Goal: Task Accomplishment & Management: Complete application form

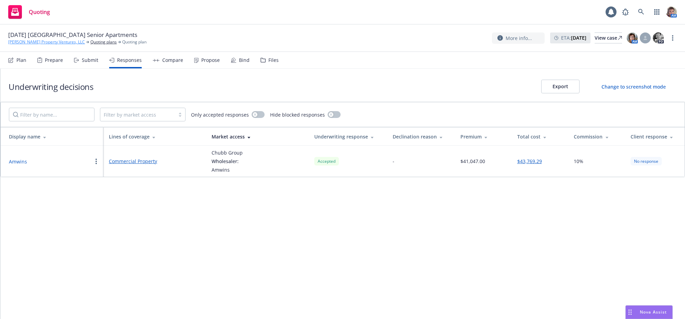
click at [30, 42] on link "[PERSON_NAME] Property Ventures, LLC" at bounding box center [46, 42] width 77 height 6
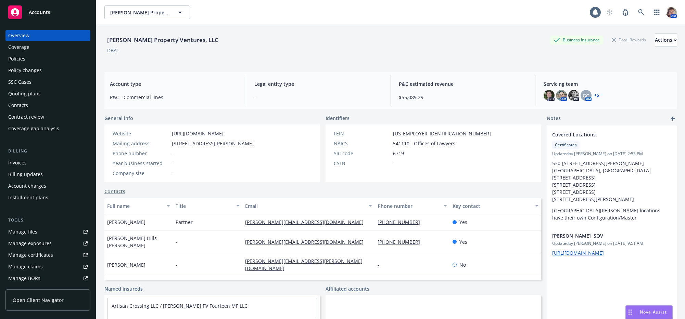
click at [43, 64] on div "Policies" at bounding box center [47, 58] width 79 height 11
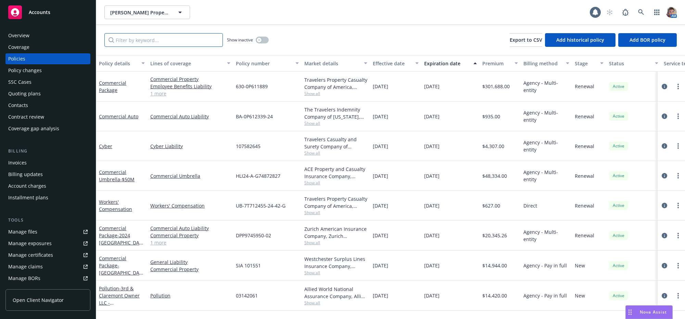
click at [174, 46] on input "Filter by keyword..." at bounding box center [163, 40] width 118 height 14
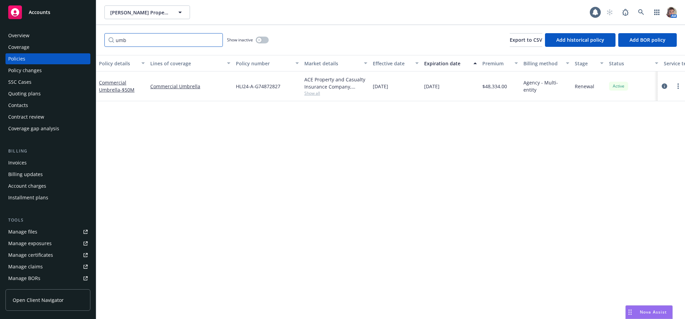
type input "umb"
click at [403, 112] on div "Policy details Lines of coverage Policy number Market details Effective date Ex…" at bounding box center [390, 184] width 589 height 259
click at [39, 99] on div "Quoting plans" at bounding box center [24, 93] width 33 height 11
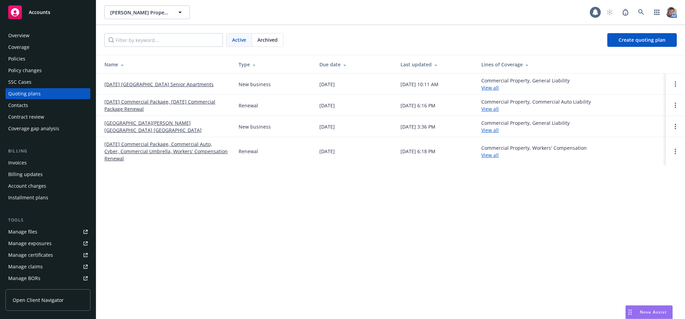
click at [164, 84] on link "09/08/25 New Carmel Pines Senior Apartments" at bounding box center [158, 84] width 109 height 7
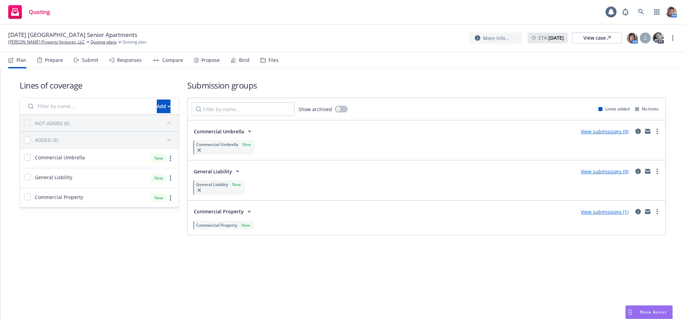
click at [96, 63] on div "Submit" at bounding box center [90, 60] width 16 height 5
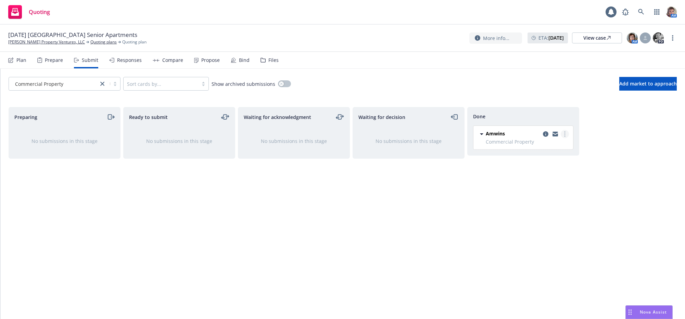
click at [564, 137] on icon "more" at bounding box center [564, 133] width 1 height 5
click at [536, 210] on span "Copy logging email" at bounding box center [530, 210] width 60 height 7
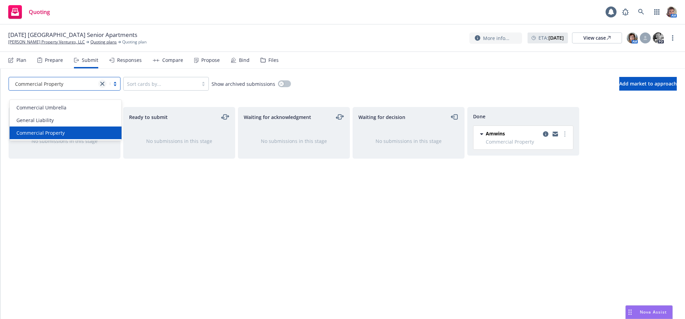
click at [100, 88] on link "close" at bounding box center [102, 84] width 8 height 8
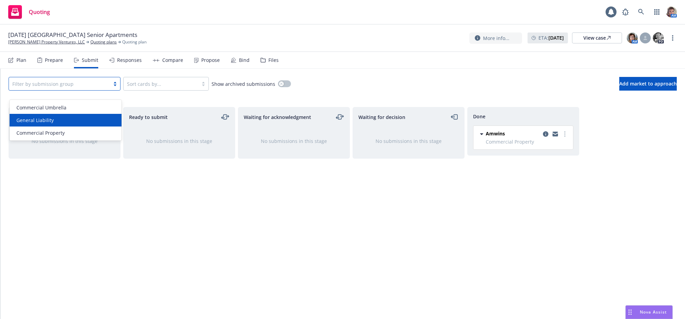
click at [84, 122] on div "General Liability" at bounding box center [66, 120] width 104 height 7
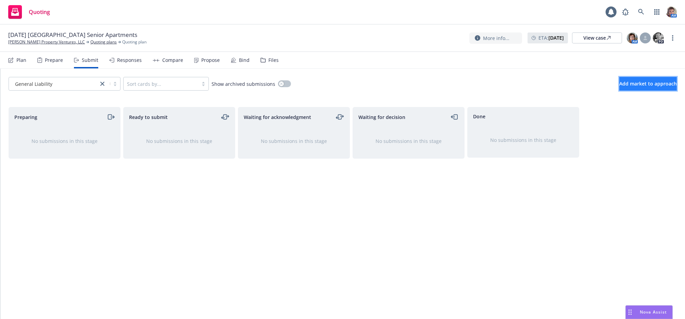
click at [619, 86] on button "Add market to approach" at bounding box center [648, 84] width 58 height 14
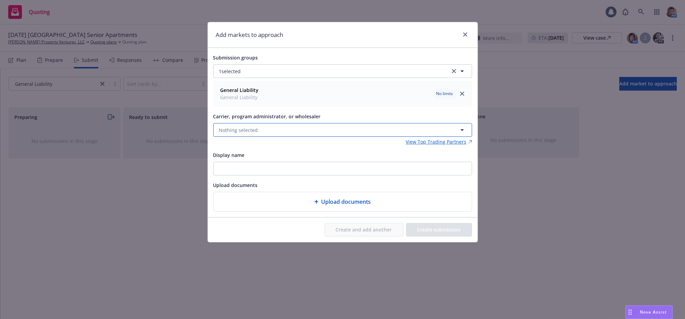
click at [255, 134] on span "Nothing selected" at bounding box center [238, 130] width 39 height 7
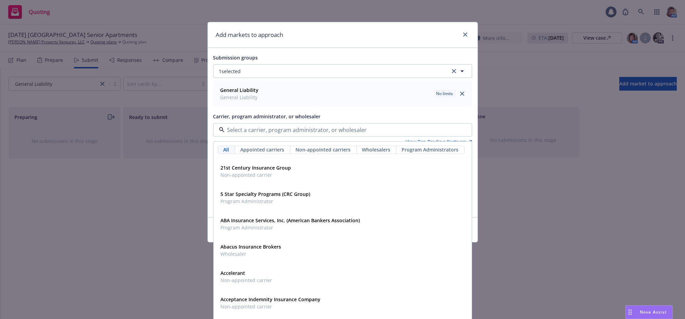
click at [551, 240] on div "Add markets to approach Submission groups 1 selected General Liability General …" at bounding box center [342, 159] width 685 height 319
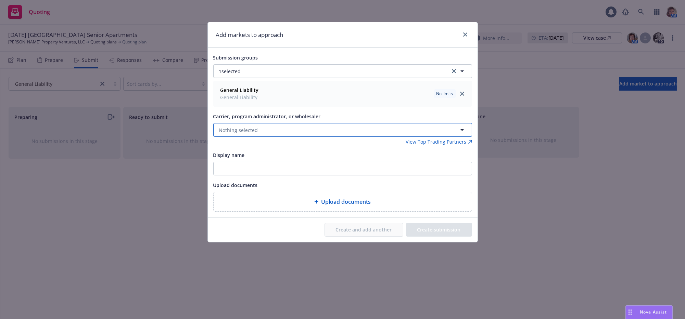
click at [266, 137] on button "Nothing selected" at bounding box center [342, 130] width 259 height 14
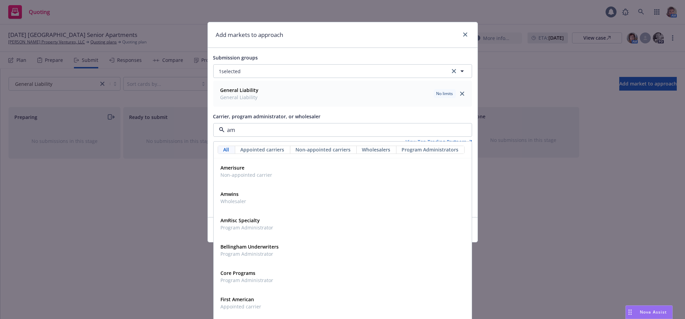
type input "amw"
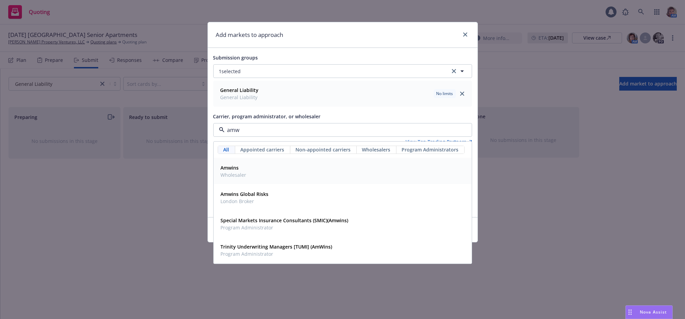
click at [255, 175] on div "Amwins Wholesaler" at bounding box center [342, 171] width 249 height 17
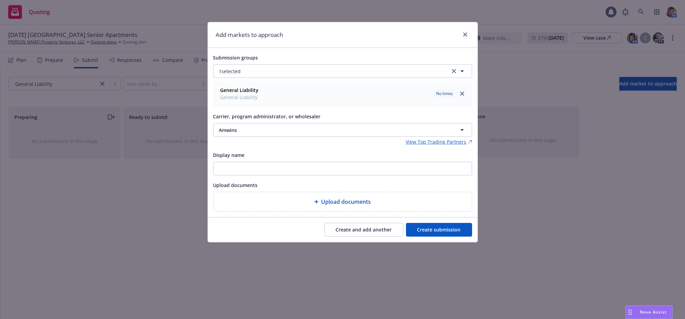
click at [464, 237] on button "Create submission" at bounding box center [439, 230] width 66 height 14
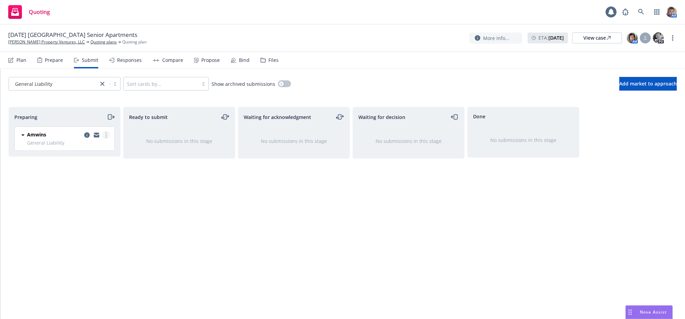
click at [108, 139] on link "more" at bounding box center [106, 135] width 8 height 8
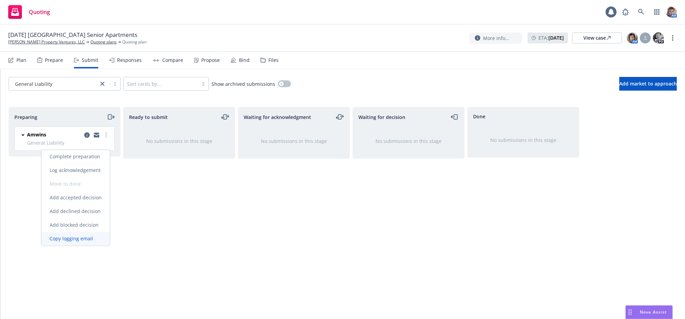
click at [92, 240] on span "Copy logging email" at bounding box center [71, 239] width 60 height 7
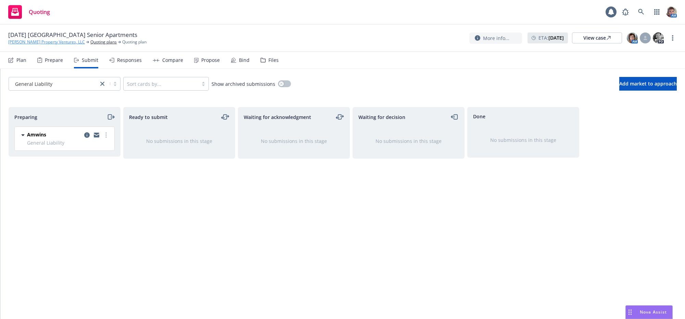
click at [17, 45] on link "[PERSON_NAME] Property Ventures, LLC" at bounding box center [46, 42] width 77 height 6
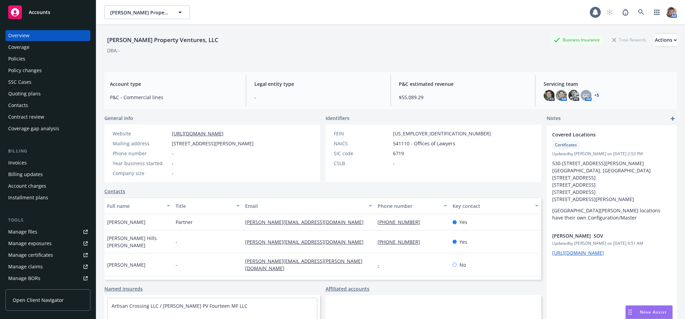
click at [22, 64] on div "Policies" at bounding box center [16, 58] width 17 height 11
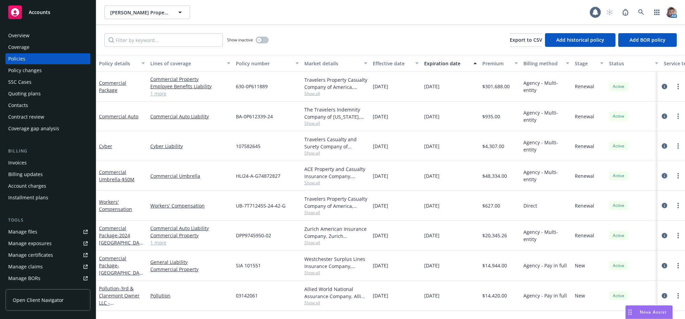
click at [662, 179] on icon "circleInformation" at bounding box center [664, 175] width 5 height 5
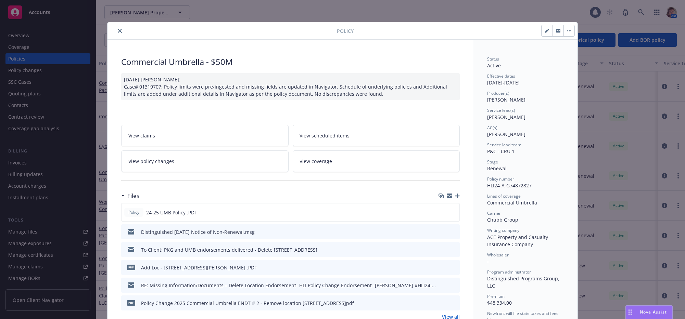
click at [229, 172] on link "View policy changes" at bounding box center [204, 162] width 167 height 22
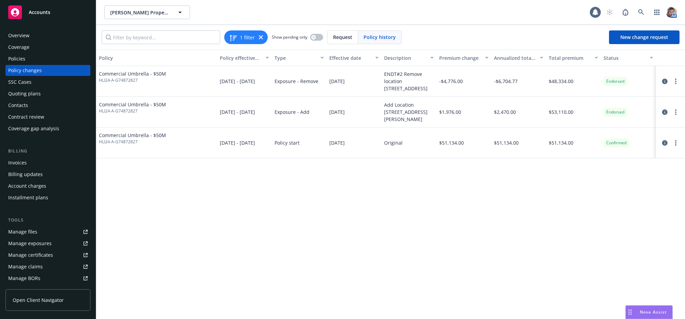
click at [55, 76] on div "Policy changes" at bounding box center [47, 70] width 79 height 11
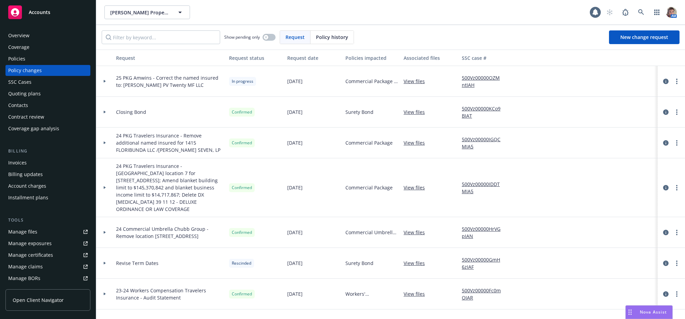
click at [30, 64] on div "Policies" at bounding box center [47, 58] width 79 height 11
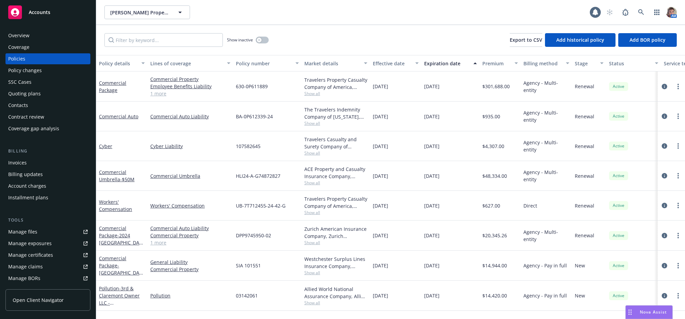
scroll to position [15, 0]
click at [122, 273] on span "- Laurel Place - 52 E 41st Place, San Mateo, CA 94403" at bounding box center [121, 277] width 44 height 28
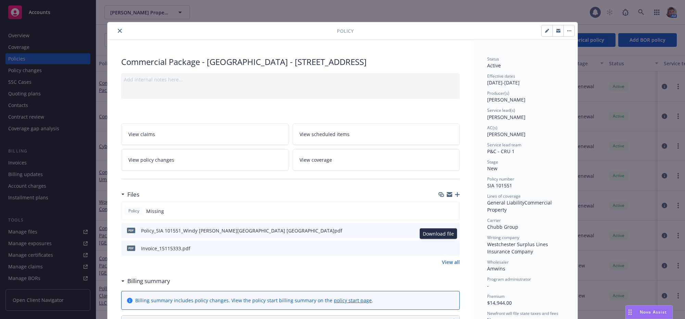
click at [440, 232] on icon "download file" at bounding box center [442, 230] width 4 height 4
click at [122, 34] on button "close" at bounding box center [120, 31] width 8 height 8
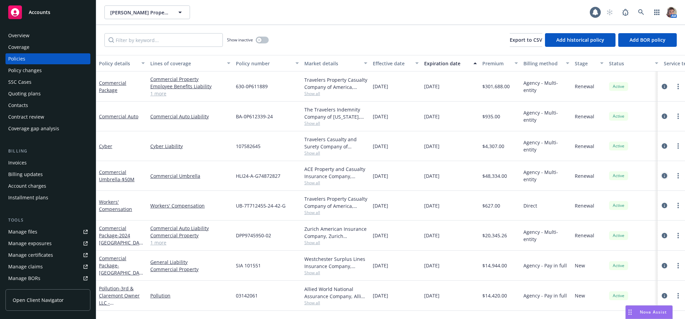
click at [662, 173] on icon "circleInformation" at bounding box center [664, 175] width 5 height 5
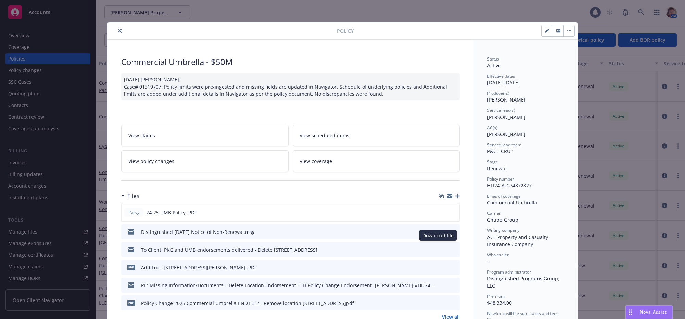
click at [439, 235] on icon "download file" at bounding box center [441, 231] width 5 height 5
click at [550, 1] on div "Policy Commercial Umbrella - $50M 10/28/2024 Galib Sheik: Case# 01319707: Polic…" at bounding box center [342, 159] width 685 height 319
click at [120, 29] on button "close" at bounding box center [120, 31] width 8 height 8
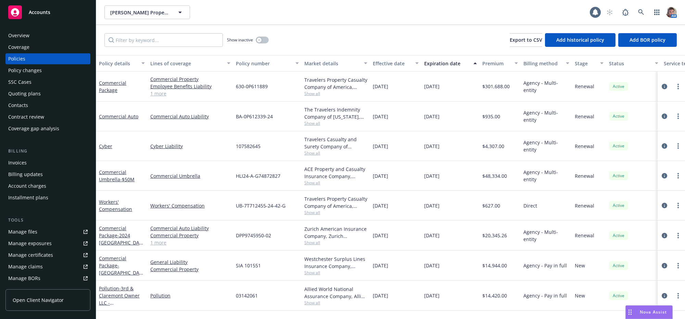
click at [28, 99] on div "Quoting plans" at bounding box center [24, 93] width 33 height 11
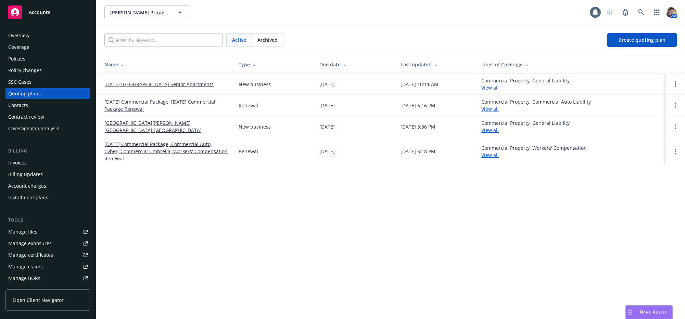
click at [127, 152] on link "10/01/25 Commercial Package, Commercial Auto, Cyber, Commercial Umbrella, Worke…" at bounding box center [165, 152] width 123 height 22
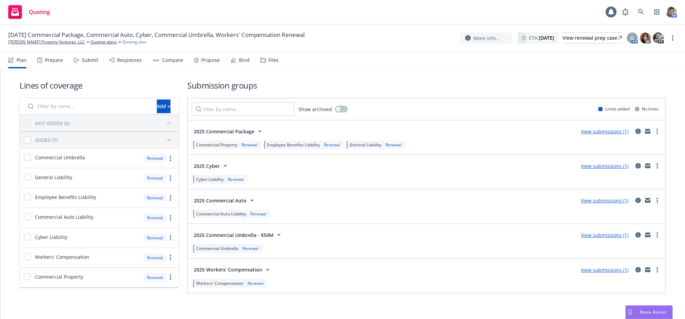
click at [96, 63] on div "Submit" at bounding box center [90, 60] width 16 height 5
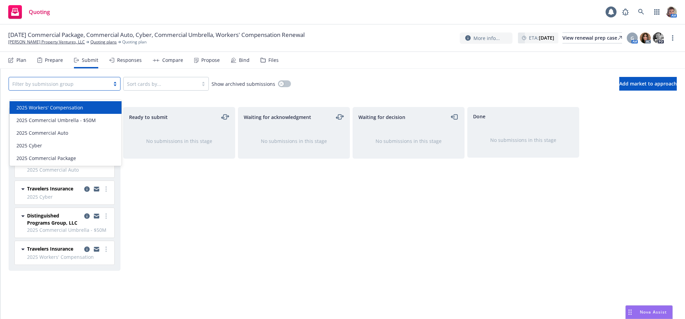
click at [63, 88] on div at bounding box center [59, 84] width 94 height 8
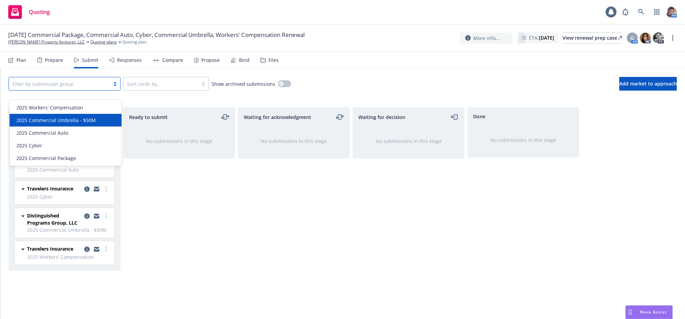
click at [63, 119] on span "2025 Commercial Umbrella - $50M" at bounding box center [55, 120] width 79 height 7
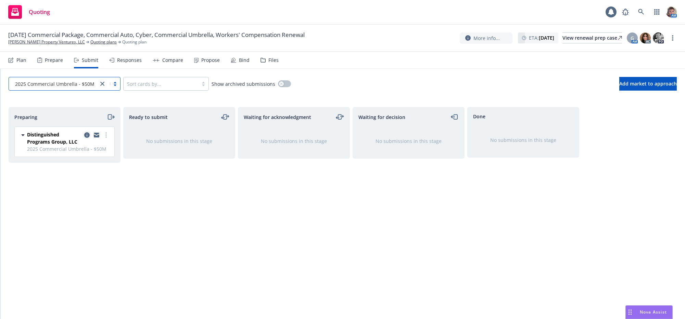
click at [89, 138] on icon "copy logging email" at bounding box center [86, 135] width 5 height 5
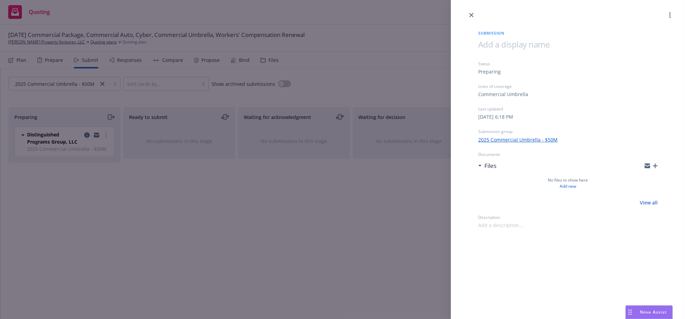
click at [644, 206] on link "View all" at bounding box center [649, 202] width 18 height 7
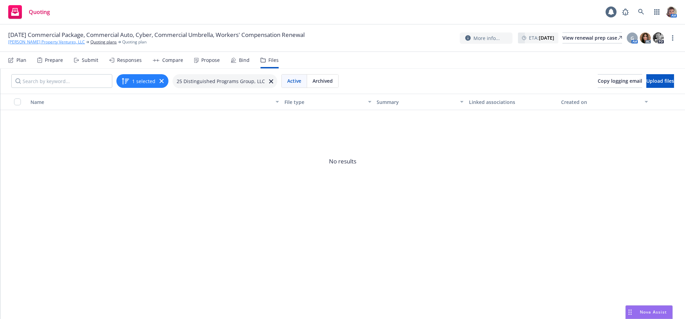
click at [36, 42] on link "[PERSON_NAME] Property Ventures, LLC" at bounding box center [46, 42] width 77 height 6
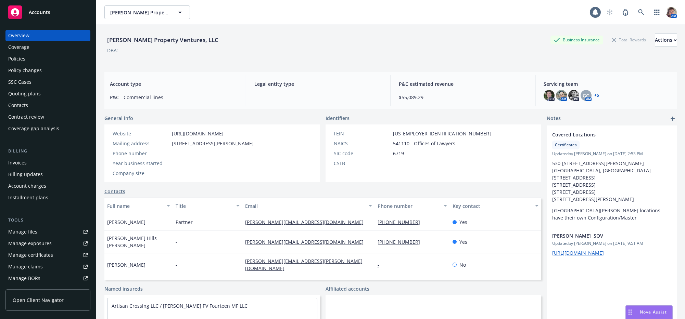
click at [25, 63] on div "Policies" at bounding box center [16, 58] width 17 height 11
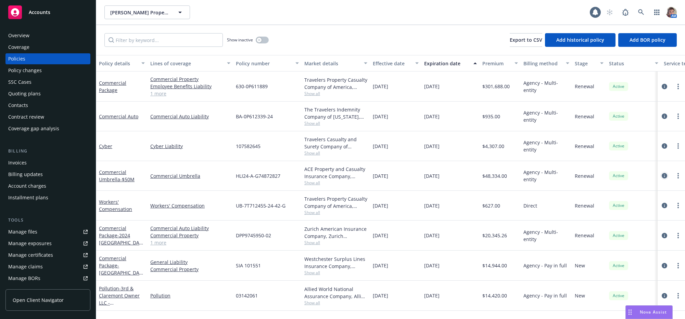
click at [662, 179] on icon "circleInformation" at bounding box center [664, 175] width 5 height 5
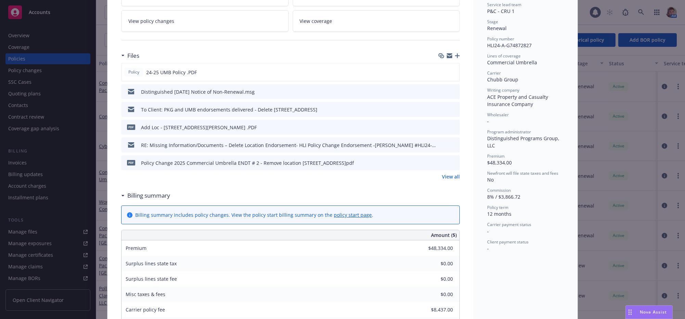
scroll to position [152, 0]
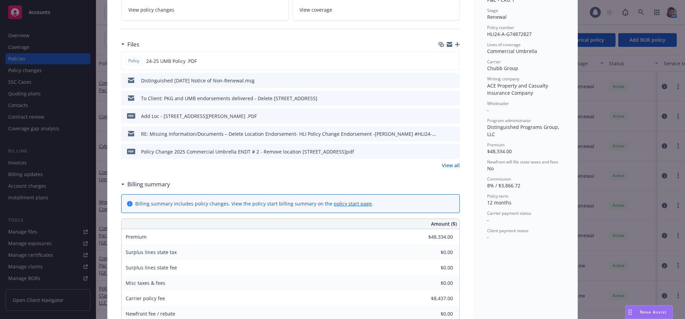
click at [439, 136] on icon "download file" at bounding box center [441, 133] width 5 height 5
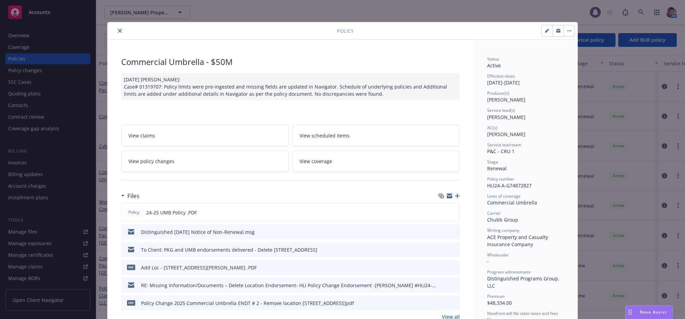
click at [118, 30] on icon "close" at bounding box center [120, 31] width 4 height 4
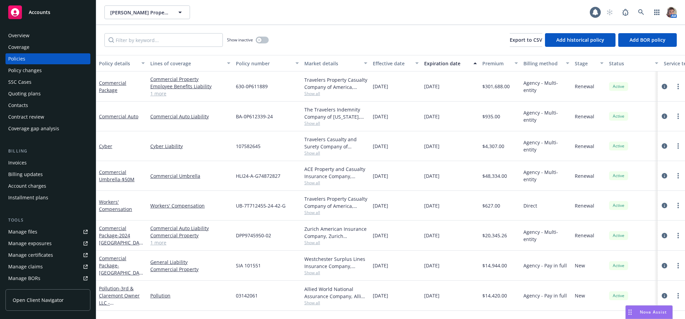
click at [34, 99] on div "Quoting plans" at bounding box center [24, 93] width 33 height 11
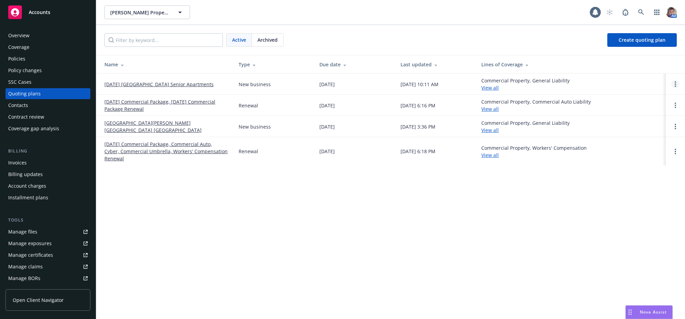
click at [674, 88] on link "Open options" at bounding box center [675, 84] width 8 height 8
drag, startPoint x: 432, startPoint y: 193, endPoint x: 345, endPoint y: 152, distance: 96.7
click at [432, 193] on div "Windy Hill Property Ventures, LLC Windy Hill Property Ventures, LLC 1 AM Active…" at bounding box center [390, 159] width 589 height 319
click at [182, 86] on link "09/08/25 New Carmel Pines Senior Apartments" at bounding box center [158, 84] width 109 height 7
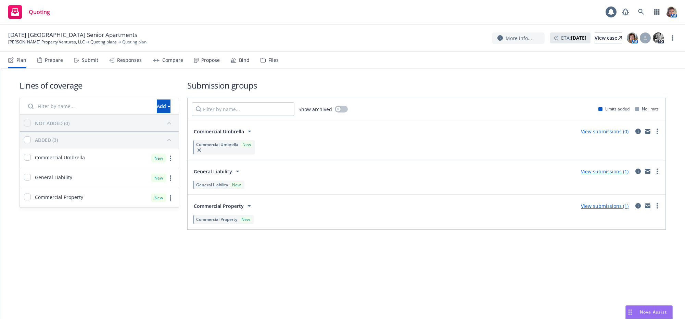
click at [93, 63] on div "Submit" at bounding box center [90, 60] width 16 height 5
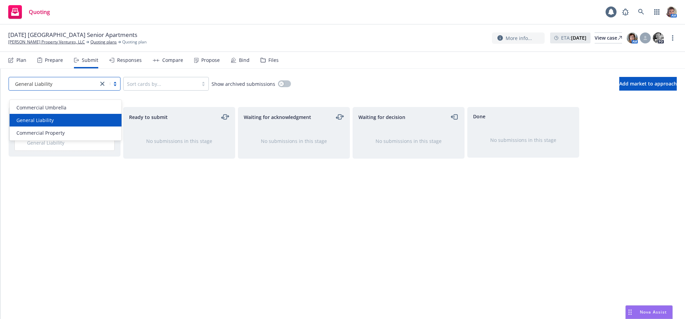
click at [101, 86] on icon "close" at bounding box center [102, 84] width 4 height 4
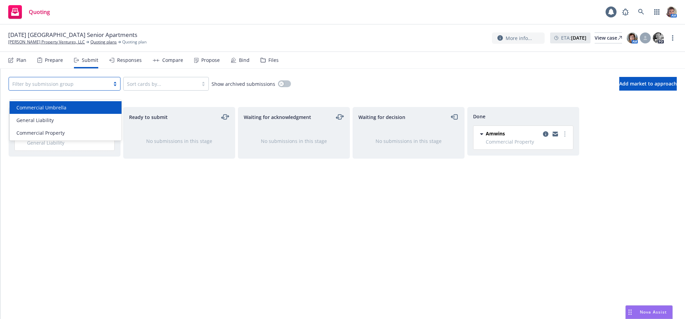
click at [91, 109] on div "Commercial Umbrella" at bounding box center [66, 107] width 104 height 7
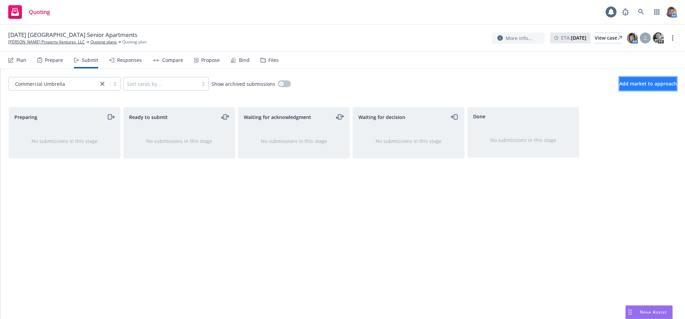
click at [641, 87] on span "Add market to approach" at bounding box center [648, 83] width 58 height 7
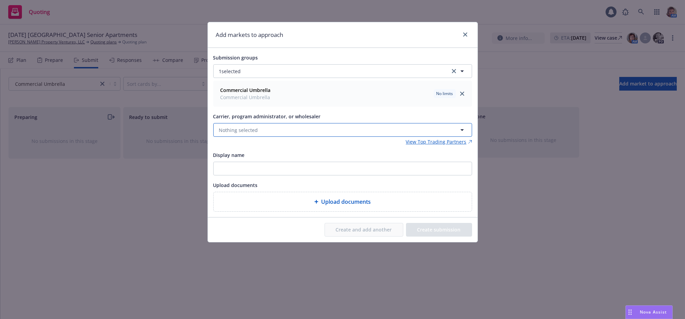
click at [249, 134] on span "Nothing selected" at bounding box center [238, 130] width 39 height 7
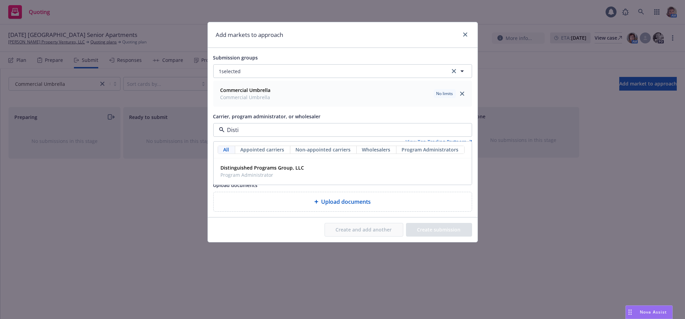
type input "Distin"
click at [254, 179] on span "Program Administrator" at bounding box center [263, 175] width 84 height 7
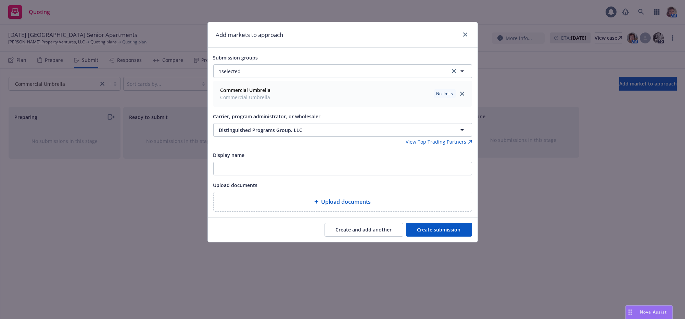
click at [454, 237] on button "Create submission" at bounding box center [439, 230] width 66 height 14
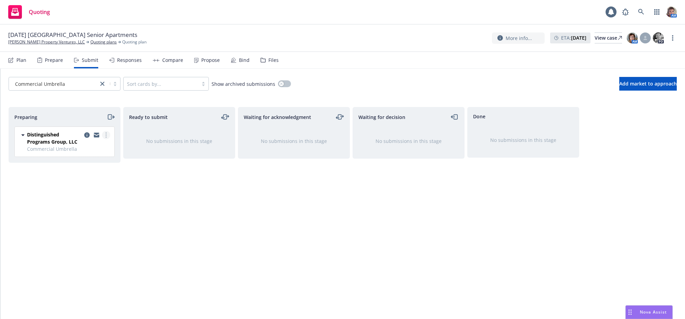
click at [106, 136] on circle "more" at bounding box center [105, 135] width 1 height 1
click at [85, 243] on link "Copy logging email" at bounding box center [75, 239] width 68 height 14
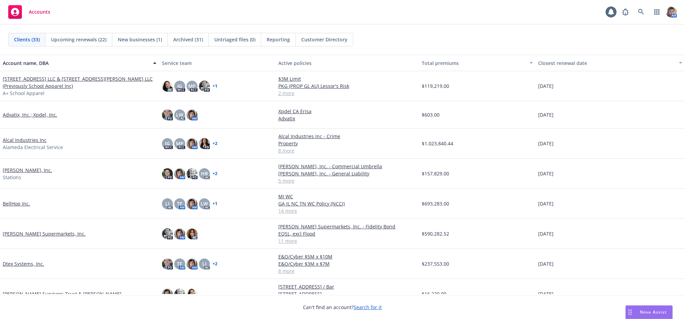
click at [11, 207] on link "BellHop Inc." at bounding box center [16, 203] width 27 height 7
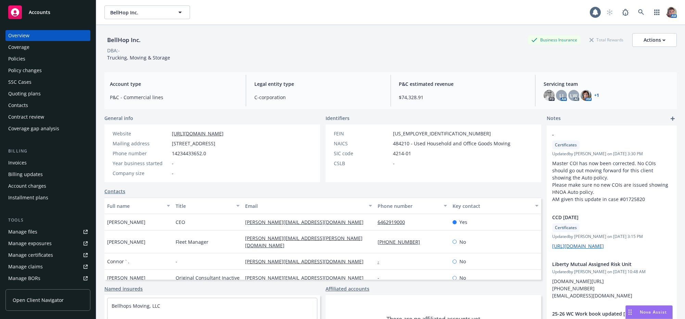
click at [31, 99] on div "Quoting plans" at bounding box center [24, 93] width 33 height 11
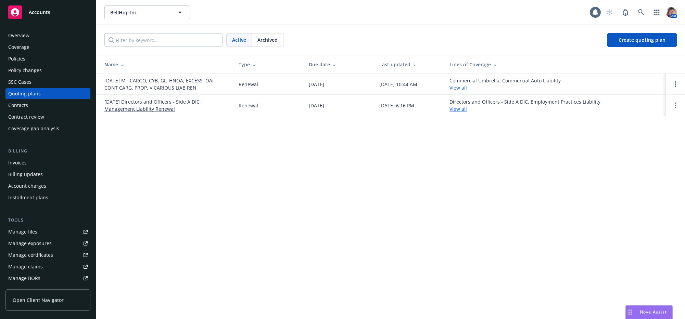
click at [163, 87] on link "[DATE] MT CARGO, CYB, GL, HNOA, EXCESS, OAI, CONT CARG, PROP, VICARIOUS LIAB REN" at bounding box center [165, 84] width 123 height 14
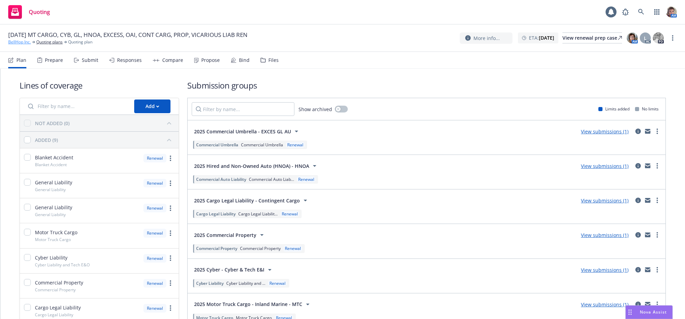
click at [20, 44] on link "BellHop Inc." at bounding box center [19, 42] width 23 height 6
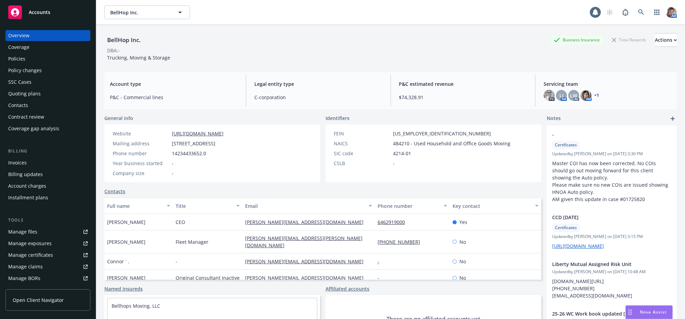
click at [46, 64] on div "Policies" at bounding box center [47, 58] width 79 height 11
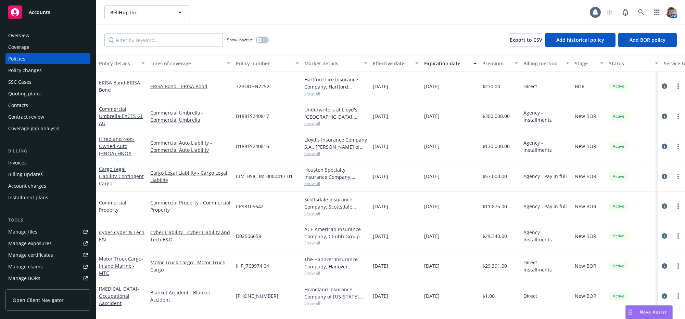
click at [30, 99] on div "Quoting plans" at bounding box center [24, 93] width 33 height 11
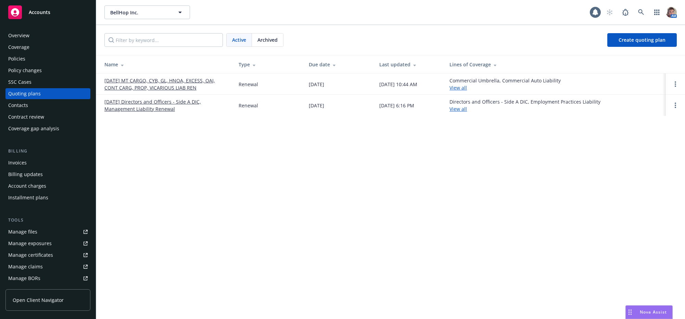
click at [151, 87] on link "11/15/25 MT CARGO, CYB, GL, HNOA, EXCESS, OAI, CONT CARG, PROP, VICARIOUS LIAB …" at bounding box center [165, 84] width 123 height 14
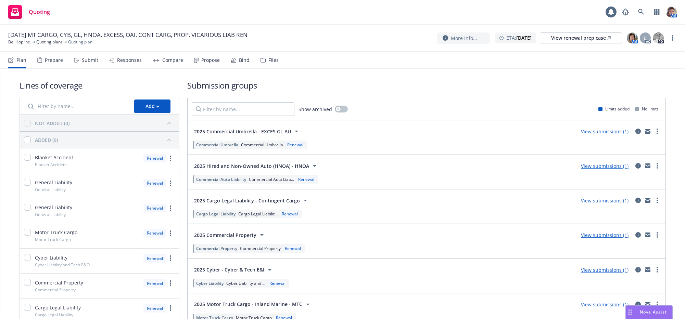
click at [89, 60] on div "Submit" at bounding box center [86, 60] width 24 height 16
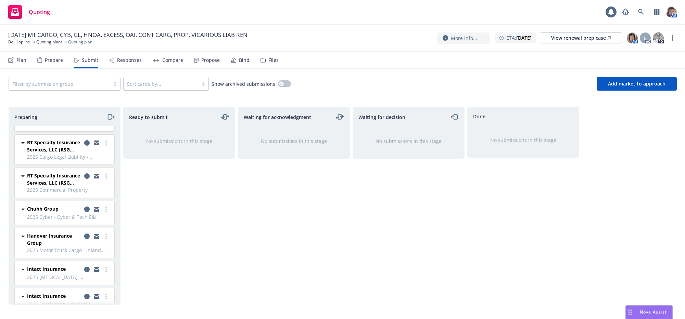
scroll to position [48, 0]
click at [84, 144] on icon "copy logging email" at bounding box center [86, 140] width 5 height 5
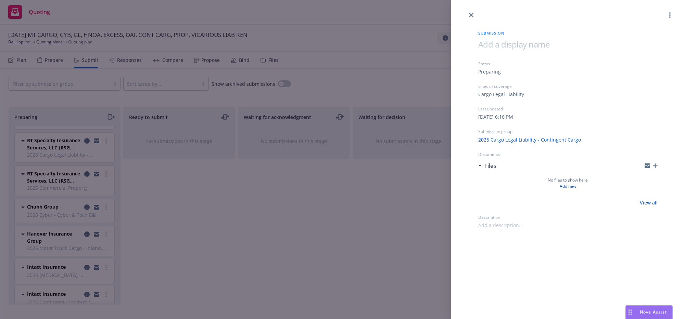
click at [653, 168] on icon "button" at bounding box center [655, 166] width 5 height 5
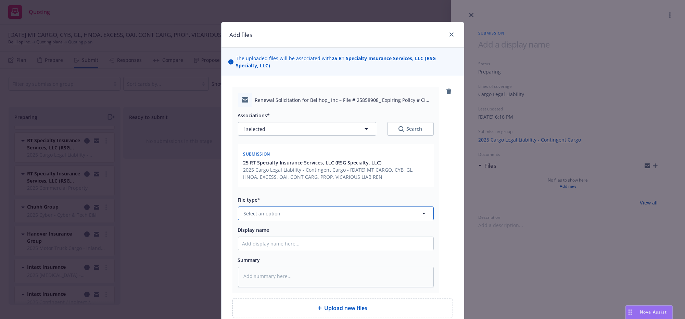
click at [282, 220] on button "Select an option" at bounding box center [336, 214] width 196 height 14
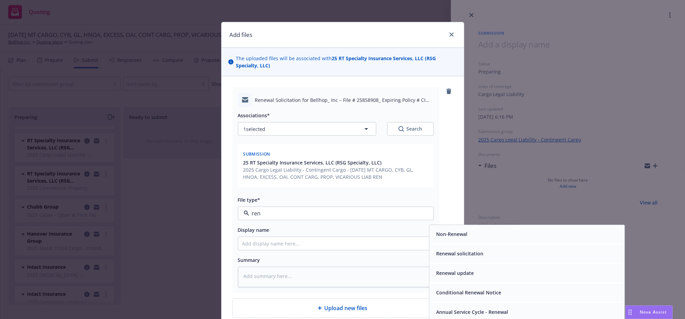
type input "rene"
drag, startPoint x: 480, startPoint y: 268, endPoint x: 353, endPoint y: 272, distance: 127.1
click at [480, 258] on span "Renewal solicitation" at bounding box center [459, 254] width 47 height 7
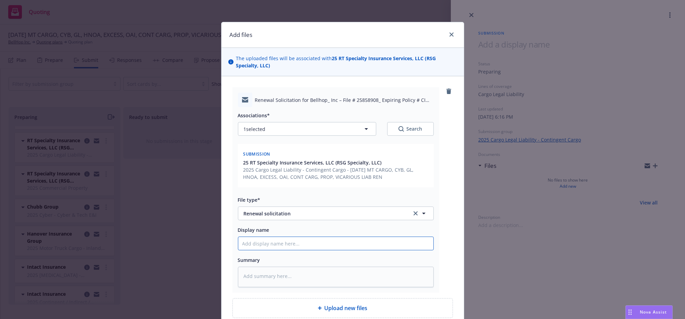
click at [308, 250] on input "Display name" at bounding box center [335, 243] width 195 height 13
type textarea "x"
type input "C"
type textarea "x"
type input "Ca"
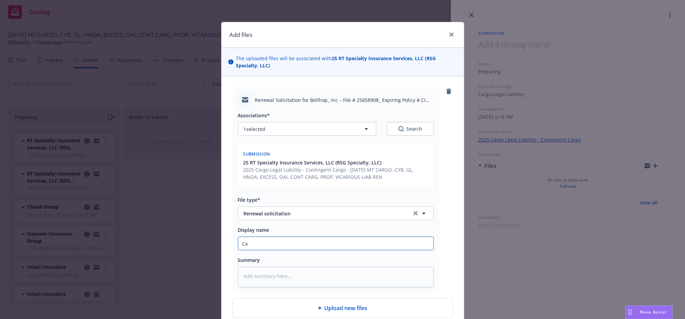
type textarea "x"
type input "Car"
type textarea "x"
type input "Carg"
type textarea "x"
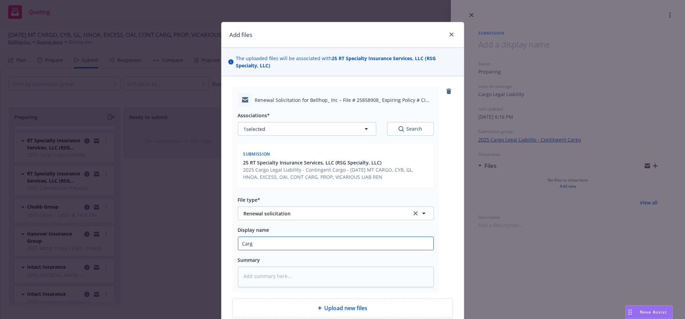
type input "Cargo"
type textarea "x"
type input "Cargo"
type textarea "x"
type input "Cargo L"
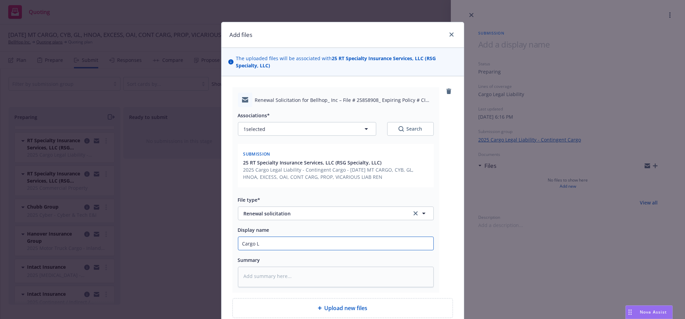
type textarea "x"
type input "Cargo Le"
type textarea "x"
type input "Cargo Leg"
type textarea "x"
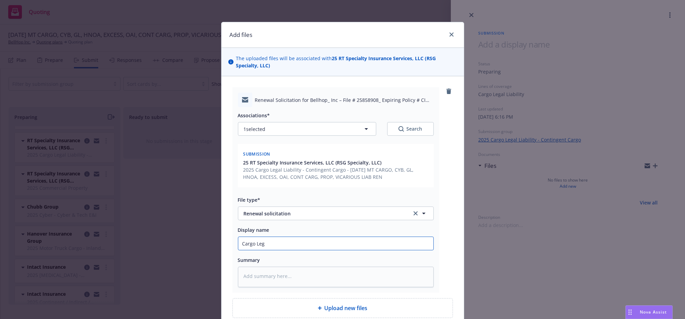
type input "Cargo Lega"
type textarea "x"
type input "Cargo Legal"
type textarea "x"
type input "Cargo Legal"
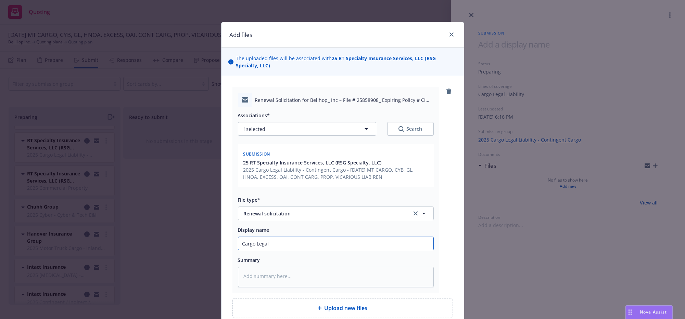
type textarea "x"
type input "Cargo Legal L"
type textarea "x"
type input "Cargo Legal Li"
type textarea "x"
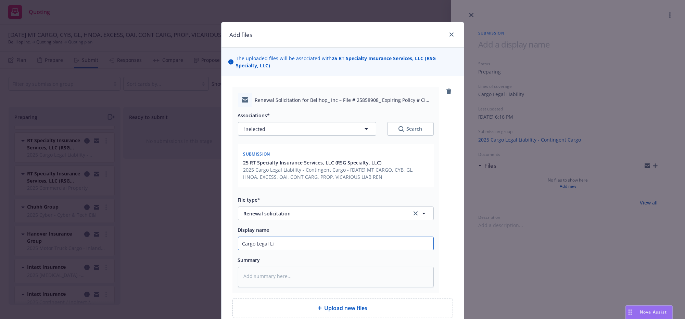
type input "Cargo Legal Lia"
type textarea "x"
type input "Cargo Legal Liab"
type textarea "x"
type input "Cargo Legal Liabi"
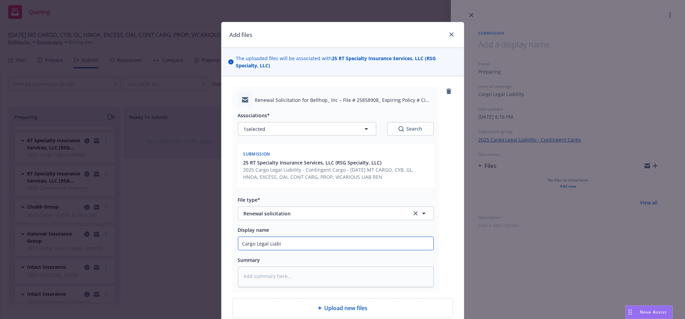
type textarea "x"
type input "Cargo Legal Liabil"
type textarea "x"
type input "Cargo Legal Liabili"
type textarea "x"
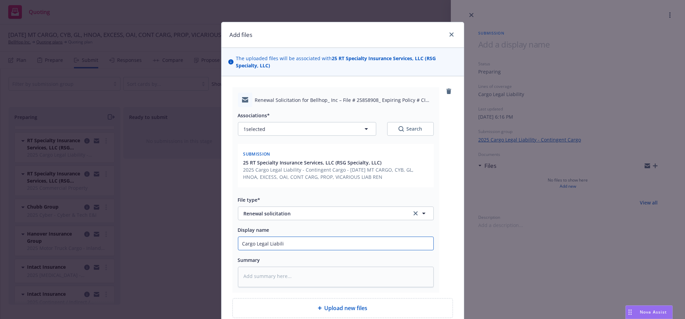
type input "Cargo Legal Liabilit"
type textarea "x"
type input "Cargo Legal Liability"
type textarea "x"
type input "Cargo Legal Liability"
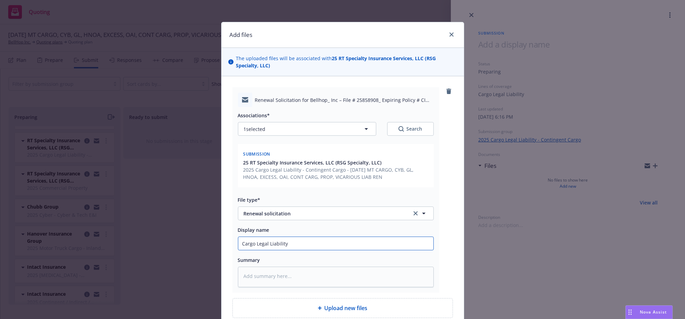
type textarea "x"
type input "Cargo Legal Liability Re"
type textarea "x"
type input "Cargo Legal Liability Ren"
type textarea "x"
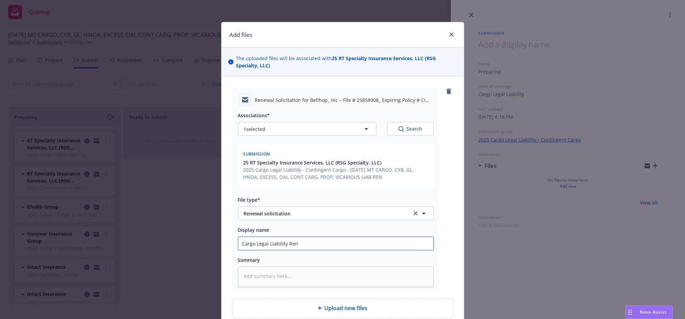
type input "Cargo Legal Liability Rene"
type textarea "x"
type input "Cargo Legal Liability Renew"
type textarea "x"
type input "Cargo Legal Liability Renewa"
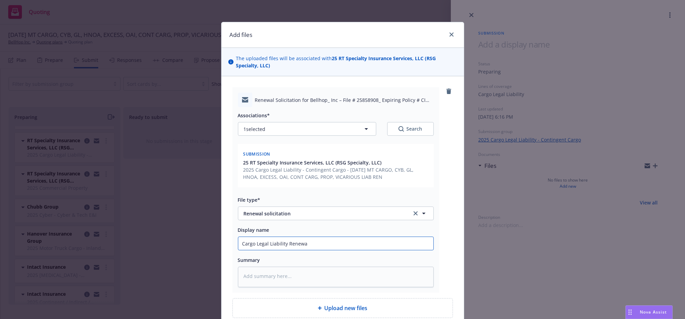
type textarea "x"
type input "Cargo Legal Liability Renewal"
type textarea "x"
type input "Cargo Legal Liability Renewal"
type textarea "x"
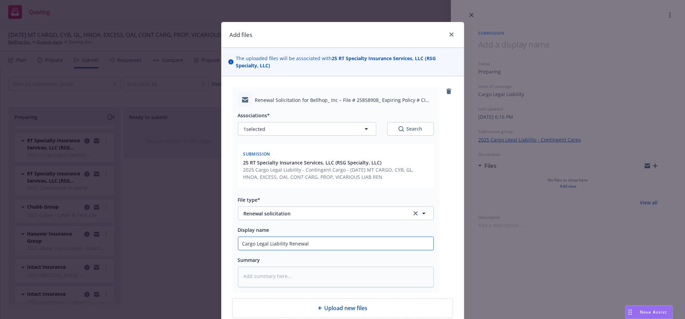
type input "Cargo Legal Liability Renewal s"
type textarea "x"
type input "Cargo Legal Liability Renewal so"
type textarea "x"
type input "Cargo Legal Liability Renewal sol"
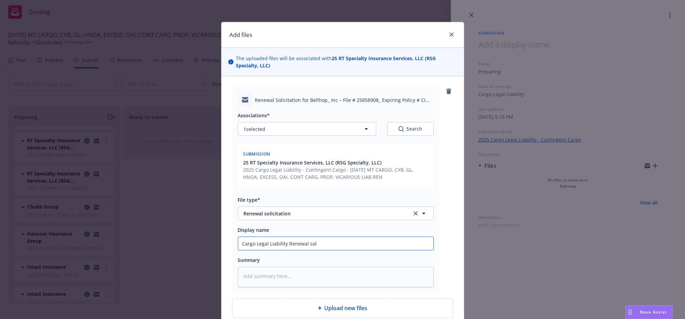
type textarea "x"
type input "Cargo Legal Liability Renewal soli"
type textarea "x"
type input "Cargo Legal Liability Renewal solic"
type textarea "x"
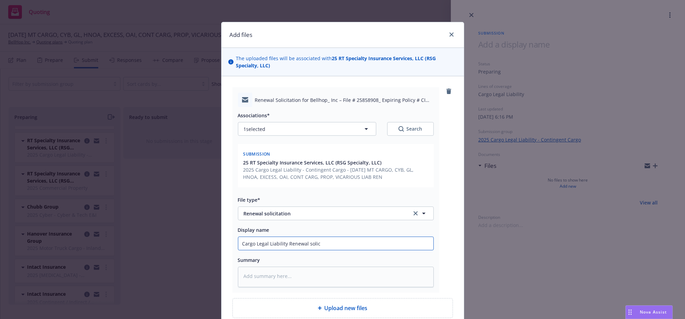
type input "Cargo Legal Liability Renewal solici"
type textarea "x"
type input "Cargo Legal Liability Renewal solicit"
type textarea "x"
type input "Cargo Legal Liability Renewal solicita"
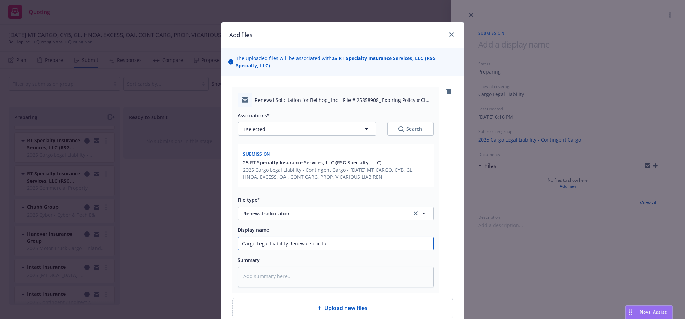
type textarea "x"
type input "Cargo Legal Liability Renewal solicitati"
type textarea "x"
type input "Cargo Legal Liability Renewal solicitatio"
type textarea "x"
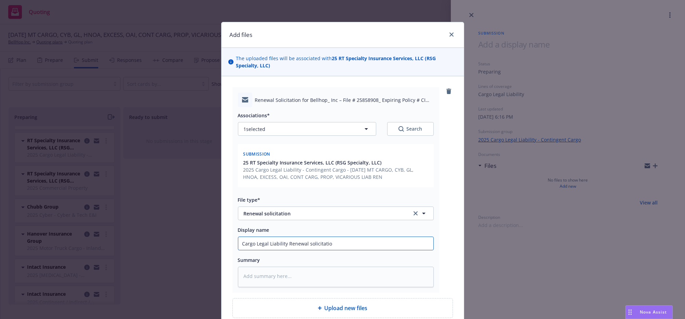
type input "Cargo Legal Liability Renewal solicitation"
type textarea "x"
type input "Cargo Legal Liability Renewal solicitation"
type textarea "x"
type input "Cargo Legal Liability Renewal solicitation f"
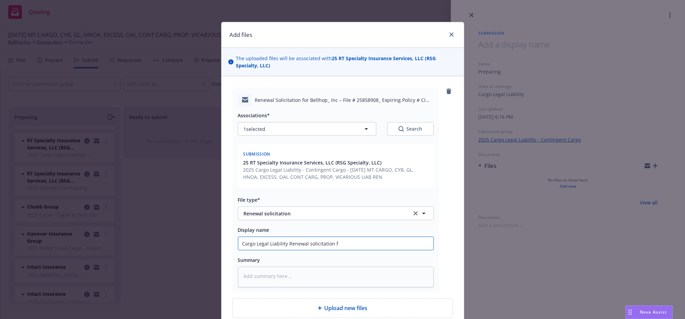
type textarea "x"
type input "Cargo Legal Liability Renewal solicitation fr"
type textarea "x"
type input "Cargo Legal Liability Renewal solicitation fro"
type textarea "x"
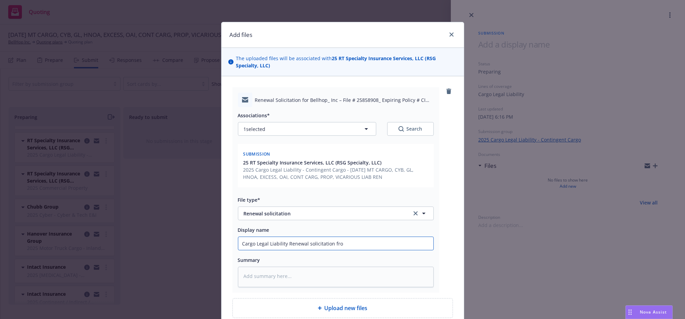
type input "Cargo Legal Liability Renewal solicitation from"
type textarea "x"
type input "Cargo Legal Liability Renewal solicitation from"
type textarea "x"
type input "Cargo Legal Liability Renewal solicitation from R"
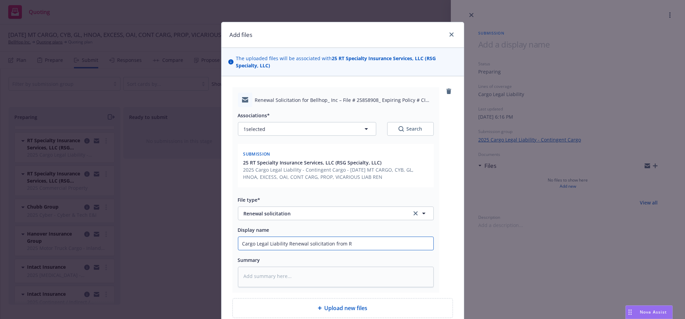
type textarea "x"
type input "Cargo Legal Liability Renewal solicitation from RT"
type textarea "x"
type input "Cargo Legal Liability Renewal solicitation from RT"
type textarea "x"
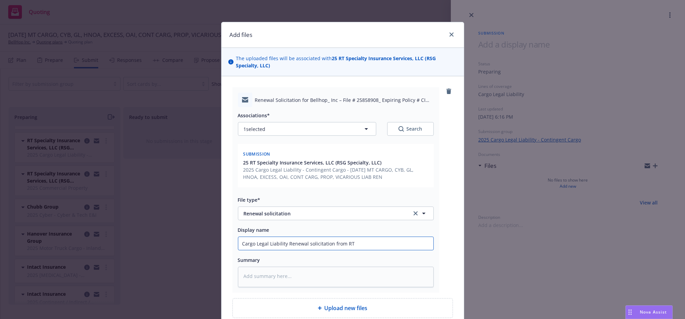
type input "Cargo Legal Liability Renewal solicitation from RT S"
type textarea "x"
type input "Cargo Legal Liability Renewal solicitation from RT Sp"
type textarea "x"
type input "Cargo Legal Liability Renewal solicitation from RT Spe"
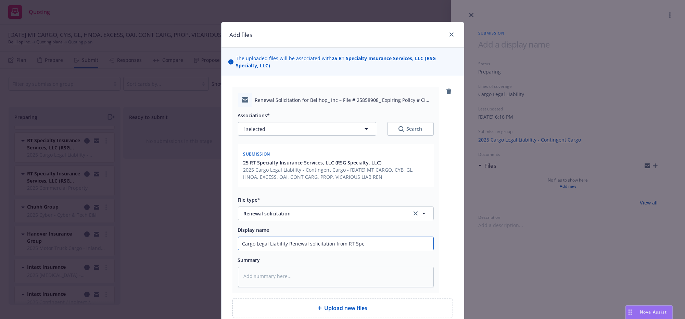
type textarea "x"
type input "Cargo Legal Liability Renewal solicitation from RT Spec"
type textarea "x"
type input "Cargo Legal Liability Renewal solicitation from RT Speci"
type textarea "x"
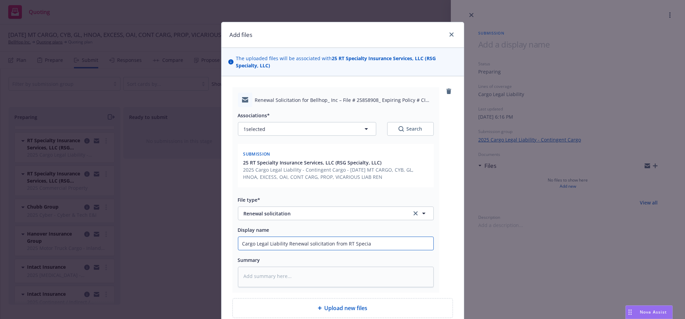
type input "Cargo Legal Liability Renewal solicitation from RT Special"
type textarea "x"
type input "Cargo Legal Liability Renewal solicitation from RT Specialt"
type textarea "x"
type input "Cargo Legal Liability Renewal solicitation from RT Specialty"
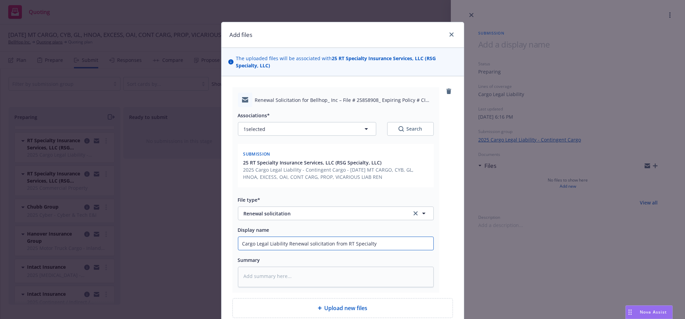
click at [238, 250] on input "Cargo Legal Liability Renewal solicitation from RT Specialty" at bounding box center [335, 243] width 195 height 13
type textarea "x"
type input "Cargo Legal Liability Renewal solicitation from RT Specialty-"
type textarea "x"
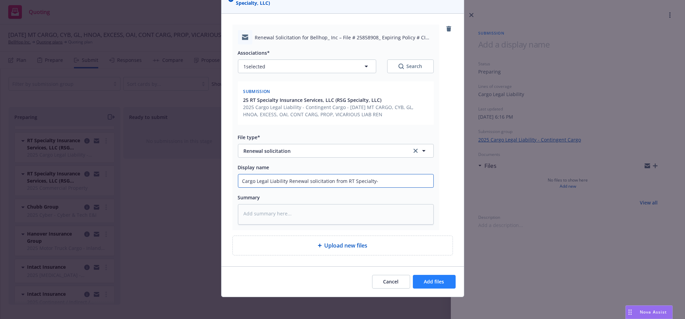
type input "Cargo Legal Liability Renewal solicitation from RT Specialty-"
click at [424, 282] on span "Add files" at bounding box center [434, 282] width 20 height 7
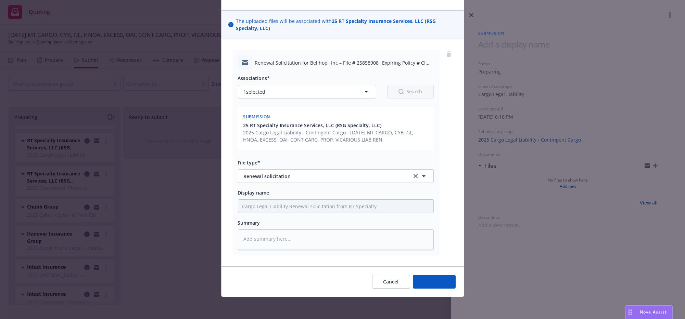
scroll to position [64, 0]
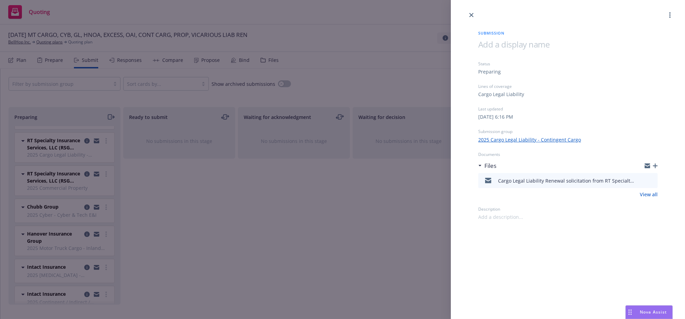
click at [206, 237] on div "Submission Status Preparing Lines of coverage Cargo Legal Liability Last update…" at bounding box center [342, 159] width 685 height 319
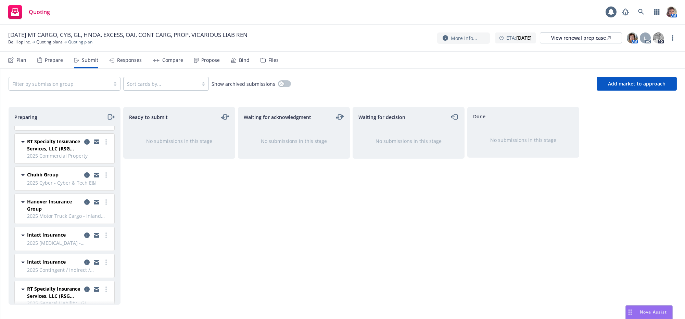
scroll to position [100, 0]
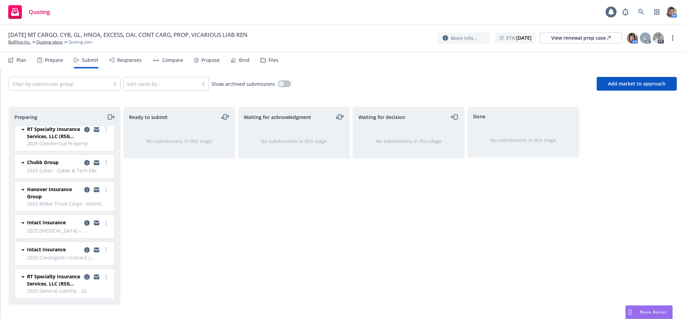
click at [84, 276] on icon "copy logging email" at bounding box center [86, 277] width 5 height 5
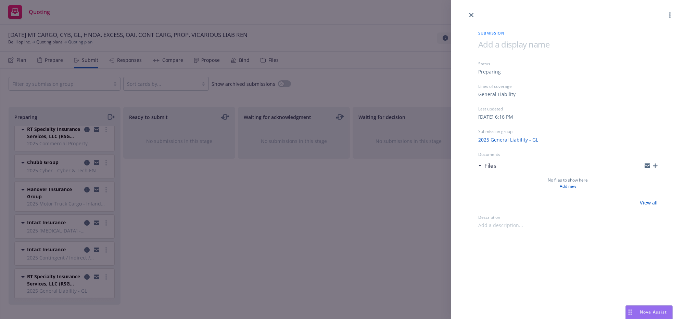
click at [653, 168] on icon "button" at bounding box center [655, 166] width 5 height 5
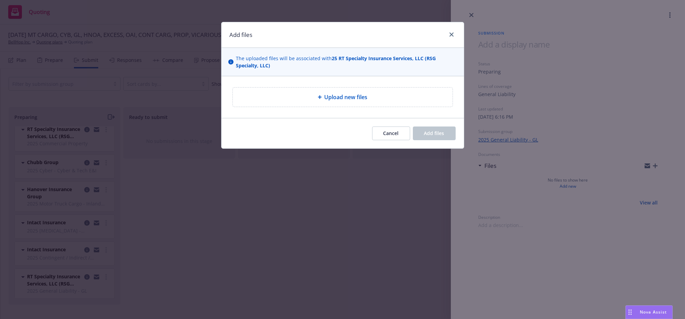
type textarea "x"
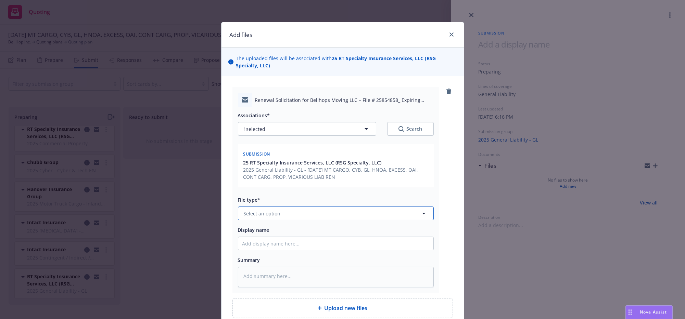
click at [295, 220] on button "Select an option" at bounding box center [336, 214] width 196 height 14
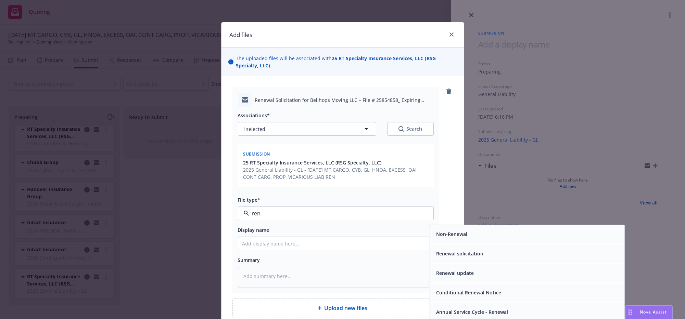
type input "rene"
click at [468, 258] on span "Renewal solicitation" at bounding box center [459, 254] width 47 height 7
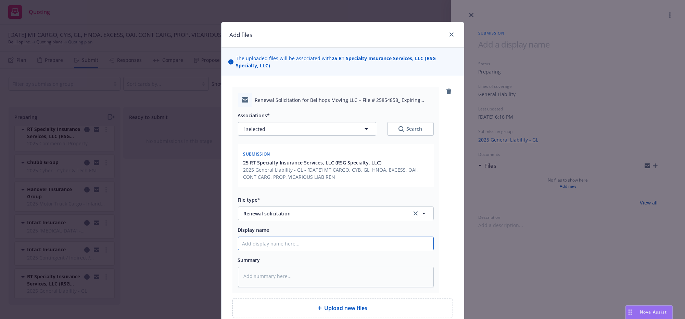
click at [290, 250] on input "Display name" at bounding box center [335, 243] width 195 height 13
type textarea "x"
type input "-"
type textarea "x"
type input "-"
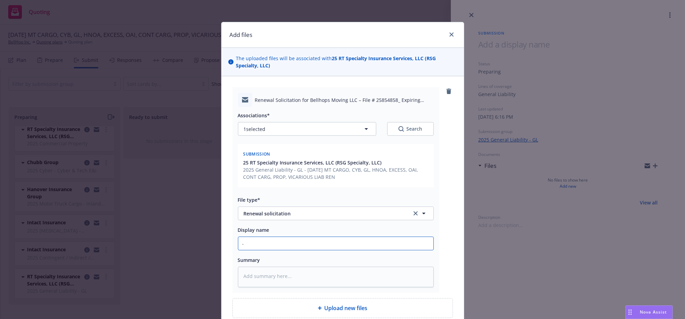
type textarea "x"
type input "- G"
type textarea "x"
type input "- GL"
type textarea "x"
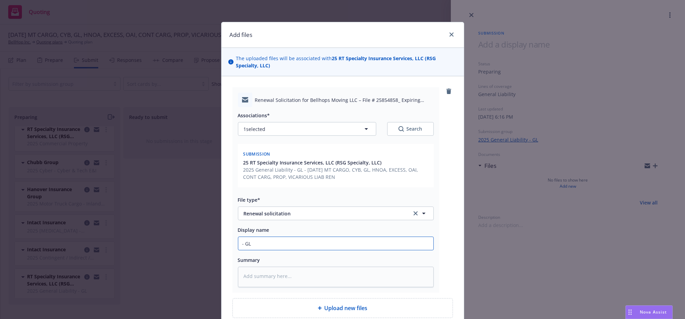
type input "- GL"
type textarea "x"
type input "- GL"
type textarea "x"
type input "- G"
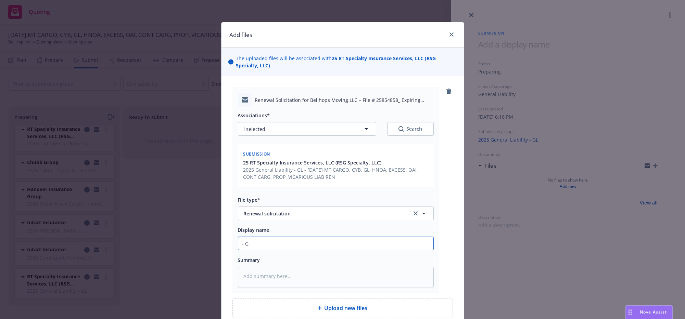
type textarea "x"
type input "-"
type textarea "x"
type input "-"
type textarea "x"
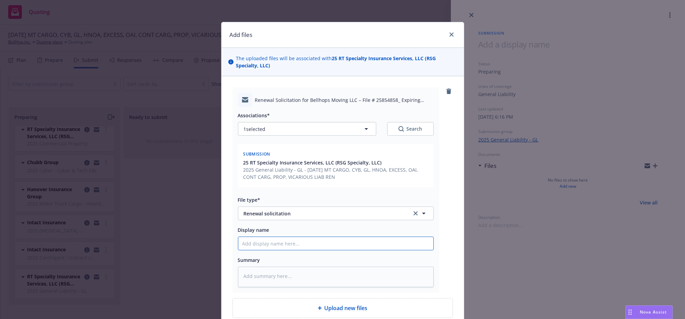
type textarea "x"
type input "2"
type textarea "x"
type input "25"
type textarea "x"
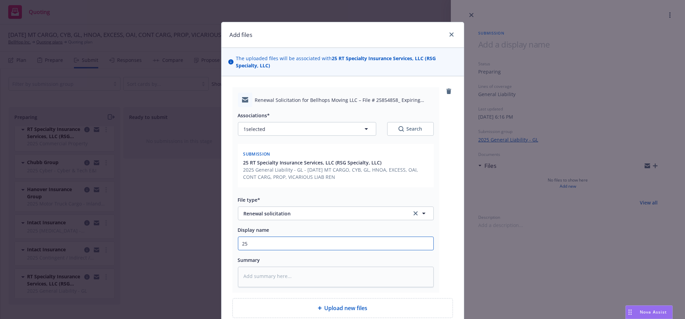
type input "25-"
type textarea "x"
type input "25-6"
type textarea "x"
type input "25-6"
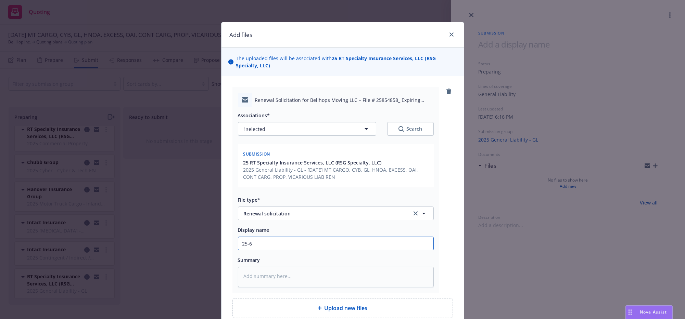
type textarea "x"
type input "25-6 G"
type textarea "x"
type input "25-6 GL"
type textarea "x"
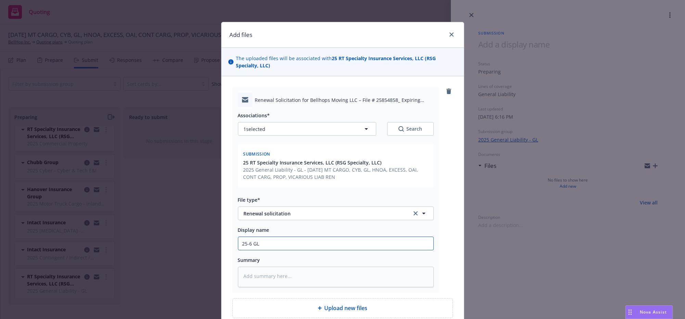
type input "25-6 GL"
type textarea "x"
type input "25-6 GL R"
type textarea "x"
type input "25-6 GL Re"
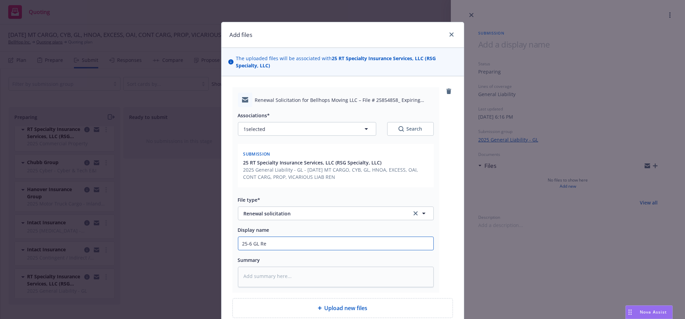
type textarea "x"
type input "25-6 GL Ren"
type textarea "x"
type input "25-6 GL Rene"
type textarea "x"
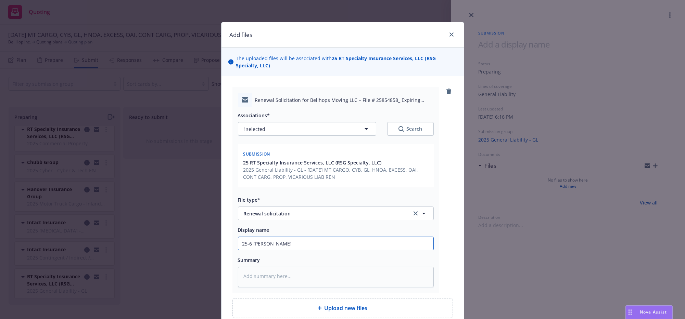
type input "25-6 GL Renew"
type textarea "x"
type input "25-6 GL Renewal"
type textarea "x"
type input "25-6 GL Renewal"
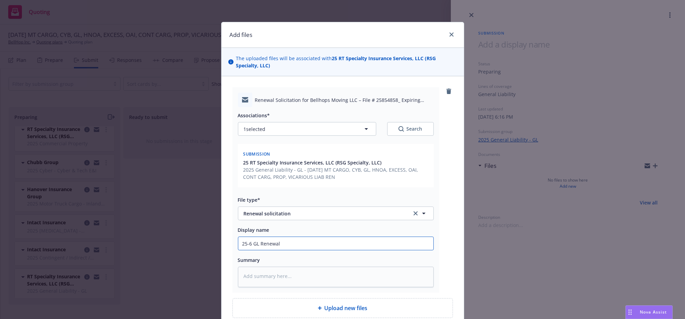
type textarea "x"
type input "25-6 GL Renewal S"
type textarea "x"
type input "25-6 GL Renewal So"
type textarea "x"
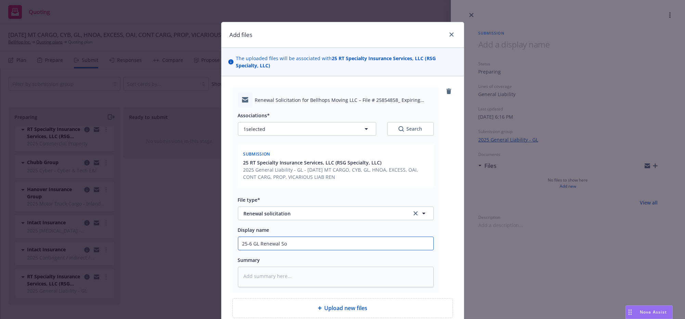
type input "25-6 GL Renewal Sol"
type textarea "x"
type input "25-6 GL Renewal Soli"
type textarea "x"
type input "25-6 GL Renewal Solic"
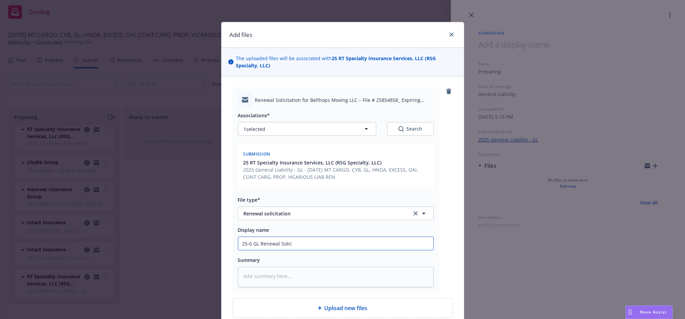
type textarea "x"
type input "25-6 GL Renewal Solici"
type textarea "x"
type input "25-6 GL Renewal Solicit"
type textarea "x"
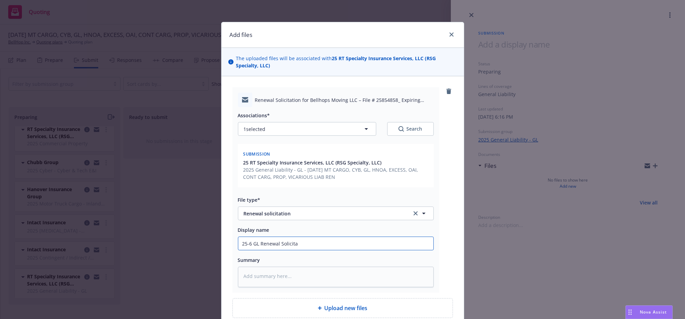
type input "25-6 GL Renewal Solicitat"
type textarea "x"
type input "25-6 GL Renewal Solicitati"
type textarea "x"
type input "25-6 GL Renewal Solicitatio"
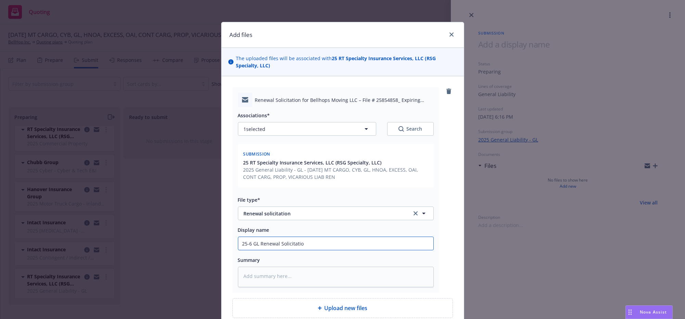
type textarea "x"
type input "25-6 GL Renewal Solicitation"
type textarea "x"
type input "25-6 GL Renewal Solicitation"
type textarea "x"
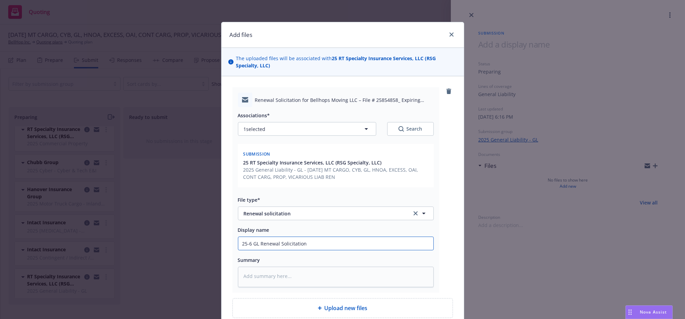
type input "25-6 GL Renewal Solicitation f"
type textarea "x"
type input "25-6 GL Renewal Solicitation fr"
type textarea "x"
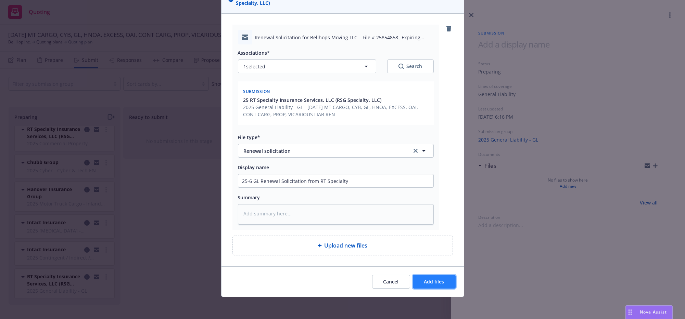
click at [424, 279] on span "Add files" at bounding box center [434, 282] width 20 height 7
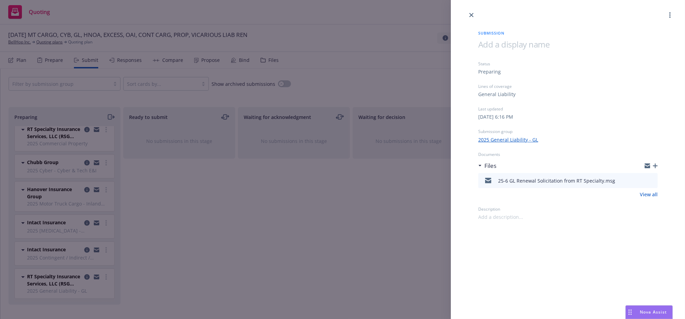
click at [208, 197] on div "Submission Status Preparing Lines of coverage General Liability Last updated Tu…" at bounding box center [342, 159] width 685 height 319
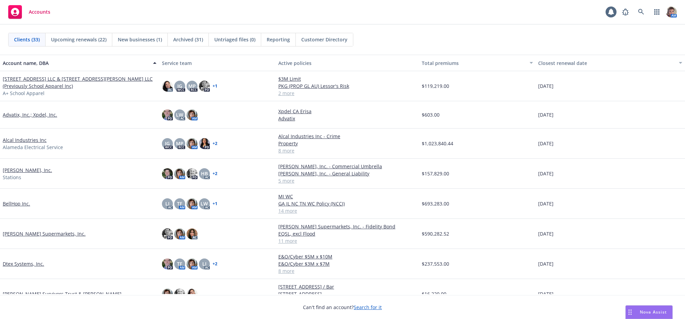
click at [15, 141] on link "Alcal Industries Inc" at bounding box center [25, 140] width 44 height 7
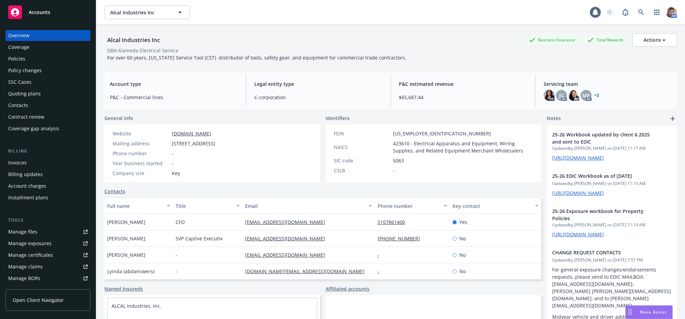
click at [26, 62] on div "Policies" at bounding box center [47, 58] width 79 height 11
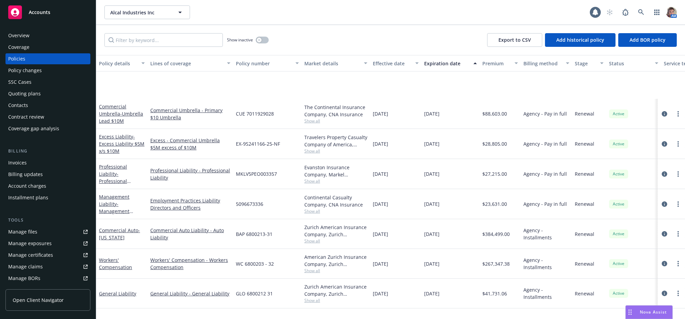
scroll to position [73, 0]
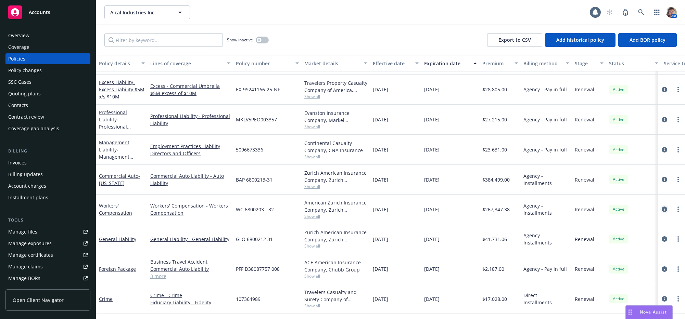
click at [662, 207] on icon "circleInformation" at bounding box center [664, 209] width 5 height 5
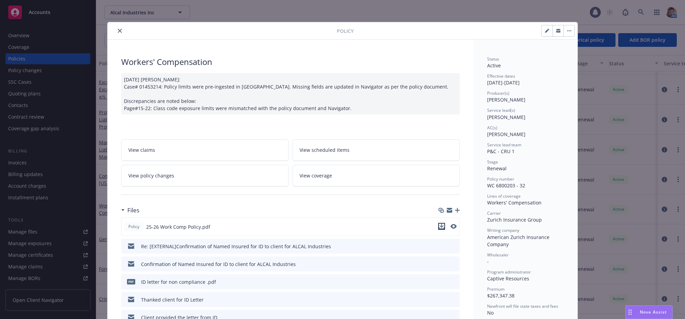
click at [439, 229] on icon "download file" at bounding box center [441, 226] width 5 height 5
click at [172, 187] on link "View policy changes" at bounding box center [204, 176] width 167 height 22
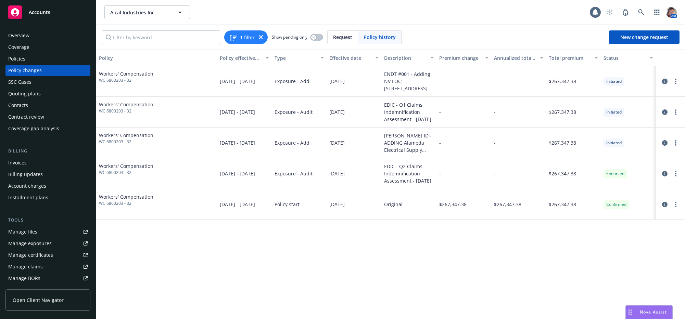
click at [666, 84] on icon "circleInformation" at bounding box center [664, 81] width 5 height 5
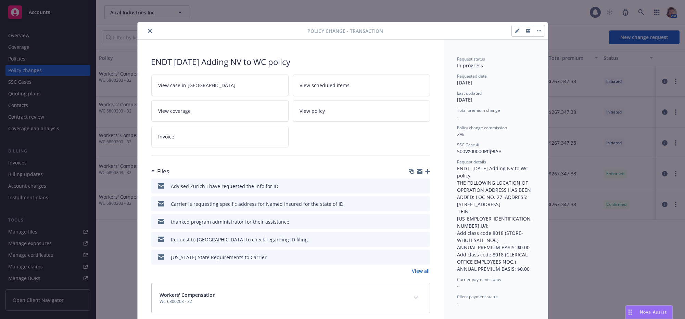
scroll to position [5, 0]
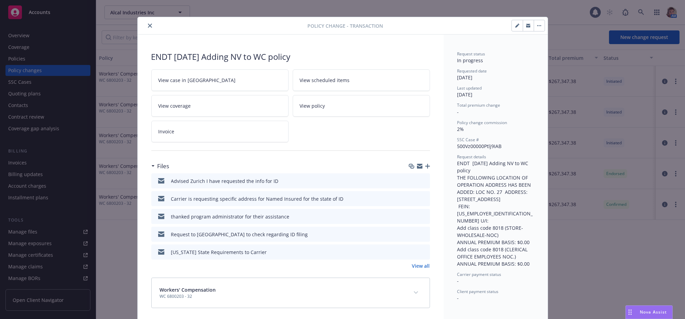
click at [146, 25] on button "close" at bounding box center [150, 26] width 8 height 8
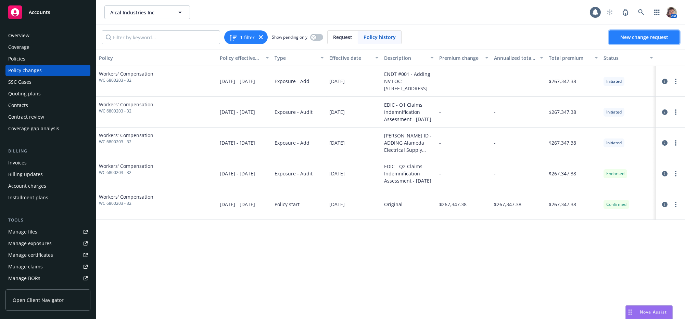
click at [641, 40] on span "New change request" at bounding box center [644, 37] width 48 height 7
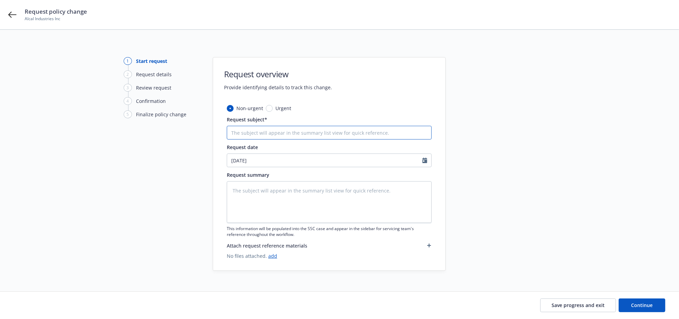
click at [291, 135] on input "Request subject*" at bounding box center [329, 133] width 205 height 14
type textarea "x"
type input "N"
type textarea "x"
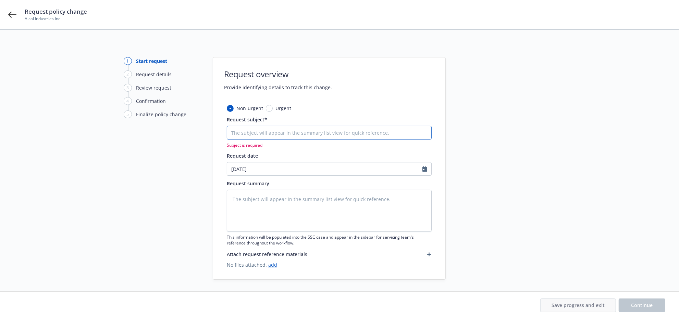
type textarea "x"
type input "E"
type textarea "x"
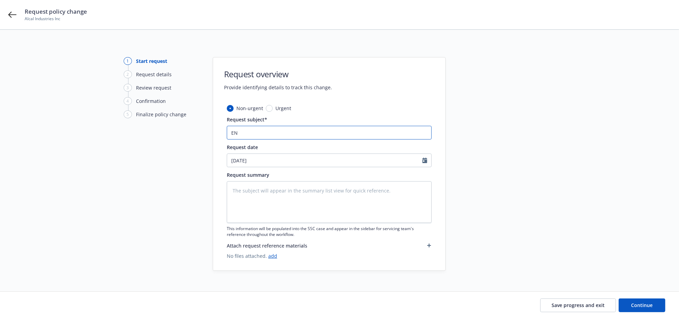
type input "END"
type textarea "x"
type input "ENDT"
type textarea "x"
type input "ENDT"
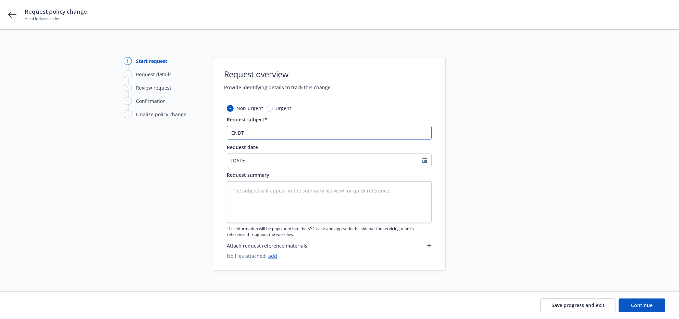
type textarea "x"
type input "ENDT t"
type textarea "x"
type input "ENDT to"
type textarea "x"
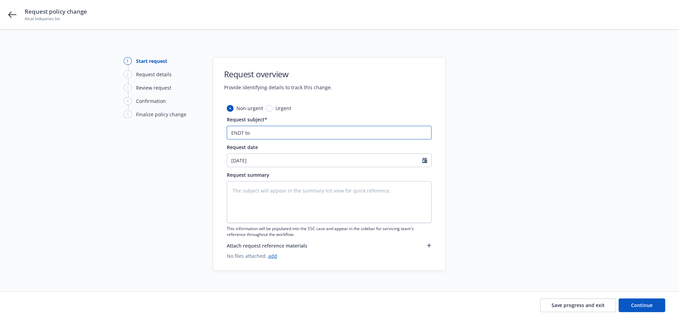
type input "ENDT to"
type textarea "x"
type input "ENDT to a"
type textarea "x"
type input "ENDT to ad"
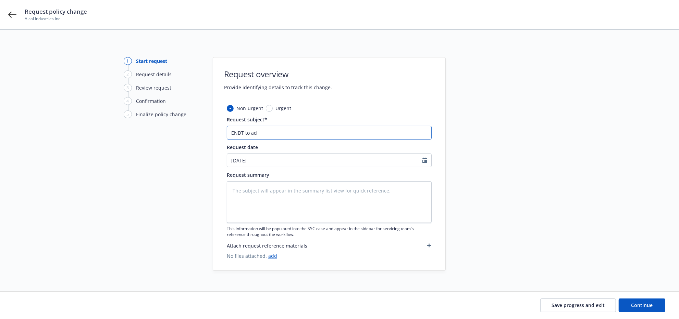
type textarea "x"
type input "ENDT to add"
type textarea "x"
type input "ENDT to add"
type textarea "x"
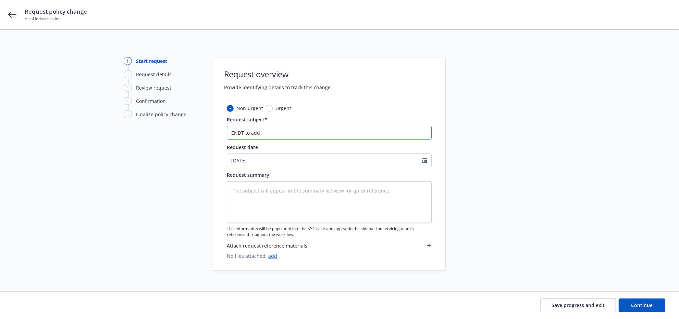
type input "ENDT to add N"
type textarea "x"
type input "ENDT to add Na"
type textarea "x"
type input "ENDT to add Nam"
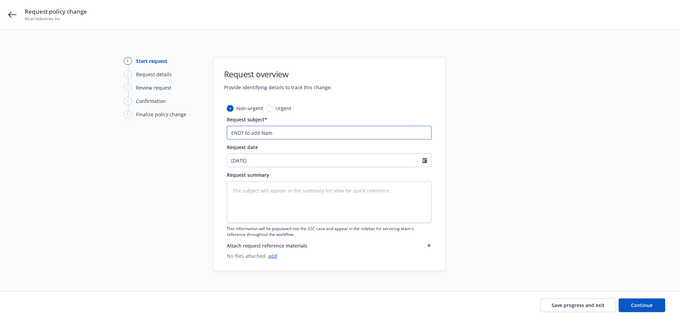
type textarea "x"
type input "ENDT to add Name"
type textarea "x"
type input "ENDT to add Named"
type textarea "x"
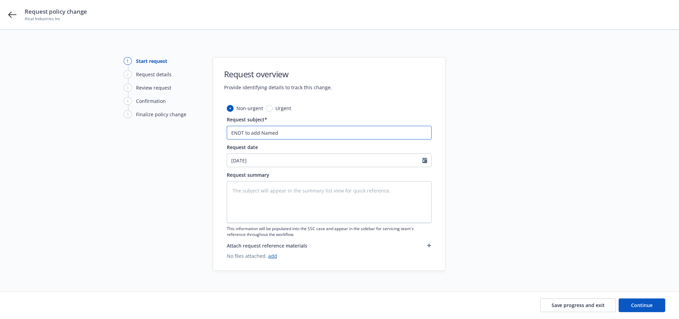
type input "ENDT to add Named"
type textarea "x"
type input "ENDT to add Named"
type textarea "x"
type input "ENDT to add Name"
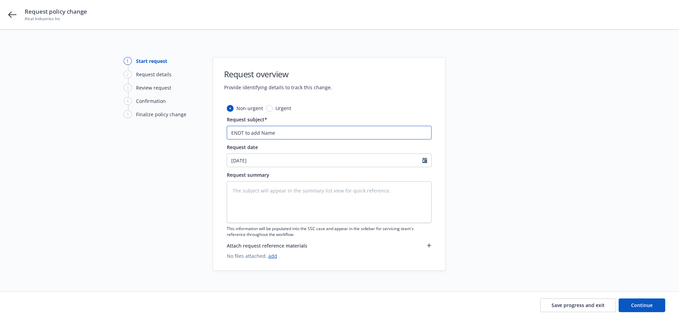
type textarea "x"
type input "ENDT to add Nam"
type textarea "x"
type input "ENDT to add Na"
type textarea "x"
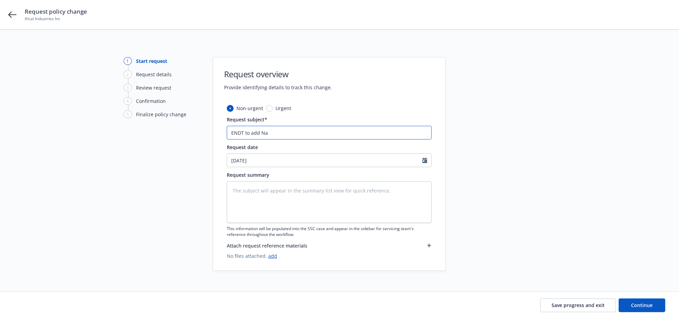
type input "ENDT to add N"
type textarea "x"
type input "ENDT to add"
type textarea "x"
type input "ENDT to add"
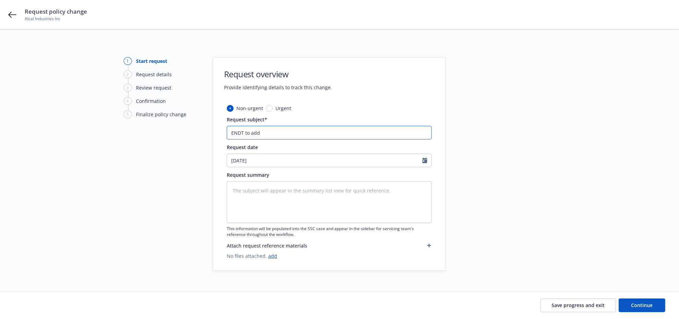
type textarea "x"
type input "ENDT to ad"
type textarea "x"
type input "ENDT to a"
type textarea "x"
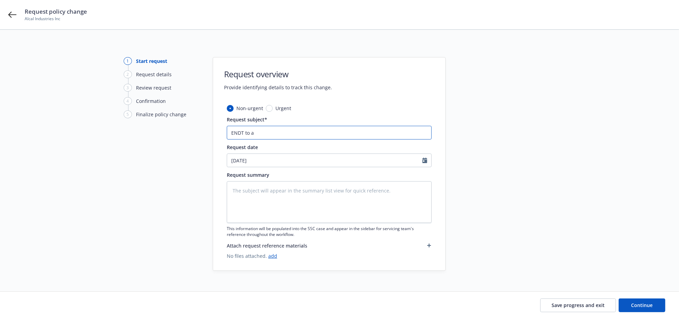
type input "ENDT to"
type textarea "x"
type input "ENDT to a"
type textarea "x"
type input "ENDT to am"
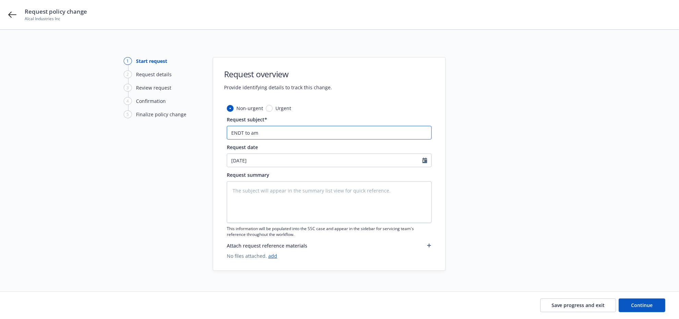
type textarea "x"
type input "ENDT to ame"
type textarea "x"
type input "ENDT to amen"
type textarea "x"
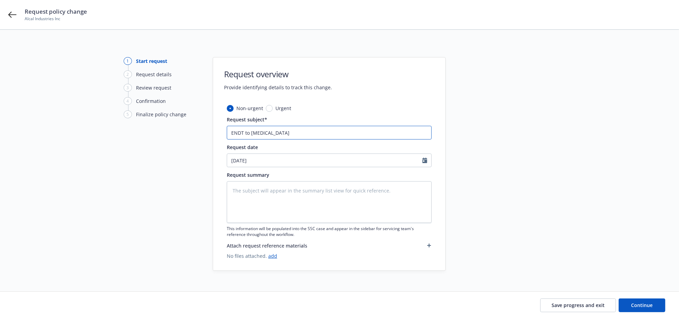
type input "ENDT to amend"
type textarea "x"
type input "ENDT to amend"
type textarea "x"
type input "ENDT to amend N"
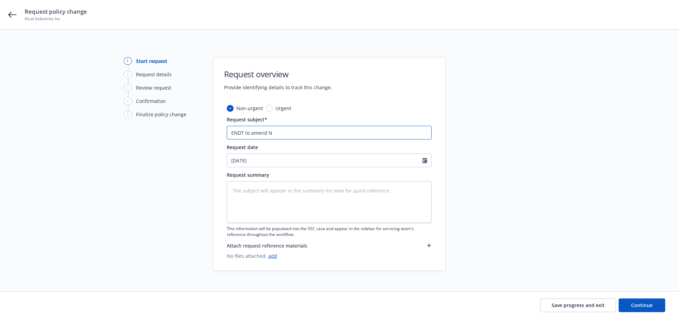
type textarea "x"
type input "ENDT to amend Na"
type textarea "x"
type input "ENDT to amend Nam"
type textarea "x"
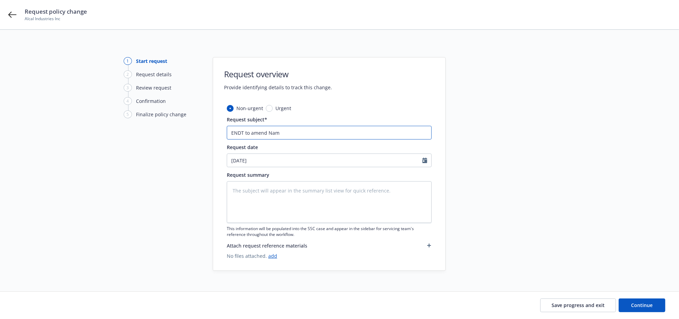
type input "ENDT to amend Name"
type textarea "x"
type input "ENDT to amend Named"
type textarea "x"
type input "ENDT to amend Named"
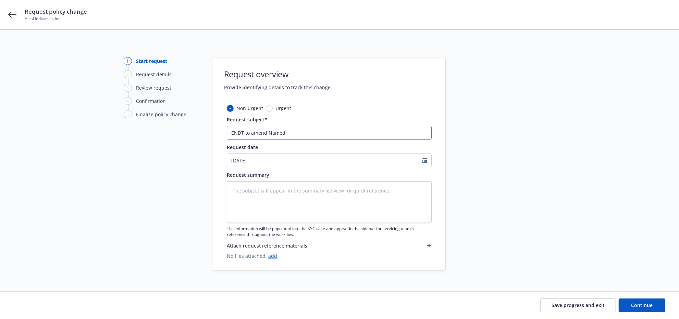
type textarea "x"
type input "ENDT to amend Named I"
type textarea "x"
type input "ENDT to amend Named In"
type textarea "x"
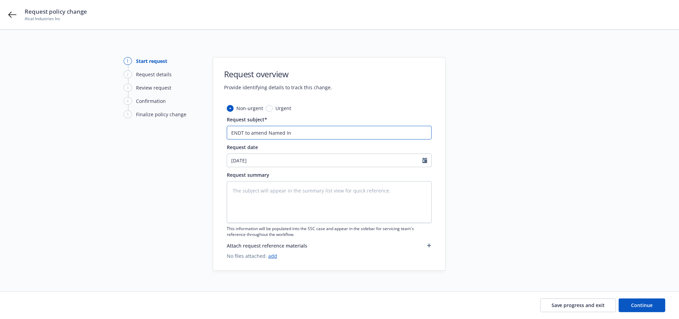
type input "ENDT to amend Named Ins"
type textarea "x"
type input "ENDT to amend Named Insu"
type textarea "x"
type input "ENDT to amend Named Insur"
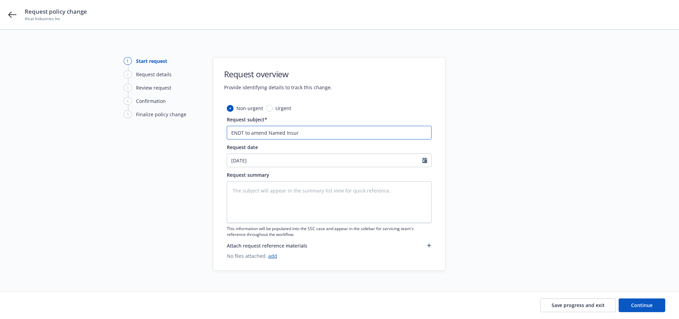
type textarea "x"
type input "ENDT to amend Named Insure"
type textarea "x"
type input "ENDT to amend Named Insured"
type textarea "x"
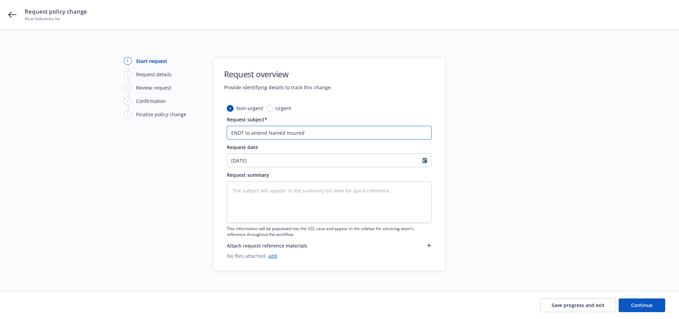
type input "ENDT to amend Named Insured"
type textarea "x"
type input "ENDT to amend Named Insured L"
type textarea "x"
type input "ENDT to amend Named Insured Lis"
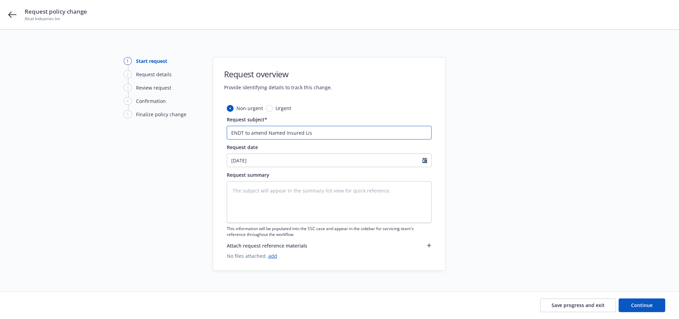
type textarea "x"
type input "ENDT to amend Named Insured List"
type textarea "x"
type input "ENDT to amend Named Insured Listi"
type textarea "x"
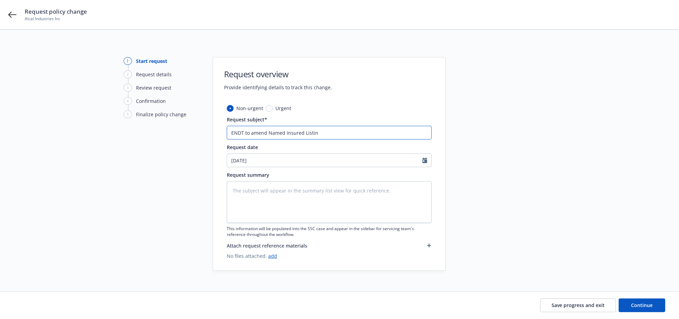
type input "ENDT to amend Named Insured Listing"
type textarea "x"
type input "ENDT to amend Named Insured Listing"
type textarea "x"
type input "ENDT to amend Named Insured Listing f"
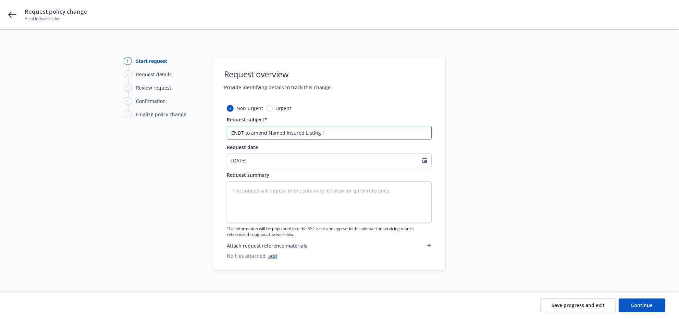
type textarea "x"
type input "ENDT to amend Named Insured Listing fo"
type textarea "x"
type input "ENDT to amend Named Insured Listing for"
type textarea "x"
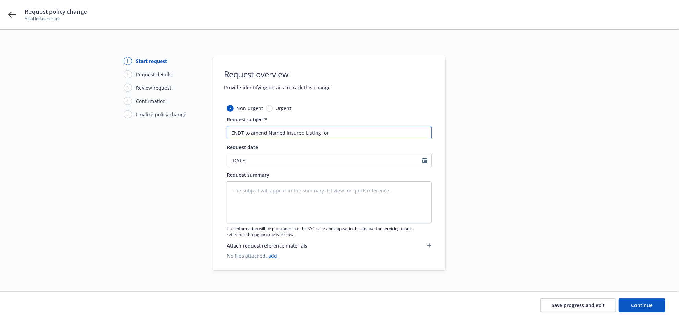
type input "ENDT to amend Named Insured Listing for"
type textarea "x"
type input "ENDT to amend Named Insured Listing for I"
type textarea "x"
type input "ENDT to amend Named Insured Listing for ID"
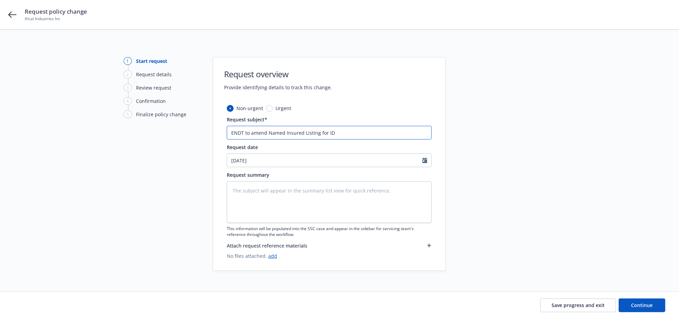
type textarea "x"
type input "ENDT to amend Named Insured Listing for ID"
type textarea "x"
type input "ENDT to amend Named Insured Listing for ID N"
type textarea "x"
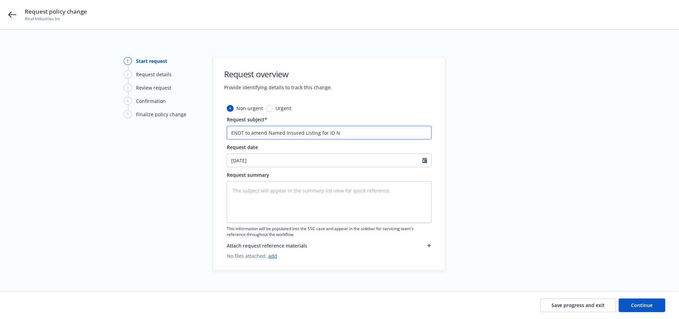
type input "ENDT to amend Named Insured Listing for ID NC"
type textarea "x"
type input "ENDT to amend Named Insured Listing for ID NC"
type textarea "x"
type input "ENDT to amend Named Insured Listing for ID NC T"
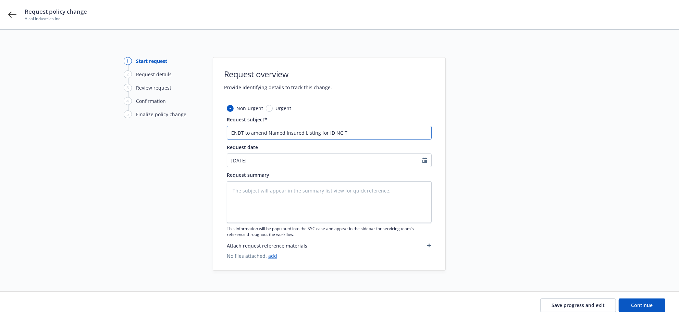
type textarea "x"
type input "ENDT to amend Named Insured Listing for ID NC TX"
type textarea "x"
type input "ENDT to amend Named Insured Listing for ID NC TX"
type textarea "x"
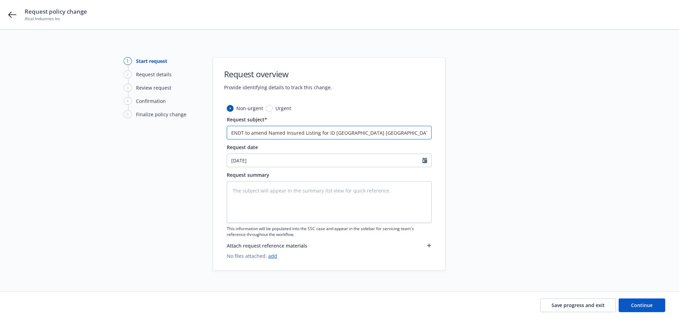
type input "ENDT to amend Named Insured Listing for ID NC TX a"
type textarea "x"
type input "ENDT to amend Named Insured Listing for ID NC TX an"
type textarea "x"
type input "ENDT to amend Named Insured Listing for ID NC TX and"
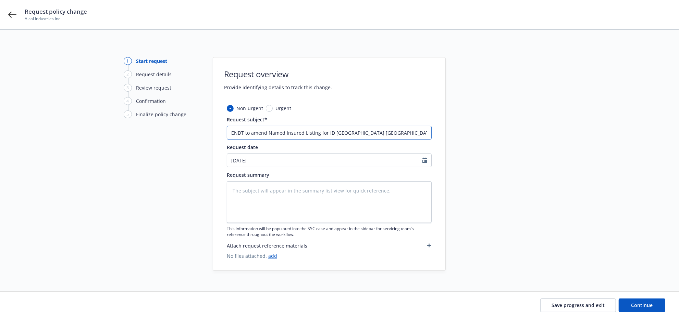
type textarea "x"
type input "ENDT to amend Named Insured Listing for ID NC TX and"
type textarea "x"
type input "ENDT to amend Named Insured Listing for ID NC TX and N"
type textarea "x"
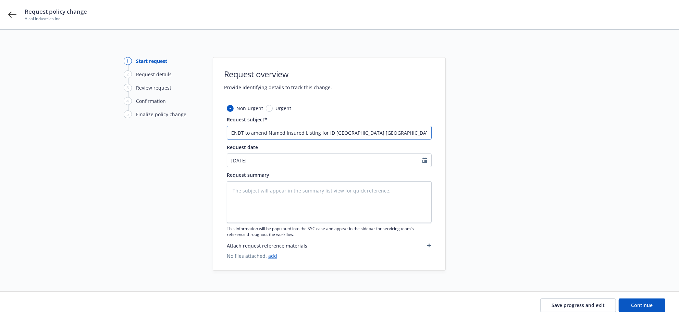
type input "ENDT to amend Named Insured Listing for ID NC TX and NV"
type textarea "x"
drag, startPoint x: 394, startPoint y: 134, endPoint x: 159, endPoint y: 133, distance: 234.9
click at [159, 133] on div "1 Start request 2 Request details 3 Review request 4 Confirmation 5 Finalize po…" at bounding box center [339, 164] width 662 height 214
type input "ENDT to amend Named Insured Listing for ID NC TX and NV"
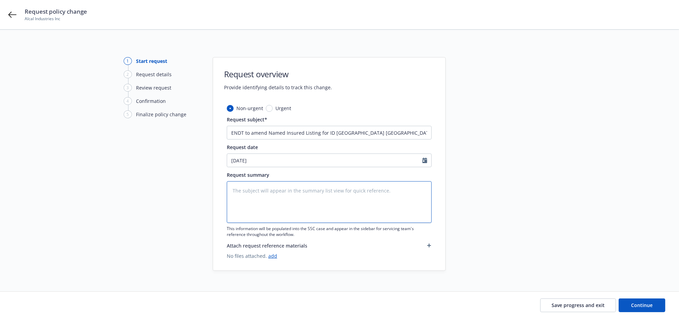
click at [264, 205] on textarea at bounding box center [329, 202] width 205 height 42
paste textarea "ENDT to amend Named Insured Listing for ID NC TX and NV"
type textarea "x"
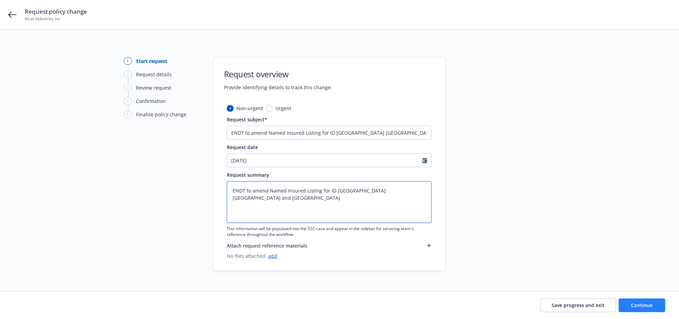
type textarea "ENDT to amend Named Insured Listing for ID NC TX and NV"
click at [633, 307] on span "Continue" at bounding box center [642, 305] width 22 height 7
type textarea "x"
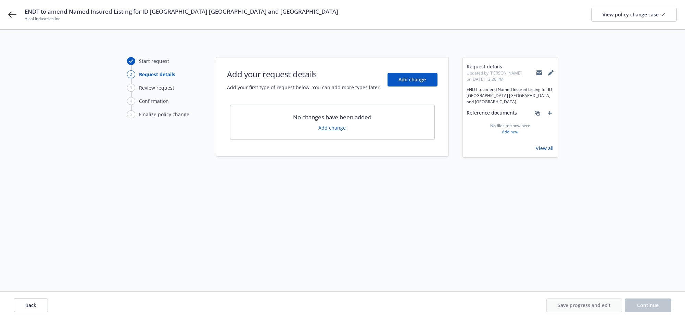
click at [331, 127] on link "Add change" at bounding box center [332, 127] width 27 height 7
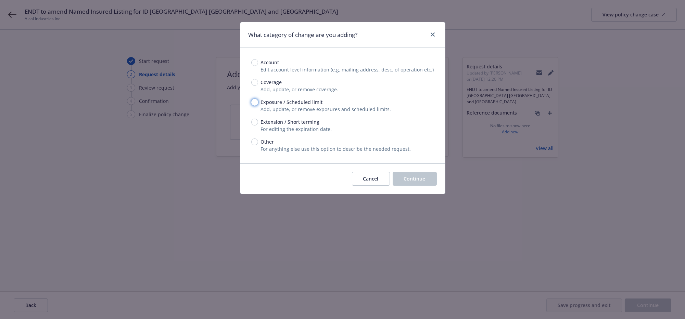
click at [256, 106] on input "Exposure / Scheduled limit" at bounding box center [254, 102] width 7 height 7
radio input "true"
click at [427, 186] on button "Continue" at bounding box center [415, 179] width 44 height 14
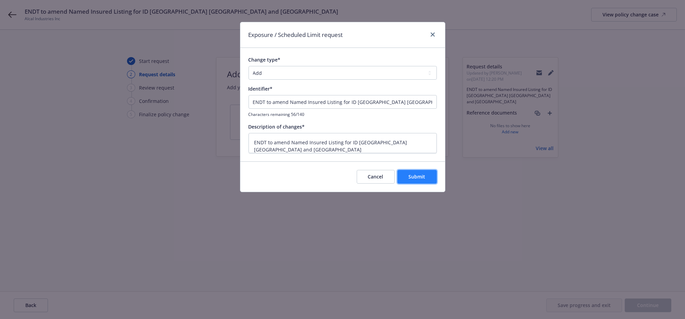
click at [429, 184] on button "Submit" at bounding box center [417, 177] width 39 height 14
type textarea "x"
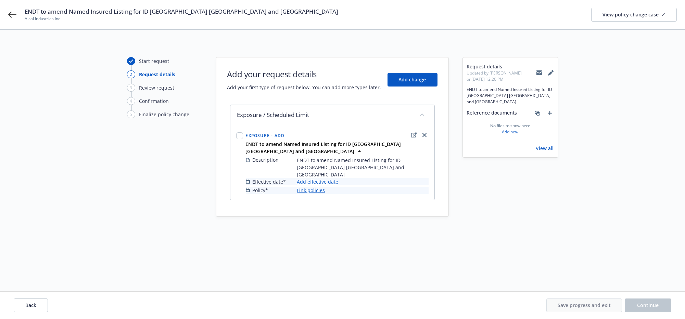
click at [309, 187] on link "Link policies" at bounding box center [311, 190] width 28 height 7
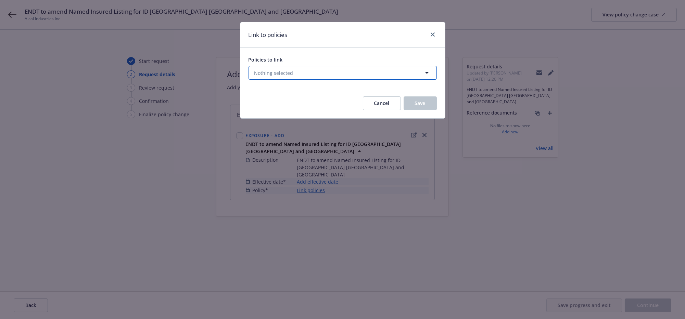
click at [283, 76] on span "Nothing selected" at bounding box center [273, 73] width 39 height 7
select select "ACTIVE"
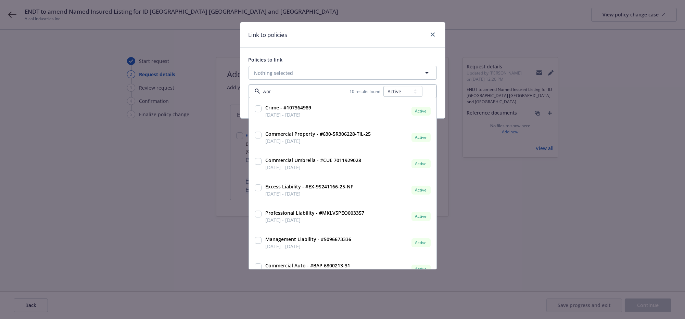
type input "work"
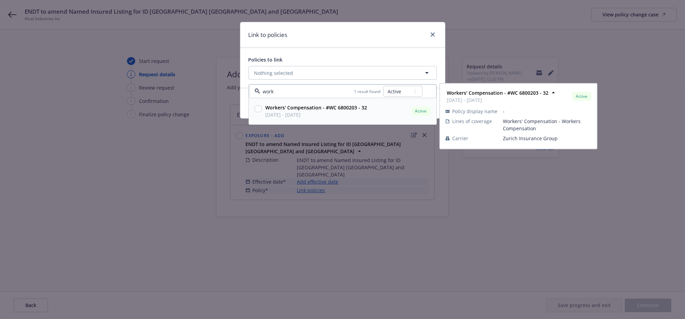
click at [279, 111] on strong "Workers' Compensation - #WC 6800203 - 32" at bounding box center [317, 108] width 102 height 7
checkbox input "true"
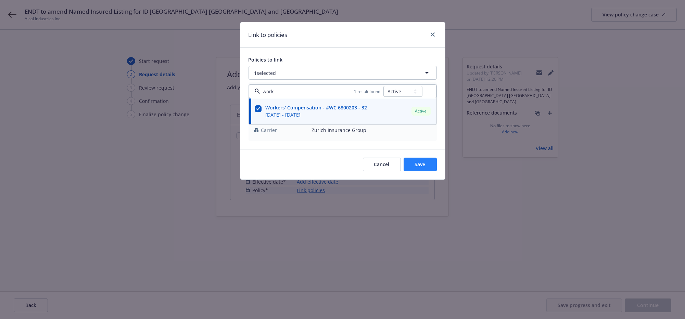
type input "work"
click at [419, 168] on span "Save" at bounding box center [420, 164] width 11 height 7
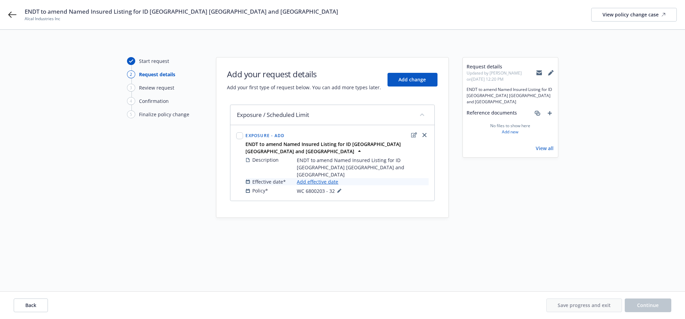
click at [315, 178] on link "Add effective date" at bounding box center [317, 181] width 41 height 7
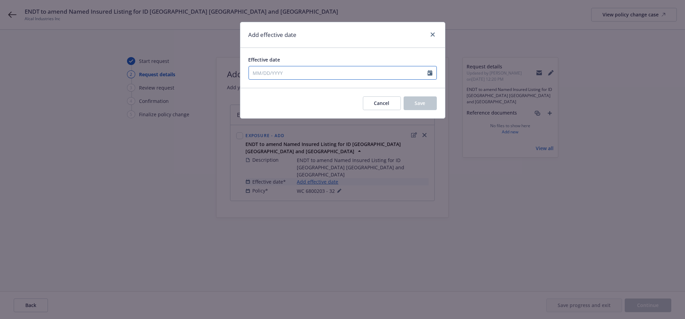
click at [302, 76] on input "Effective date" at bounding box center [338, 72] width 179 height 13
select select "8"
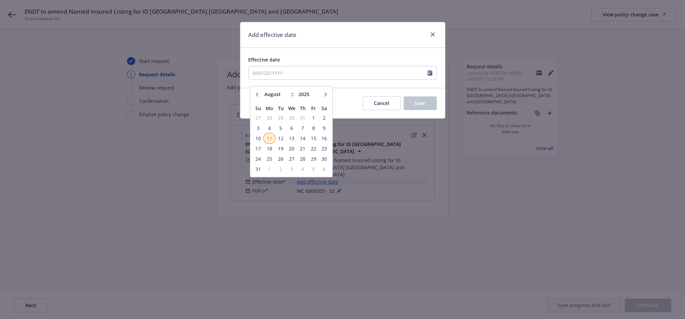
click at [270, 140] on span "11" at bounding box center [269, 138] width 10 height 9
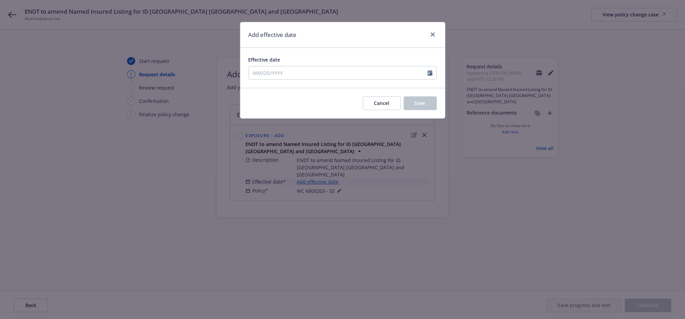
type input "08/11/2025"
click at [418, 106] on span "Save" at bounding box center [420, 103] width 11 height 7
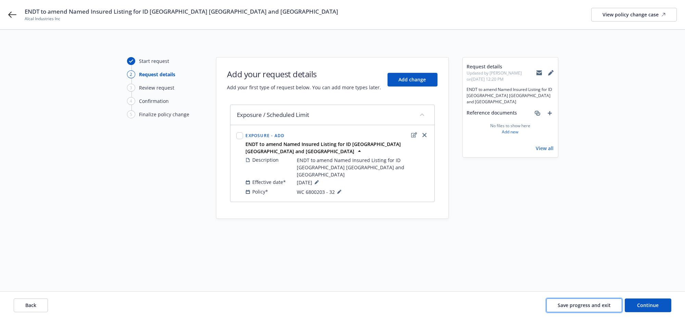
click at [597, 306] on span "Save progress and exit" at bounding box center [584, 305] width 53 height 7
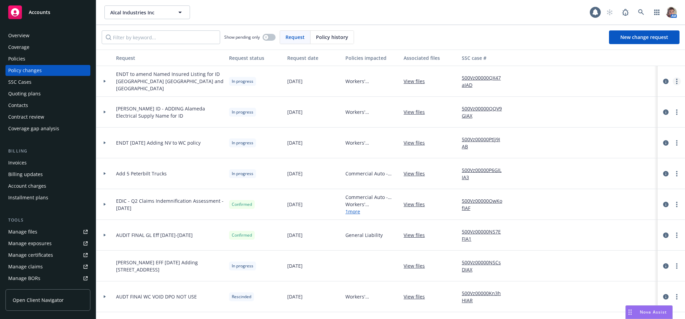
click at [676, 84] on icon "more" at bounding box center [676, 81] width 1 height 5
click at [583, 102] on link "Copy logging email" at bounding box center [615, 101] width 117 height 14
click at [50, 9] on div "Accounts" at bounding box center [47, 12] width 79 height 14
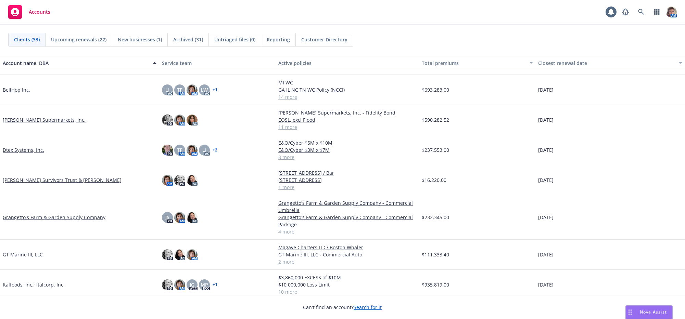
scroll to position [115, 0]
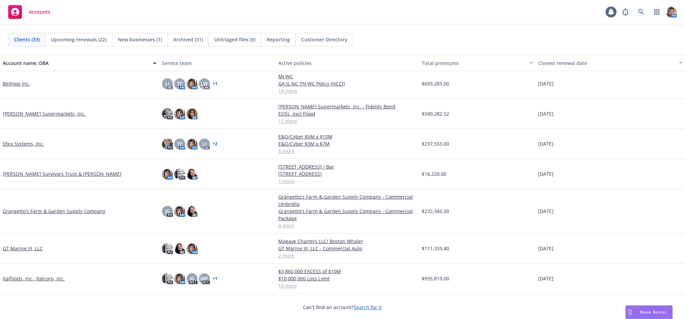
click at [24, 215] on link "Grangetto's Farm & Garden Supply Company" at bounding box center [54, 211] width 103 height 7
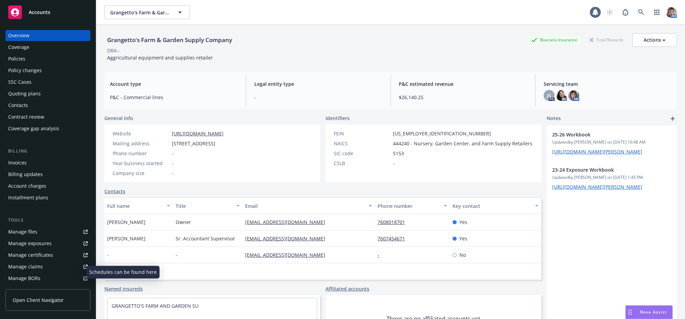
click at [53, 249] on link "Manage exposures" at bounding box center [47, 243] width 85 height 11
click at [41, 64] on div "Policies" at bounding box center [47, 58] width 79 height 11
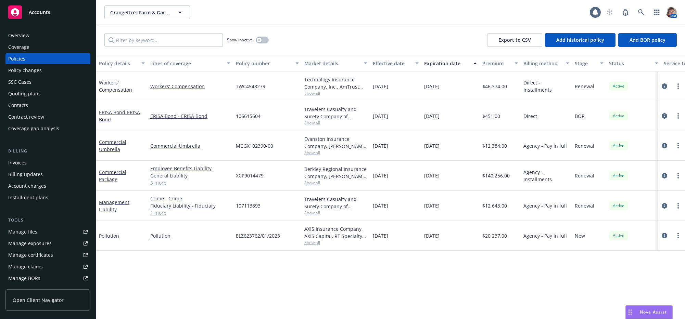
click at [360, 216] on span "Show all" at bounding box center [335, 213] width 63 height 6
click at [247, 191] on div "XCP9014479" at bounding box center [267, 176] width 68 height 30
click at [665, 179] on icon "circleInformation" at bounding box center [664, 175] width 5 height 5
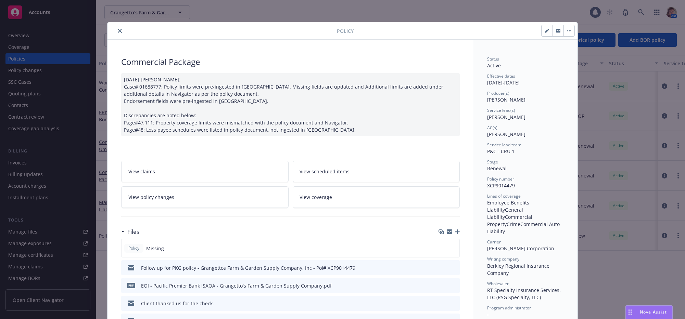
click at [455, 235] on icon "button" at bounding box center [457, 232] width 5 height 5
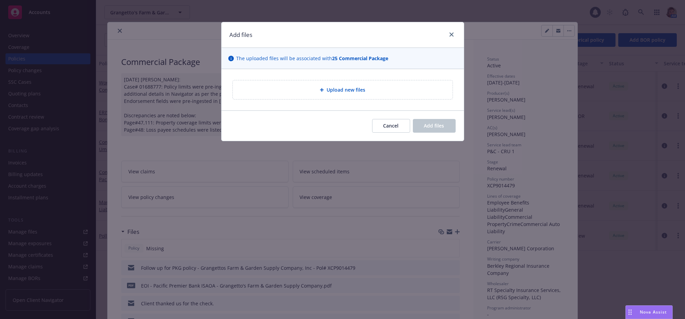
type textarea "x"
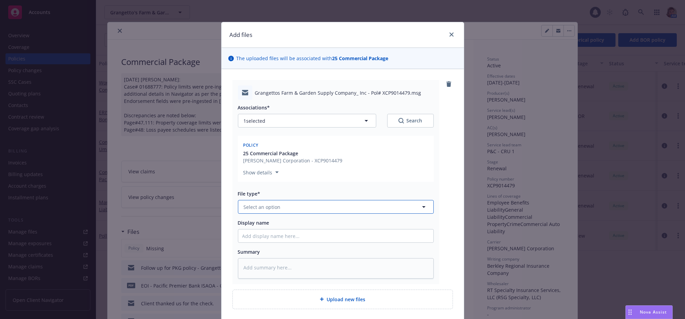
click at [275, 214] on button "Select an option" at bounding box center [336, 207] width 196 height 14
type input "em"
click at [281, 253] on div "Email" at bounding box center [335, 248] width 187 height 10
click at [284, 243] on input "Display name" at bounding box center [335, 236] width 195 height 13
type textarea "x"
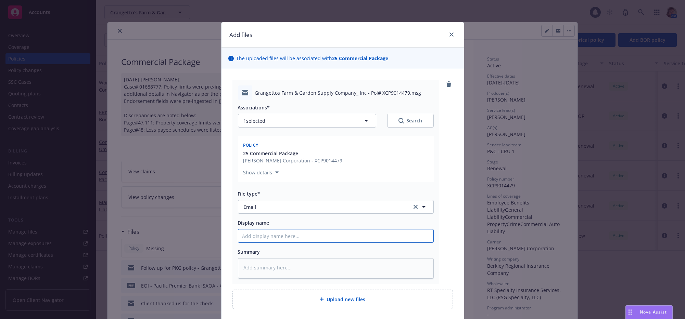
type input "2"
type textarea "x"
type input "25"
type textarea "x"
type input "25-"
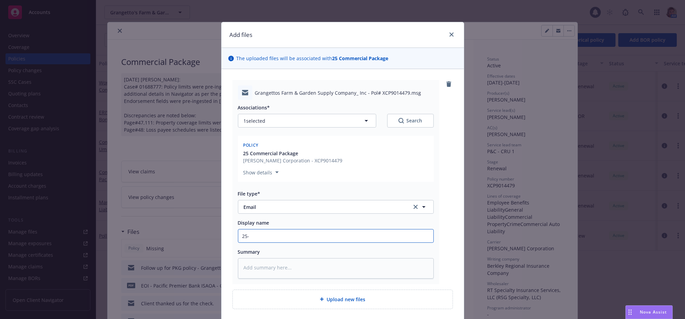
type textarea "x"
type input "25-2"
type textarea "x"
type input "25-26"
type textarea "x"
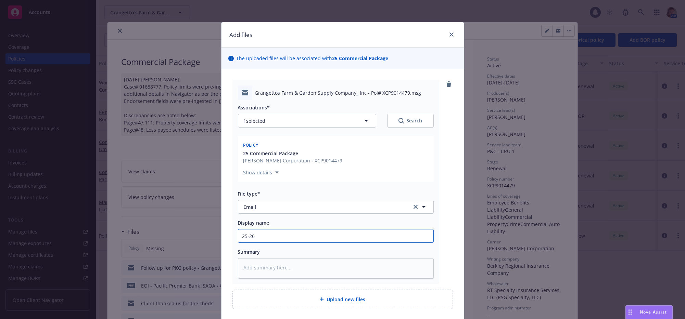
type input "25-26"
type textarea "x"
type input "25-26 P"
type textarea "x"
type input "25-26 PK"
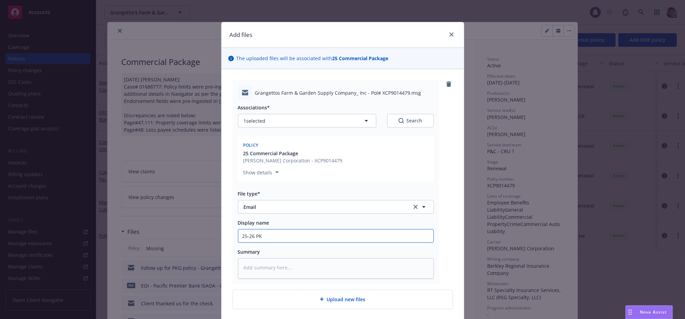
type textarea "x"
type input "25-26 PKG"
type textarea "x"
type input "25-26 PKG"
type textarea "x"
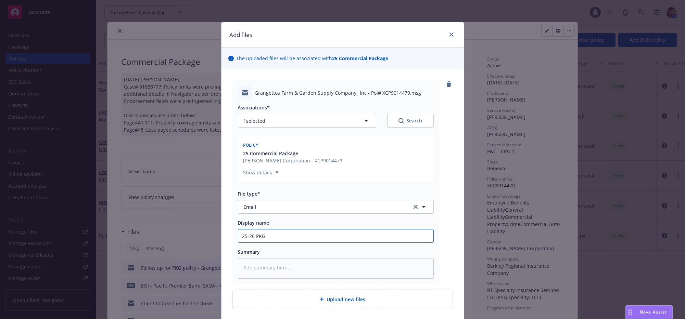
type input "25-26 PKG p"
type textarea "x"
type input "25-26 PKG po"
type textarea "x"
type input "25-26 PKG pol"
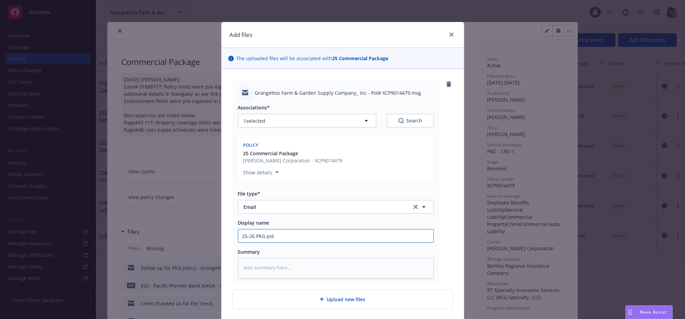
type textarea "x"
type input "25-26 PKG poli"
type textarea "x"
type input "25-26 PKG polic"
type textarea "x"
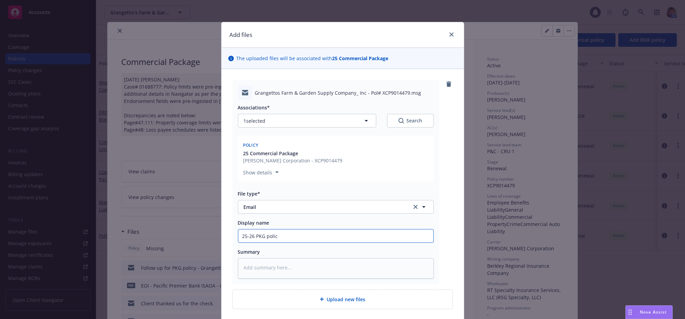
type input "25-26 PKG policy"
type textarea "x"
type input "25-26 PKG policy"
type textarea "x"
type input "25-26 PKG policy R"
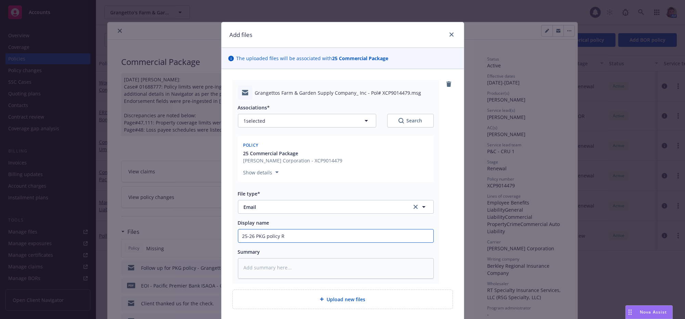
type textarea "x"
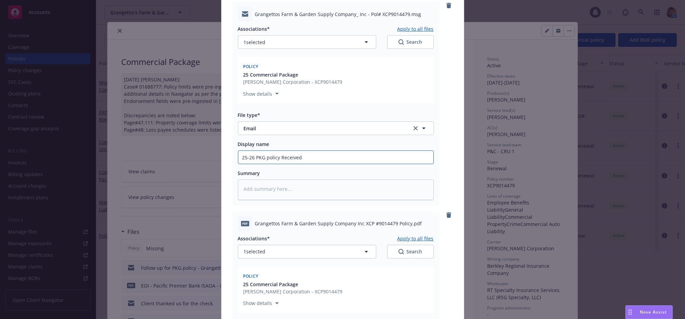
scroll to position [304, 0]
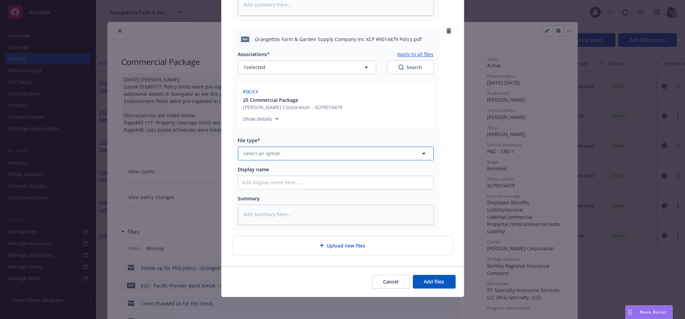
click at [268, 150] on span "Select an option" at bounding box center [262, 153] width 37 height 7
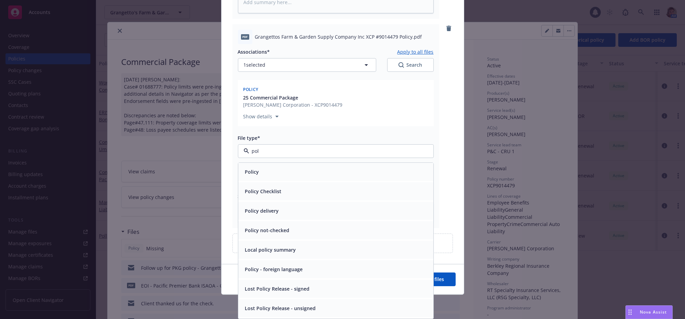
click at [263, 167] on div "Policy" at bounding box center [335, 172] width 187 height 10
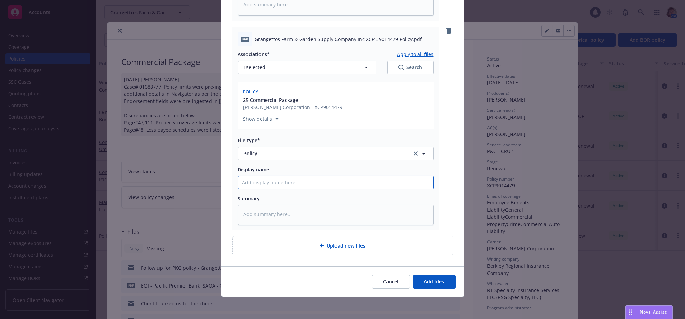
click at [443, 283] on button "Add files" at bounding box center [434, 282] width 43 height 14
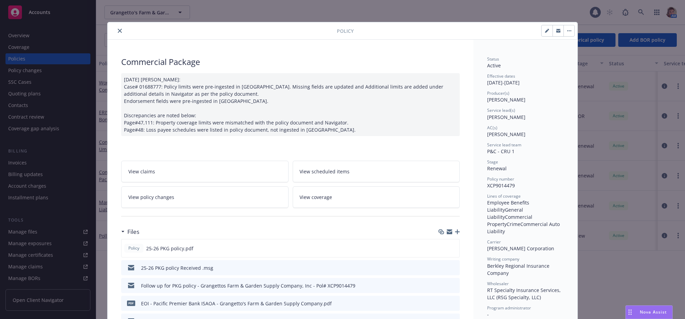
click at [118, 33] on icon "close" at bounding box center [120, 31] width 4 height 4
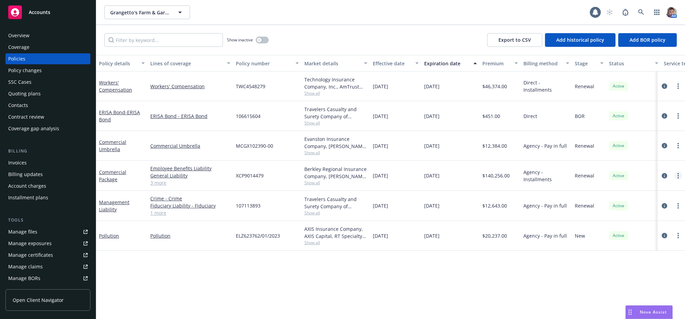
click at [678, 179] on circle "more" at bounding box center [678, 177] width 1 height 1
click at [627, 291] on link "Copy logging email" at bounding box center [641, 284] width 80 height 14
click at [26, 40] on div "Overview" at bounding box center [18, 35] width 21 height 11
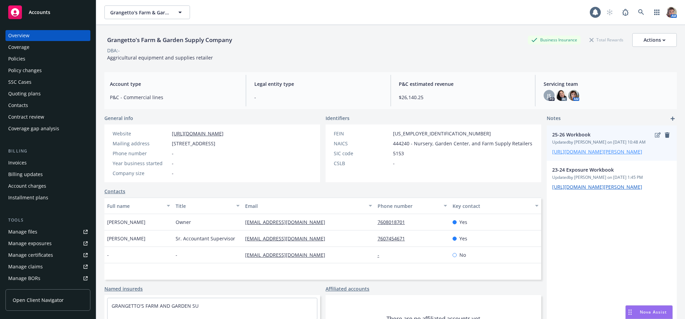
click at [591, 155] on link "https://iln.sharepoint.com/:x:/r/sites/CRUTeam/Shared%20Documents/Clients/Norah…" at bounding box center [597, 152] width 90 height 7
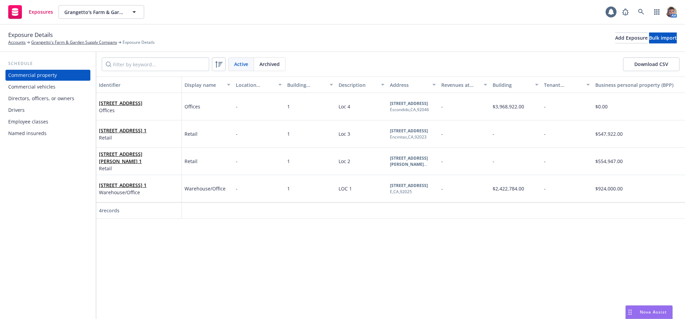
click at [236, 251] on div "Identifier Display name Location number Building number Description Address Rev…" at bounding box center [390, 195] width 589 height 236
click at [46, 44] on link "Grangetto's Farm & Garden Supply Company" at bounding box center [74, 42] width 86 height 6
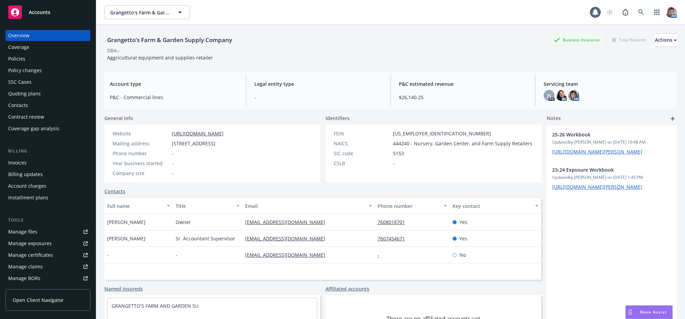
click at [27, 64] on div "Policies" at bounding box center [47, 58] width 79 height 11
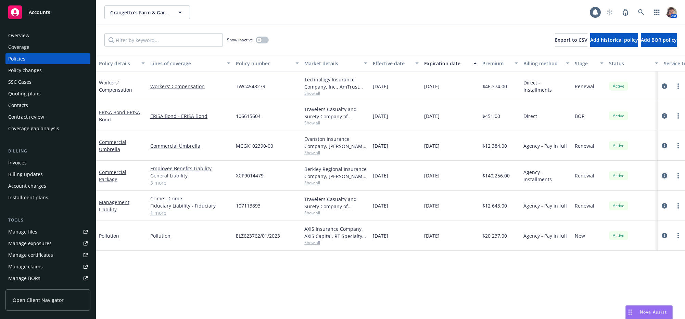
click at [665, 179] on icon "circleInformation" at bounding box center [664, 175] width 5 height 5
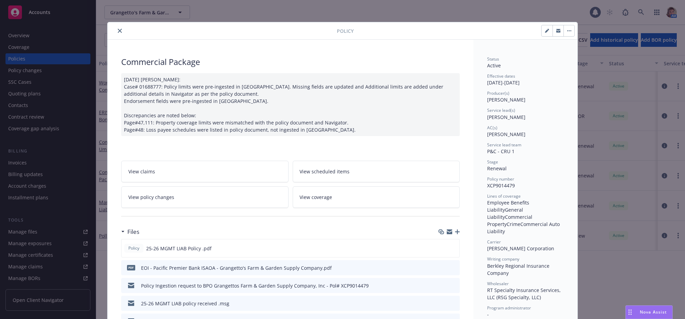
click at [118, 33] on icon "close" at bounding box center [120, 31] width 4 height 4
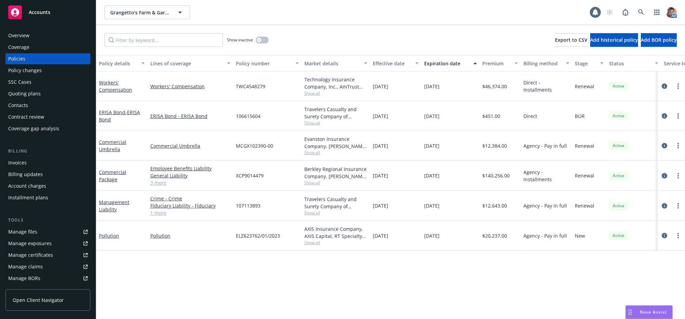
click at [666, 179] on icon "circleInformation" at bounding box center [664, 175] width 5 height 5
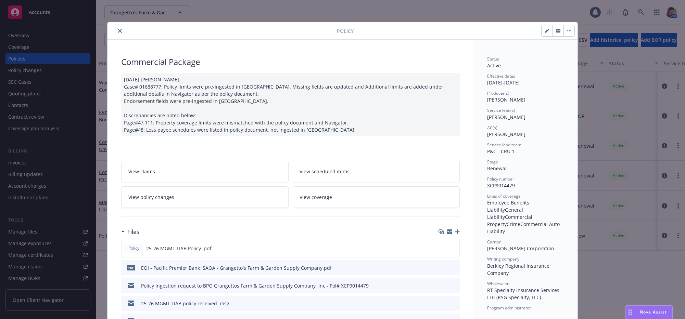
scroll to position [21, 0]
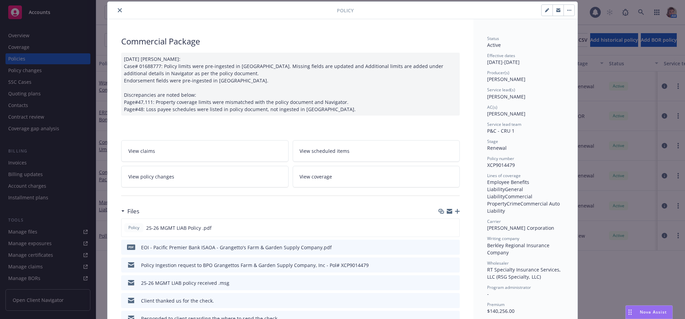
click at [118, 9] on icon "close" at bounding box center [120, 10] width 4 height 4
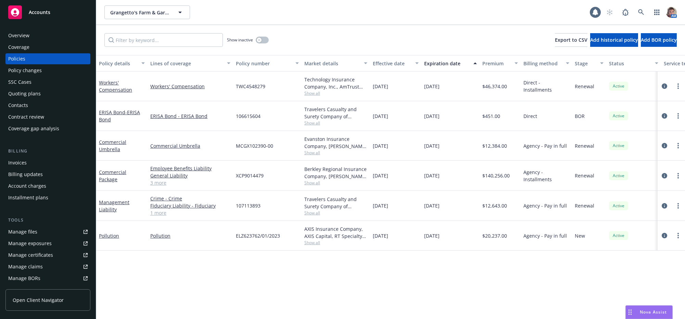
click at [157, 187] on link "3 more" at bounding box center [190, 182] width 80 height 7
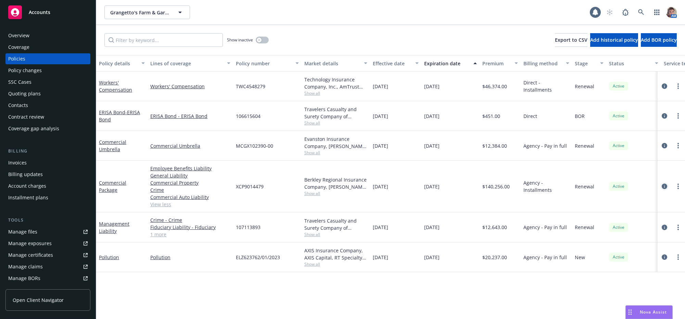
click at [665, 189] on icon "circleInformation" at bounding box center [664, 186] width 5 height 5
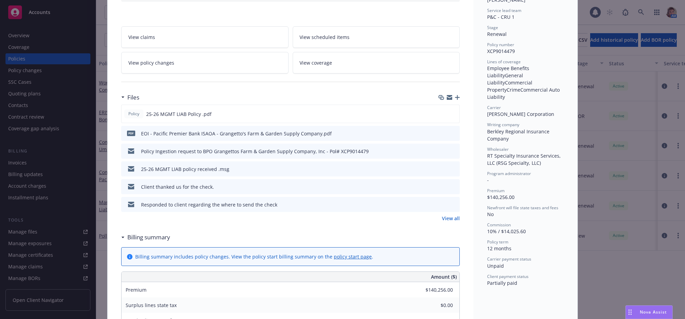
scroll to position [144, 0]
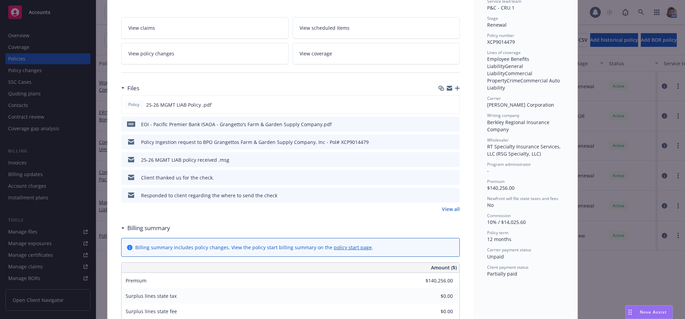
click at [445, 213] on link "View all" at bounding box center [451, 209] width 18 height 7
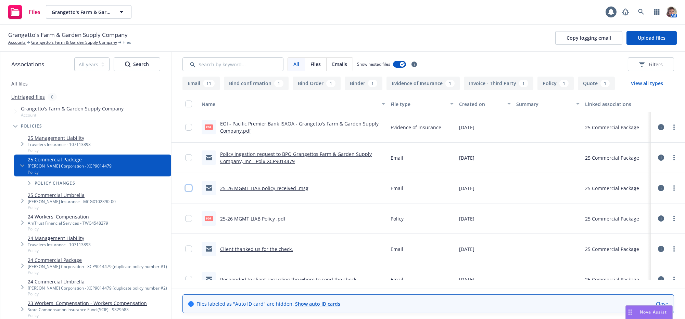
click at [189, 192] on input "checkbox" at bounding box center [188, 188] width 7 height 7
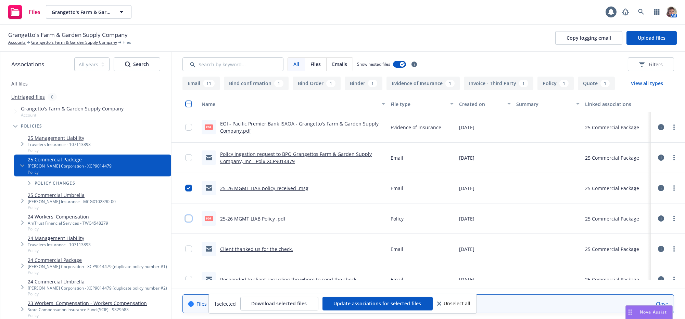
click at [186, 222] on input "checkbox" at bounding box center [188, 218] width 7 height 7
click at [310, 162] on link "Policy Ingestion request to BPO Grangettos Farm & Garden Supply Company, Inc - …" at bounding box center [296, 158] width 152 height 14
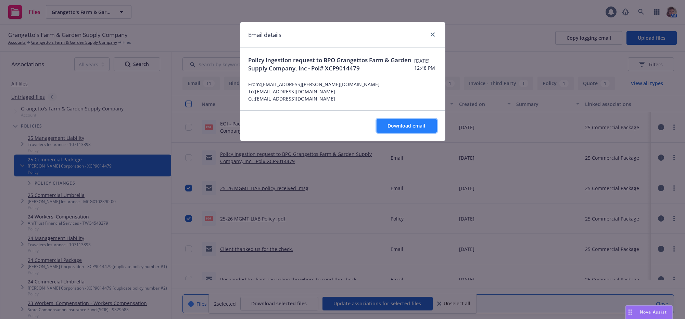
click at [403, 129] on span "Download email" at bounding box center [407, 126] width 38 height 7
click at [431, 36] on icon "close" at bounding box center [433, 35] width 4 height 4
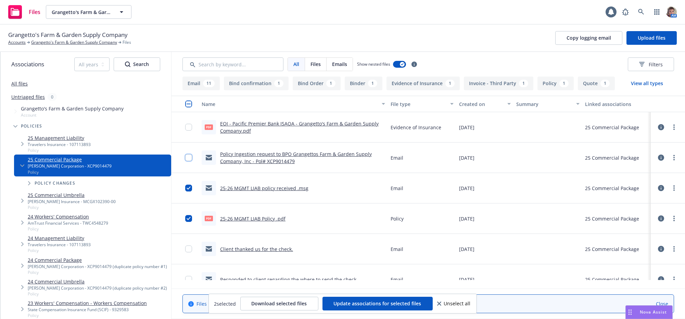
click at [189, 161] on input "checkbox" at bounding box center [188, 157] width 7 height 7
click at [361, 304] on span "Update associations for selected files" at bounding box center [378, 304] width 88 height 7
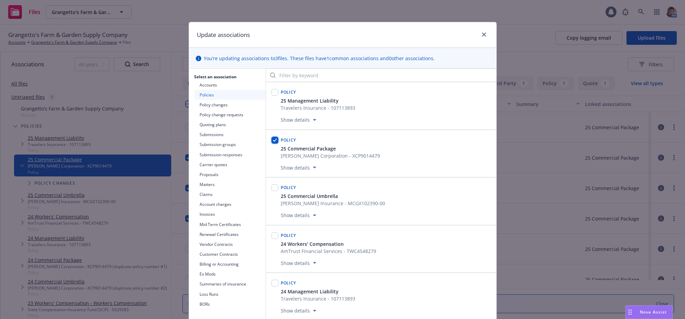
click at [273, 144] on input "checkbox" at bounding box center [275, 140] width 7 height 7
checkbox input "false"
click at [272, 96] on input "checkbox" at bounding box center [275, 92] width 7 height 7
checkbox input "true"
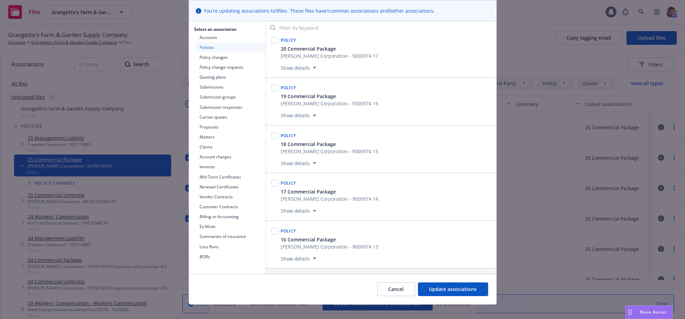
scroll to position [65, 0]
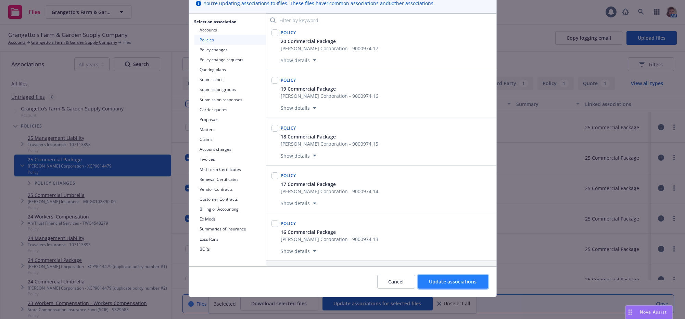
click at [452, 286] on button "Update associations" at bounding box center [453, 282] width 70 height 14
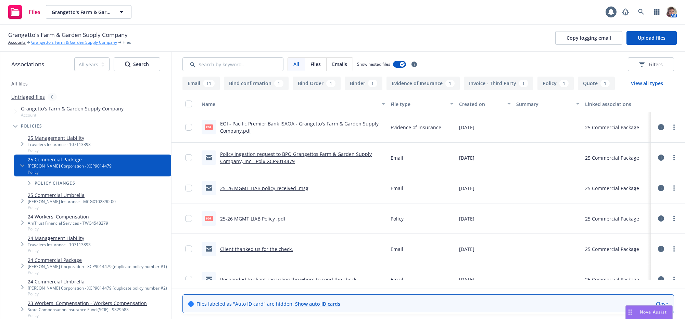
click at [41, 42] on link "Grangetto's Farm & Garden Supply Company" at bounding box center [74, 42] width 86 height 6
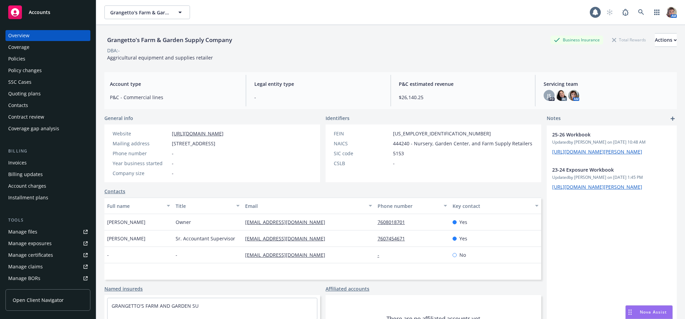
click at [30, 64] on div "Policies" at bounding box center [47, 58] width 79 height 11
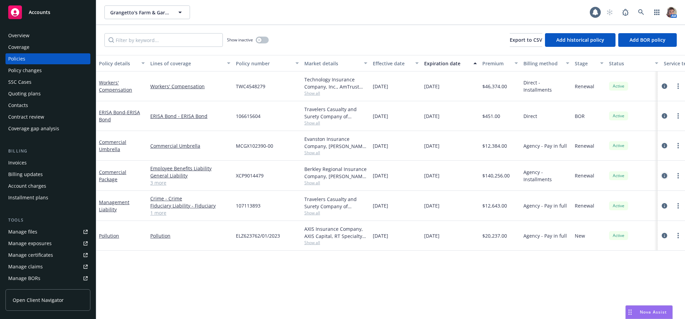
click at [666, 179] on icon "circleInformation" at bounding box center [664, 175] width 5 height 5
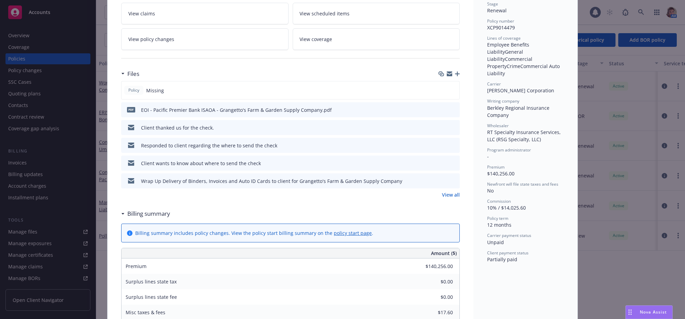
scroll to position [198, 0]
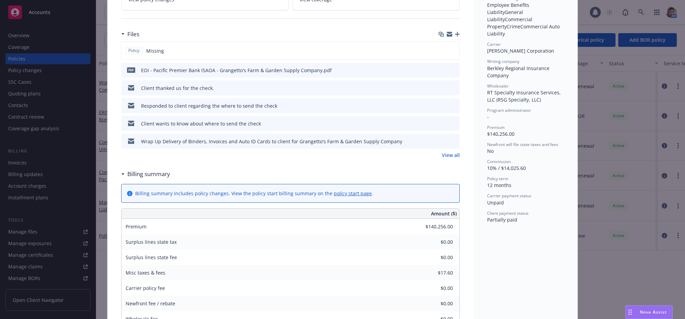
click at [446, 159] on link "View all" at bounding box center [451, 155] width 18 height 7
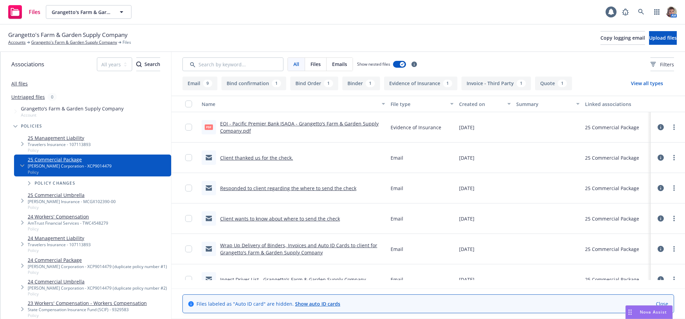
click at [286, 256] on link "Wrap Up Delivery of Binders, Invoices and Auto ID Cards to client for Grangetto…" at bounding box center [298, 249] width 157 height 14
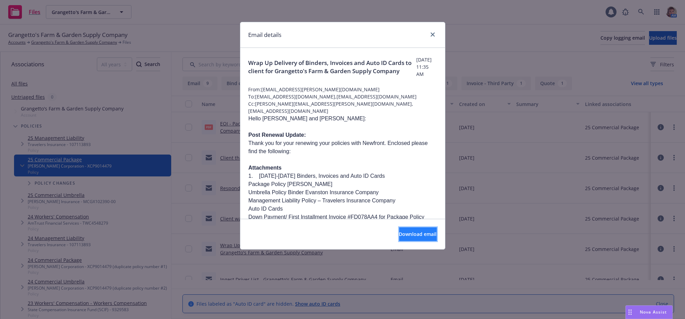
click at [402, 237] on span "Download email" at bounding box center [418, 234] width 38 height 7
click at [431, 37] on icon "close" at bounding box center [433, 35] width 4 height 4
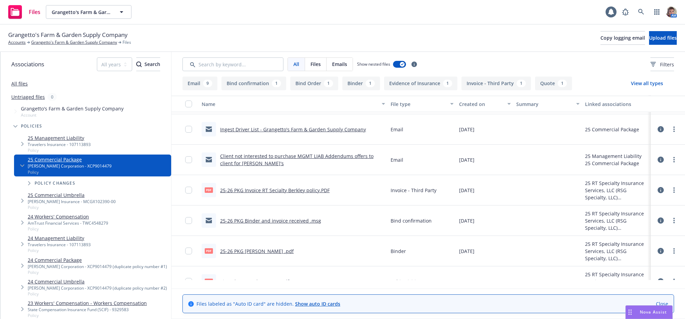
scroll to position [154, 0]
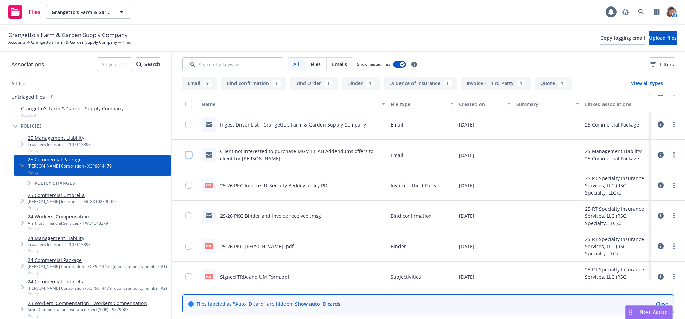
click at [189, 159] on input "checkbox" at bounding box center [188, 155] width 7 height 7
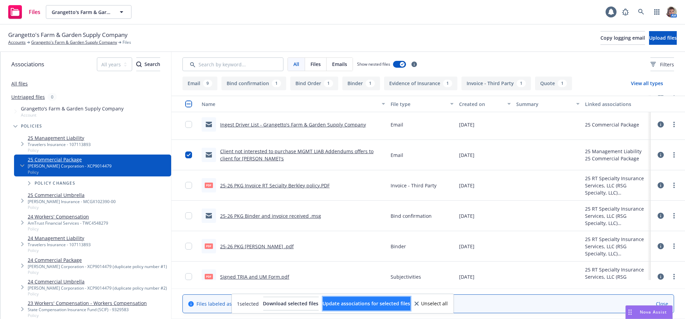
click at [354, 309] on button "Update associations for selected files" at bounding box center [367, 304] width 88 height 14
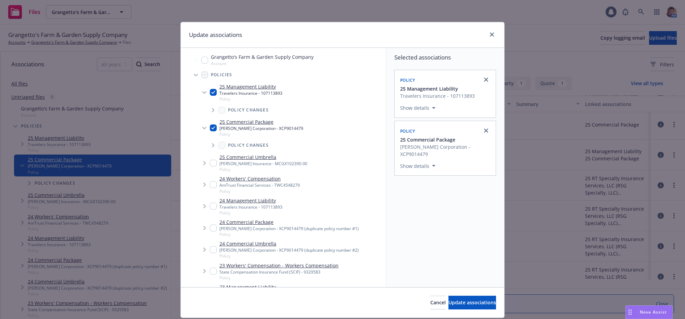
click at [210, 131] on input "Tree Example" at bounding box center [213, 128] width 7 height 7
checkbox input "false"
click at [458, 306] on span "Update associations" at bounding box center [473, 303] width 48 height 7
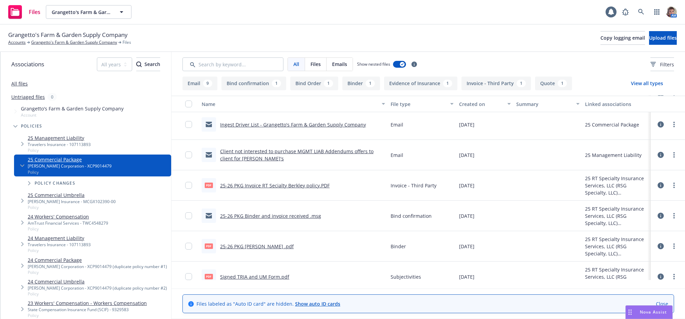
click at [267, 219] on link "25-26 PKG Binder and invoice received .msg" at bounding box center [270, 216] width 101 height 7
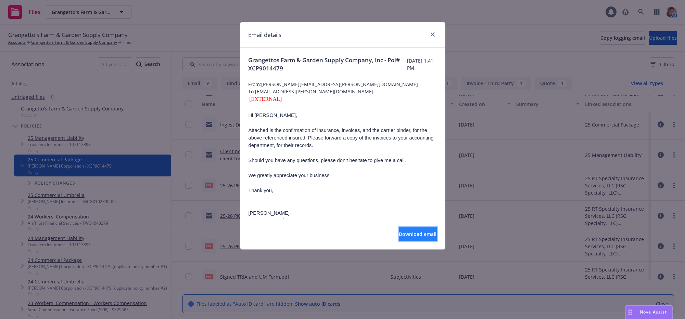
click at [400, 236] on span "Download email" at bounding box center [418, 234] width 38 height 7
click at [432, 31] on link "close" at bounding box center [433, 34] width 8 height 8
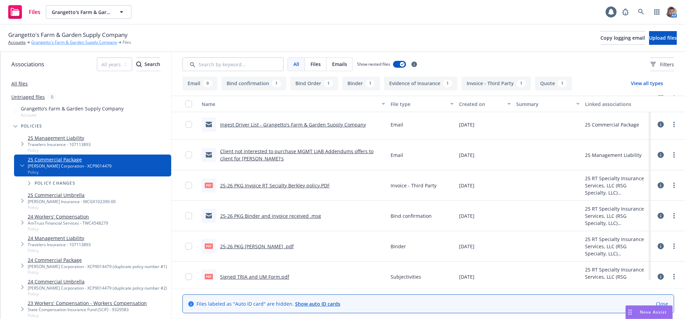
click at [64, 43] on link "Grangetto's Farm & Garden Supply Company" at bounding box center [74, 42] width 86 height 6
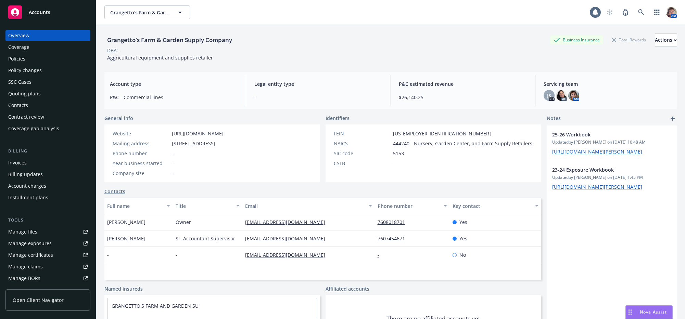
click at [28, 64] on div "Policies" at bounding box center [47, 58] width 79 height 11
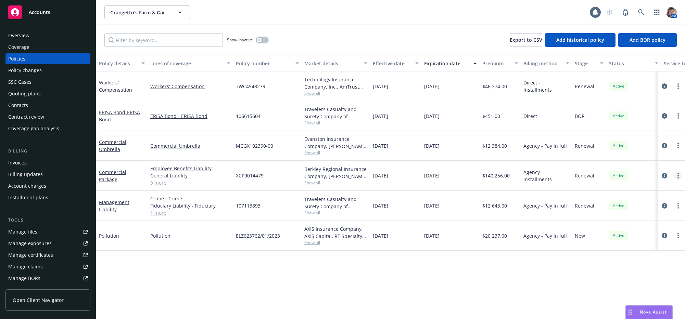
click at [677, 180] on link "more" at bounding box center [678, 176] width 8 height 8
click at [630, 291] on link "Copy logging email" at bounding box center [641, 284] width 80 height 14
click at [664, 149] on icon "circleInformation" at bounding box center [664, 145] width 5 height 5
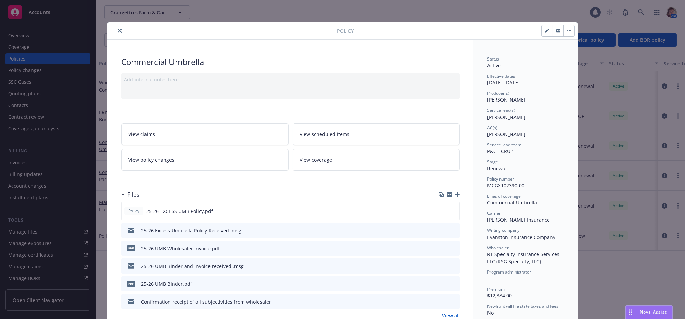
click at [118, 32] on icon "close" at bounding box center [120, 31] width 4 height 4
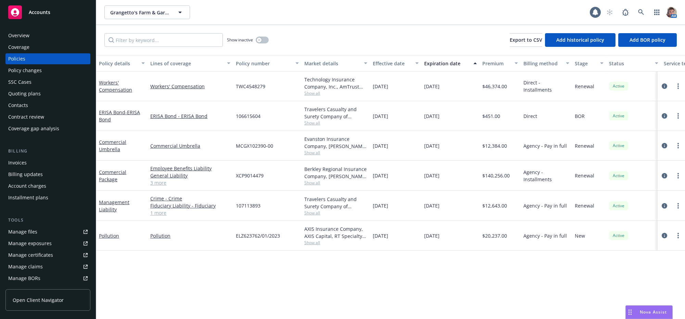
click at [163, 187] on link "3 more" at bounding box center [190, 182] width 80 height 7
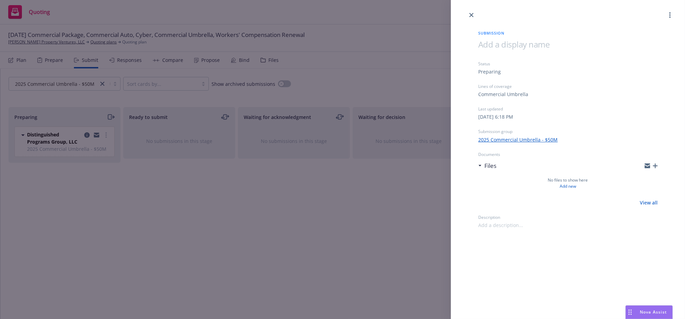
click at [58, 184] on div "Submission Status Preparing Lines of coverage Commercial Umbrella Last updated …" at bounding box center [342, 159] width 685 height 319
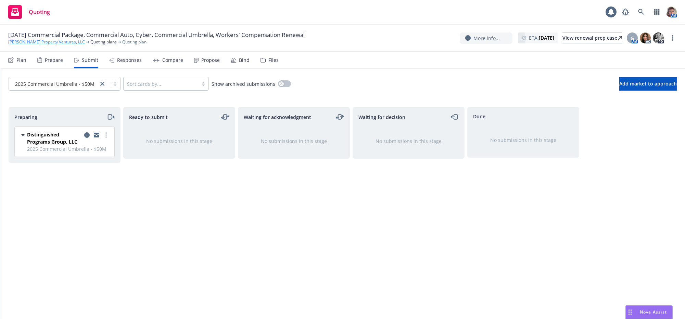
click at [28, 43] on link "[PERSON_NAME] Property Ventures, LLC" at bounding box center [46, 42] width 77 height 6
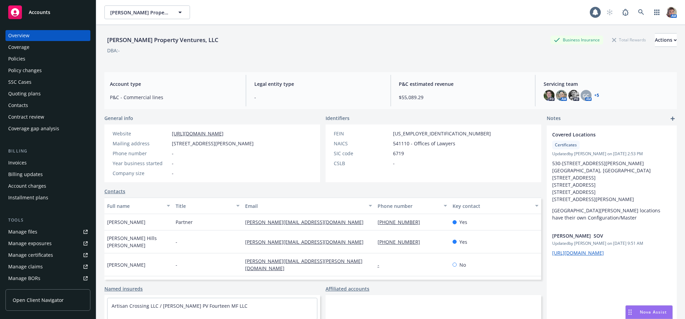
click at [21, 64] on div "Policies" at bounding box center [16, 58] width 17 height 11
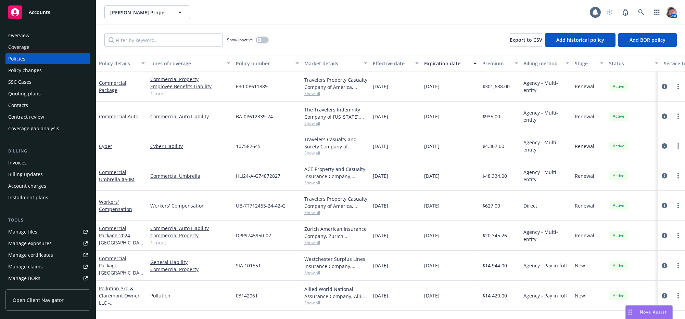
scroll to position [15, 0]
click at [662, 265] on icon "circleInformation" at bounding box center [664, 265] width 5 height 5
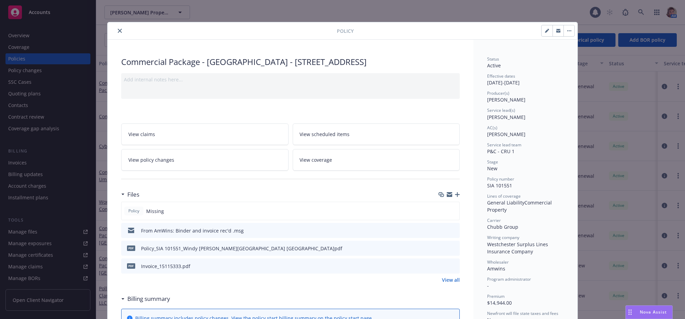
click at [118, 32] on icon "close" at bounding box center [120, 31] width 4 height 4
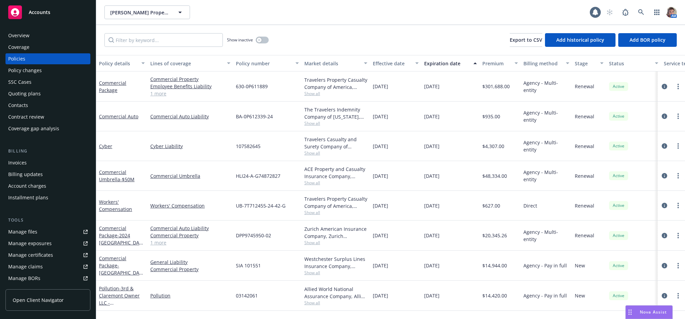
click at [36, 99] on div "Quoting plans" at bounding box center [24, 93] width 33 height 11
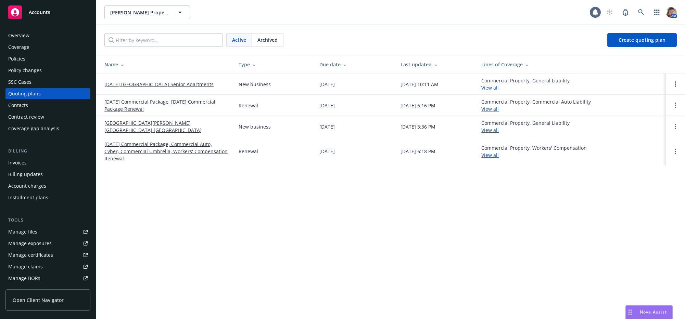
click at [143, 87] on link "[DATE] [GEOGRAPHIC_DATA] Senior Apartments" at bounding box center [158, 84] width 109 height 7
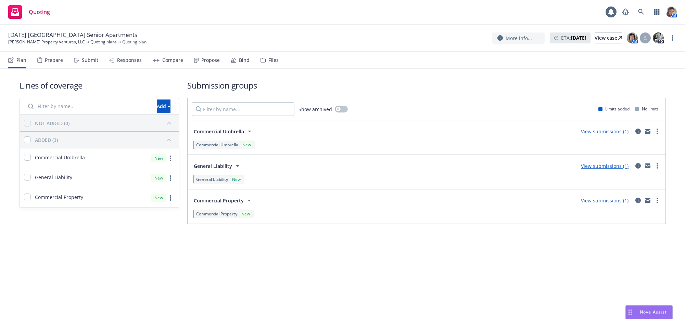
click at [92, 63] on div "Submit" at bounding box center [90, 60] width 16 height 5
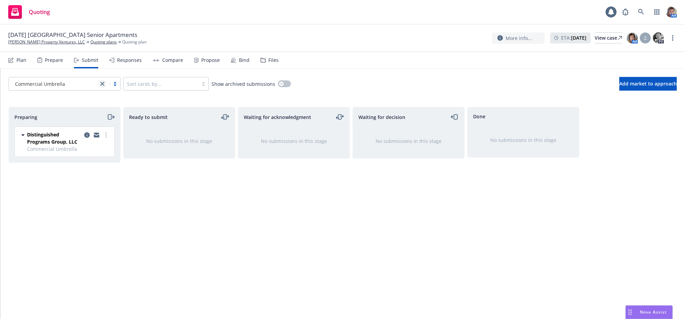
click at [104, 86] on icon "close" at bounding box center [102, 84] width 4 height 4
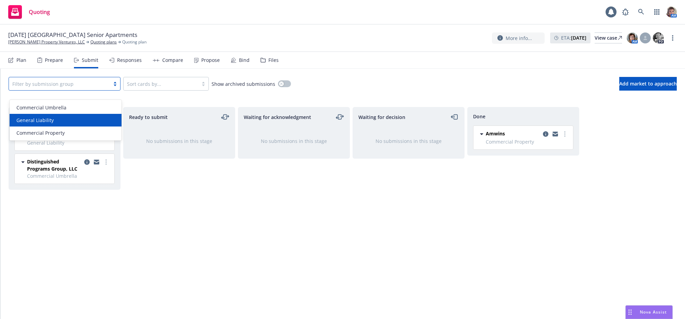
click at [105, 117] on div "General Liability" at bounding box center [66, 120] width 104 height 7
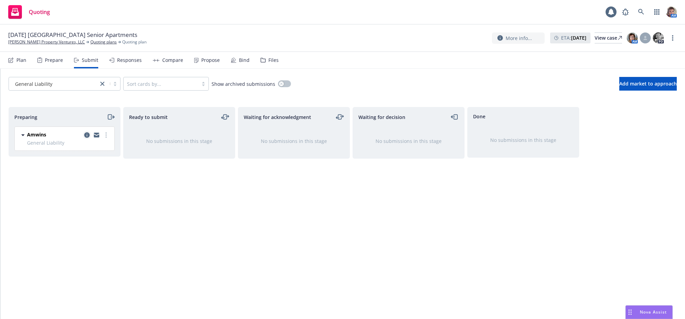
click at [88, 138] on icon "copy logging email" at bounding box center [86, 135] width 5 height 5
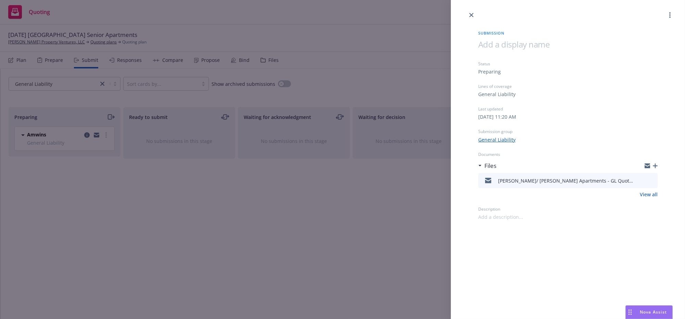
drag, startPoint x: 116, startPoint y: 201, endPoint x: 113, endPoint y: 182, distance: 18.4
click at [116, 200] on div "Submission Status Preparing Lines of coverage General Liability Last updated [D…" at bounding box center [342, 159] width 685 height 319
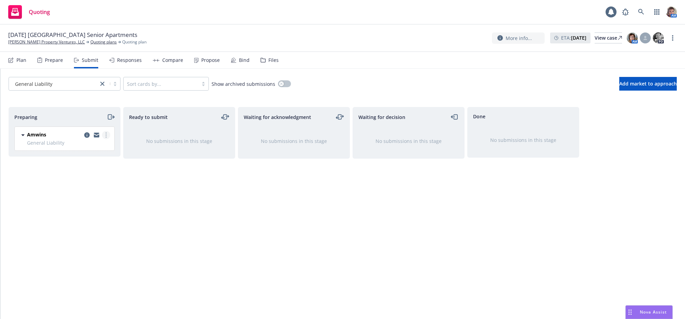
click at [105, 138] on icon "more" at bounding box center [105, 135] width 1 height 5
click at [92, 198] on span "Add accepted decision" at bounding box center [75, 198] width 68 height 7
select select "12"
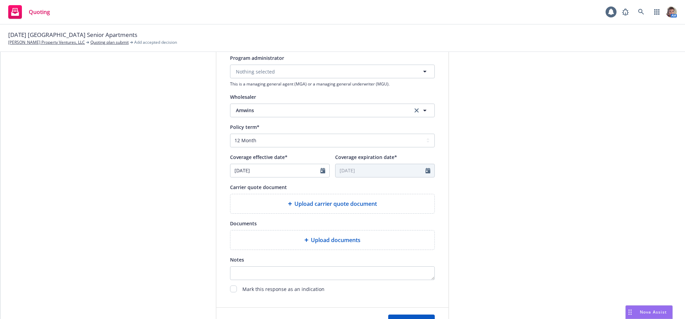
scroll to position [202, 0]
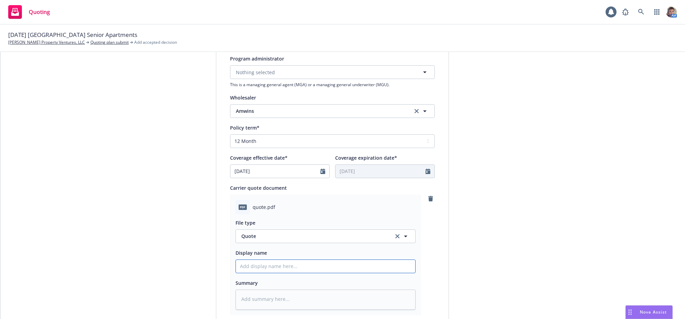
click at [273, 273] on input "Display name" at bounding box center [325, 266] width 179 height 13
type textarea "x"
type input "2"
type textarea "x"
type input "25"
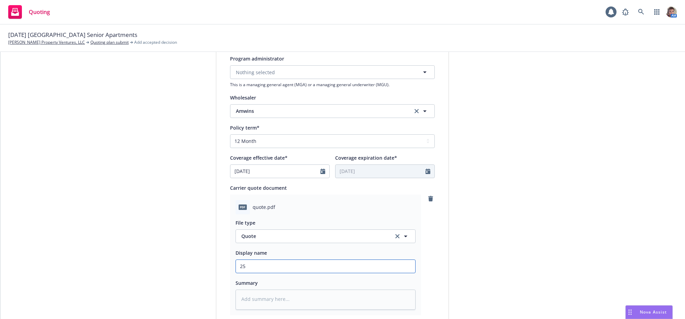
type textarea "x"
type input "25-"
type textarea "x"
type input "25-2"
type textarea "x"
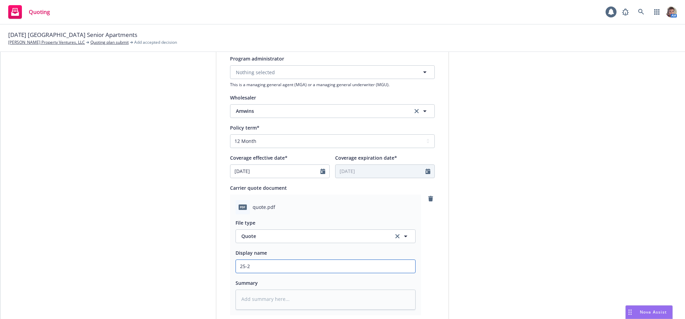
type input "25-26"
type textarea "x"
type input "25-26"
type textarea "x"
type input "25-26 C"
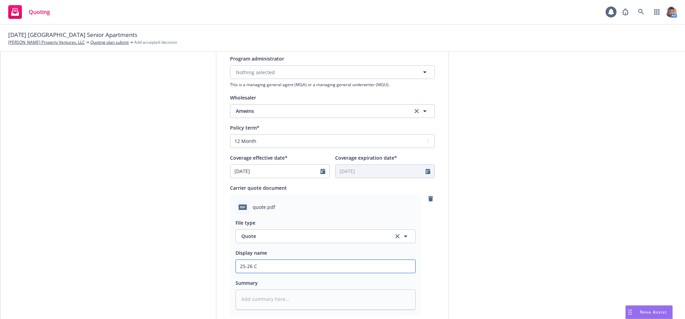
type textarea "x"
type input "25-26 Ca"
type textarea "x"
type input "25-26 Car"
type textarea "x"
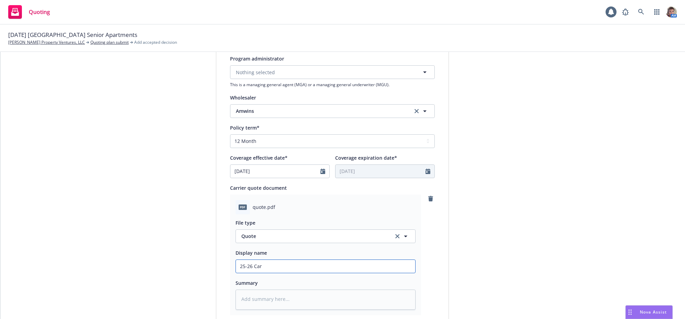
type input "25-26 Carm"
type textarea "x"
type input "25-26 Carme"
type textarea "x"
type input "25-26 Carmel"
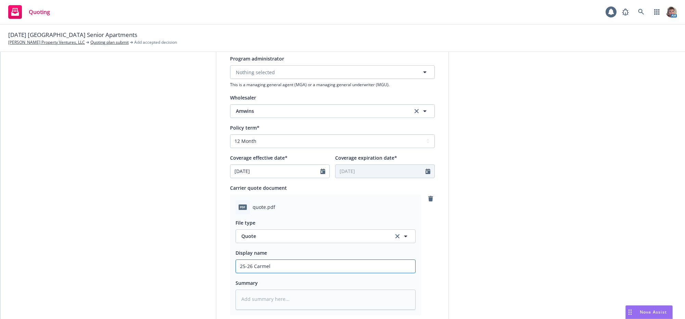
type textarea "x"
type input "25-26 Carmel"
type textarea "x"
type input "25-26 Carmel P"
type textarea "x"
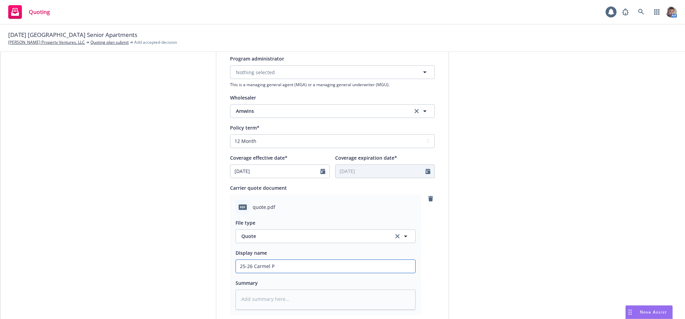
type input "25-26 Carmel Pi"
type textarea "x"
type input "25-26 Carmel Pin"
type textarea "x"
type input "25-26 Carmel Pine"
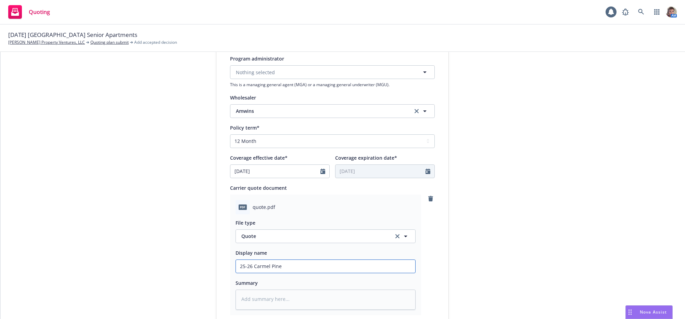
type textarea "x"
type input "25-26 Carmel Pines"
type textarea "x"
type input "25-26 Carmel Pines"
type textarea "x"
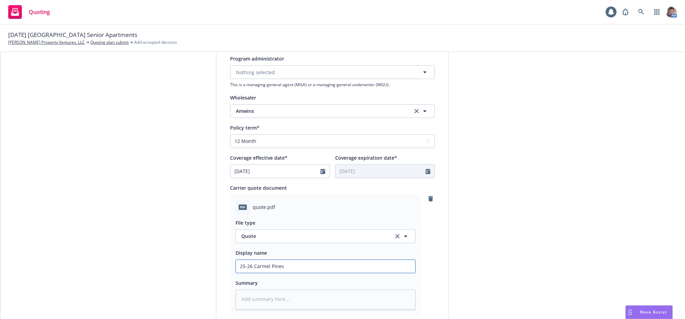
type input "25-26 Carmel Pines S"
type textarea "x"
type input "25-26 [PERSON_NAME]"
type textarea "x"
type input "25-26 [PERSON_NAME]"
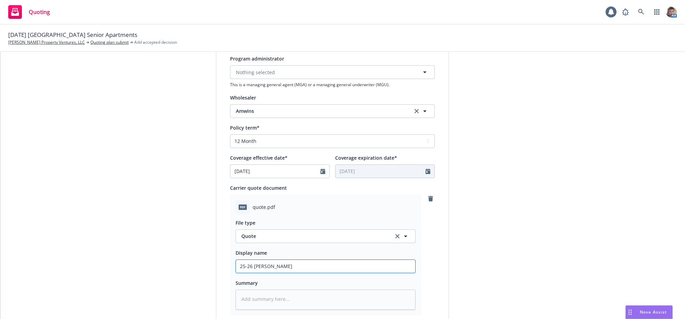
type textarea "x"
type input "25-26 [PERSON_NAME] A"
type textarea "x"
type input "25-26 [PERSON_NAME] Ap"
type textarea "x"
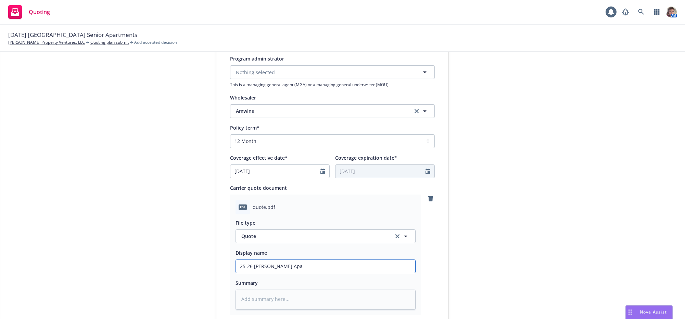
type input "25-26 [PERSON_NAME] Apar"
type textarea "x"
type input "25-26 [PERSON_NAME][GEOGRAPHIC_DATA]"
type textarea "x"
type input "25-26 [PERSON_NAME][GEOGRAPHIC_DATA]"
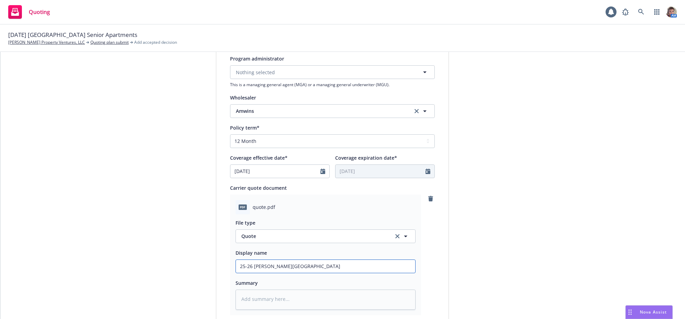
type textarea "x"
type input "25-26 [PERSON_NAME][GEOGRAPHIC_DATA]"
type textarea "x"
type input "25-26 [PERSON_NAME][GEOGRAPHIC_DATA]"
type textarea "x"
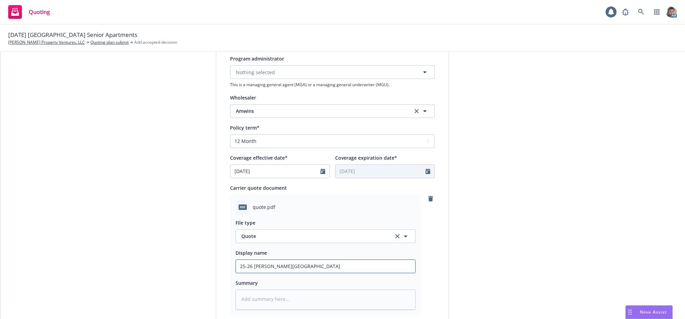
type input "25-26 [PERSON_NAME] Apartments"
type textarea "x"
type input "25-26 [PERSON_NAME] Apartments"
type textarea "x"
type input "25-26 [PERSON_NAME] Apartments g"
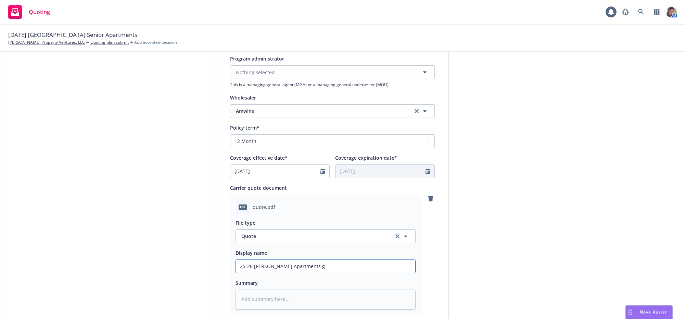
type textarea "x"
type input "25-26 [PERSON_NAME] Apartments gL"
type textarea "x"
type input "25-26 [PERSON_NAME] Apartments gL Q"
type textarea "x"
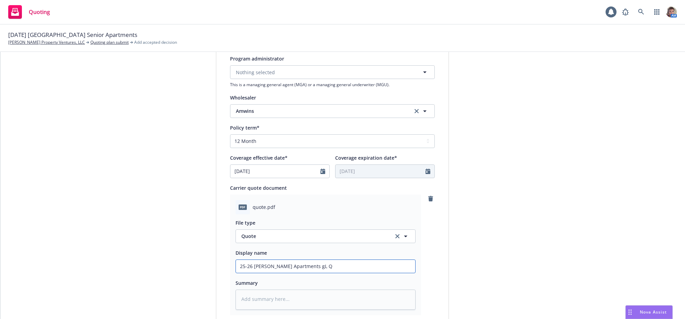
type input "25-26 [PERSON_NAME] Apartments [PERSON_NAME]"
type textarea "x"
type input "25-26 [PERSON_NAME] Apartments gL Quo"
type textarea "x"
type input "25-26 [PERSON_NAME] Apartments [PERSON_NAME]"
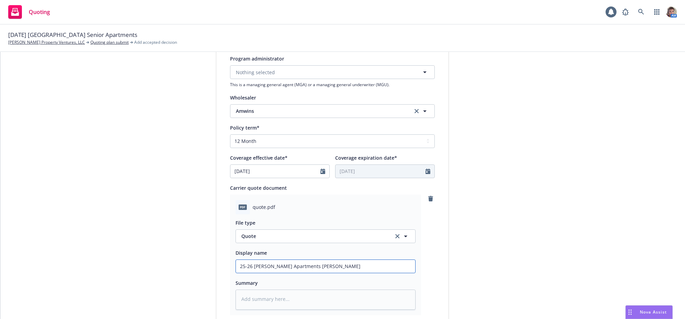
type textarea "x"
type input "25-26 [PERSON_NAME] Apartments gL Q"
type textarea "x"
type input "25-26 [PERSON_NAME] Apartments gL"
type textarea "x"
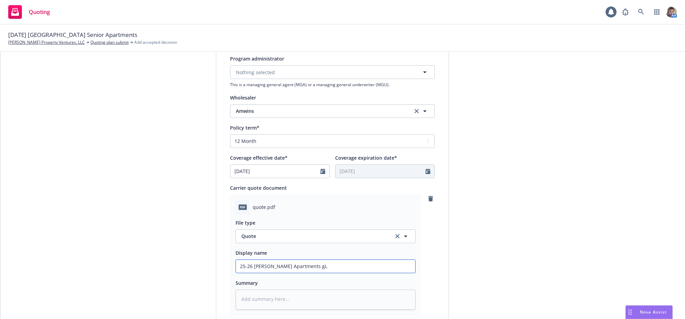
type input "25-26 [PERSON_NAME] Apartments gL"
type textarea "x"
type input "25-26 [PERSON_NAME] Apartments g"
type textarea "x"
type input "25-26 [PERSON_NAME] Apartments"
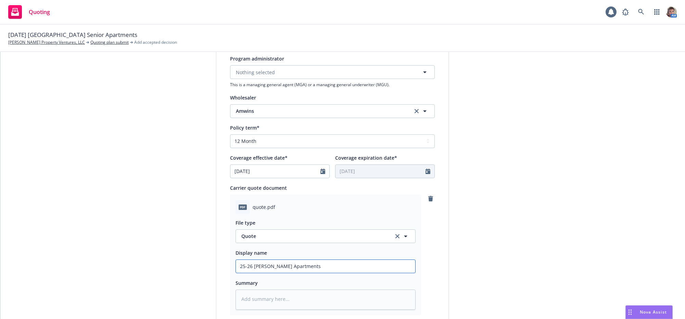
type textarea "x"
type input "25-26 [PERSON_NAME] Apartments g"
type textarea "x"
type input "25-26 [PERSON_NAME] Apartments gl"
type textarea "x"
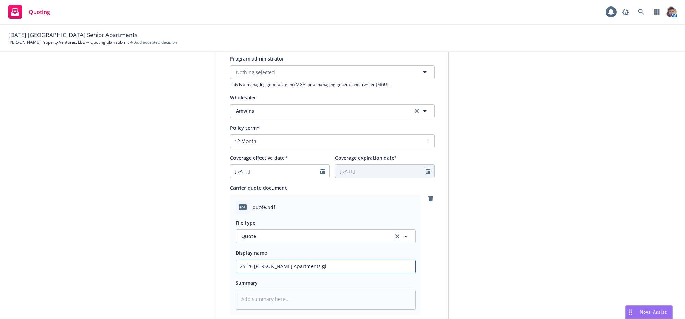
type input "25-26 [PERSON_NAME] Apartments gl"
type textarea "x"
type input "25-26 [PERSON_NAME] Apartments gl"
type textarea "x"
type input "25-26 [PERSON_NAME] Apartments g"
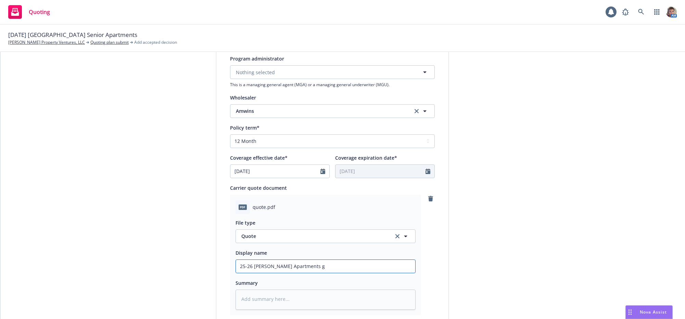
type textarea "x"
type input "25-26 [PERSON_NAME] Apartments"
type textarea "x"
type input "25-26 [PERSON_NAME] Apartments G"
type textarea "x"
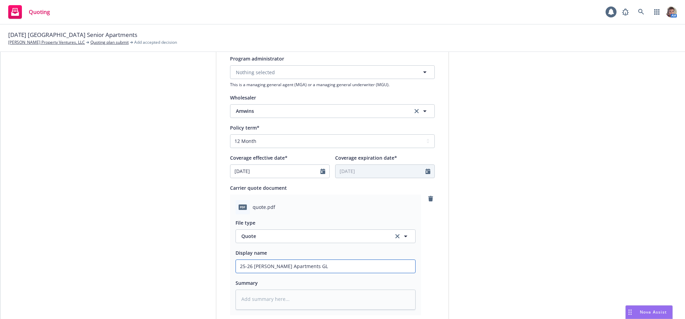
type input "25-26 [PERSON_NAME] Apartments GL"
type textarea "x"
type input "25-26 [PERSON_NAME] Apartments GL Q"
type textarea "x"
type input "25-26 [PERSON_NAME] Apartments [PERSON_NAME]"
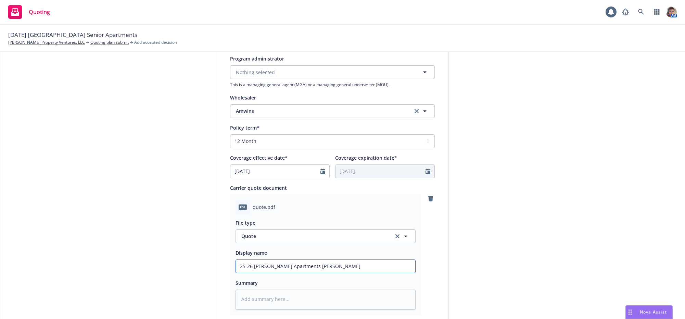
type textarea "x"
type input "25-26 [PERSON_NAME] Apartments GL Quo"
type textarea "x"
type input "25-26 [PERSON_NAME] Apartments GL Quot"
type textarea "x"
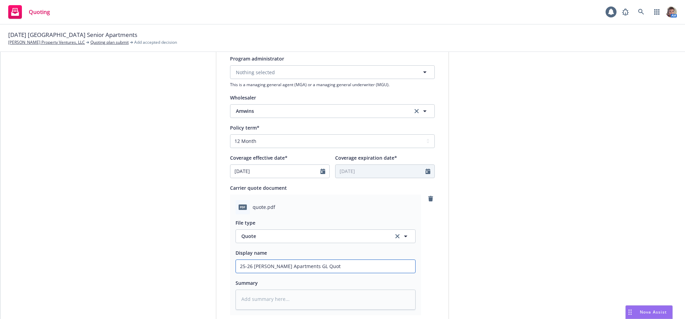
type input "25-26 [PERSON_NAME] Apartments GL Quote"
type textarea "x"
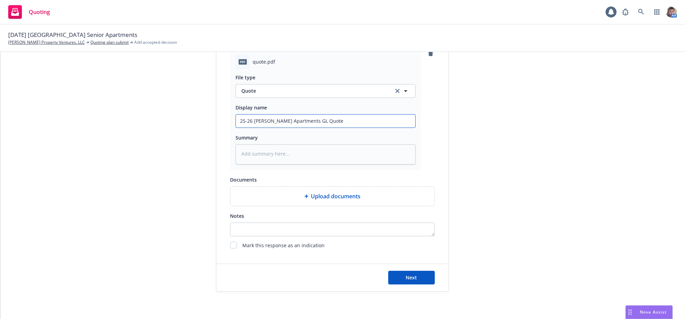
drag, startPoint x: 351, startPoint y: 105, endPoint x: 168, endPoint y: 106, distance: 182.8
click at [168, 106] on div "1 Quote initiation 2 Coverage selection 3 Billing info Quote initiation Display…" at bounding box center [343, 12] width 668 height 560
type input "25-26 [PERSON_NAME] Apartments GL Quote"
type textarea "x"
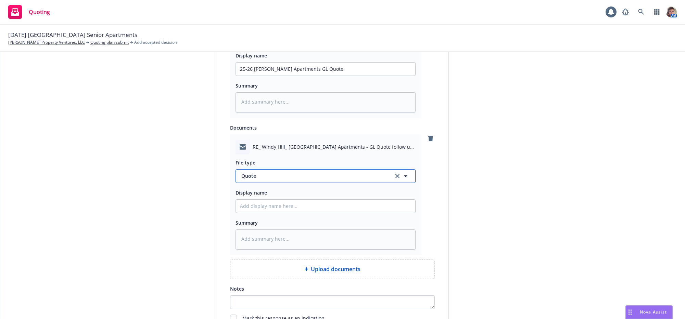
click at [287, 183] on button "Quote" at bounding box center [326, 176] width 180 height 14
type input "quot"
click at [281, 222] on div "Quote received" at bounding box center [325, 217] width 171 height 10
click at [270, 250] on textarea at bounding box center [326, 240] width 180 height 20
type textarea "x"
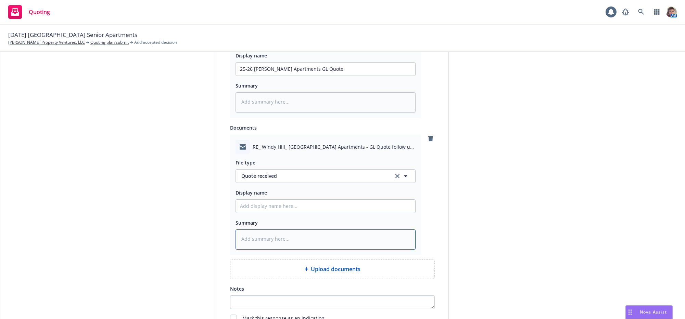
type textarea "G"
type textarea "x"
type textarea "GL"
type textarea "x"
type textarea "GL"
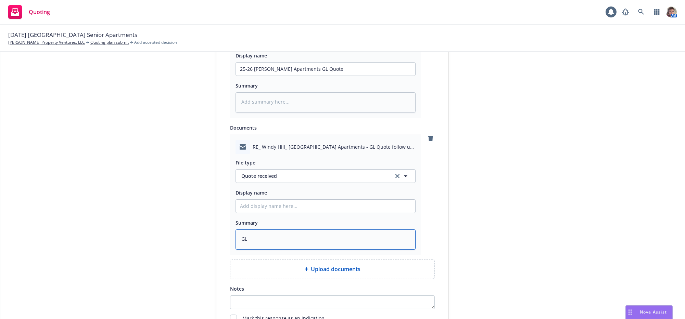
type textarea "x"
type textarea "GL"
type textarea "x"
type textarea "G"
type textarea "x"
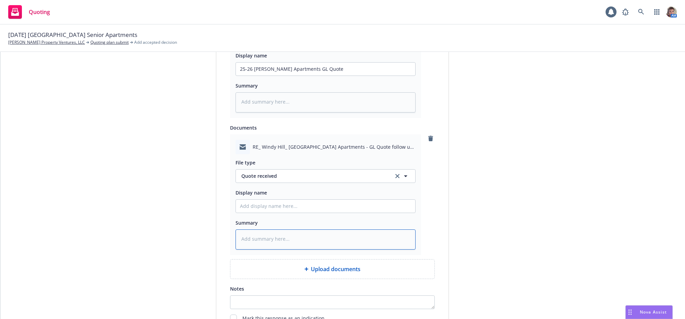
paste textarea "25-26 [PERSON_NAME] Apartments GL Quote"
type textarea "x"
type textarea "25-26 [PERSON_NAME] Apartments GL Quote R"
type textarea "x"
type textarea "25-26 [PERSON_NAME] Apartments GL Quote Re"
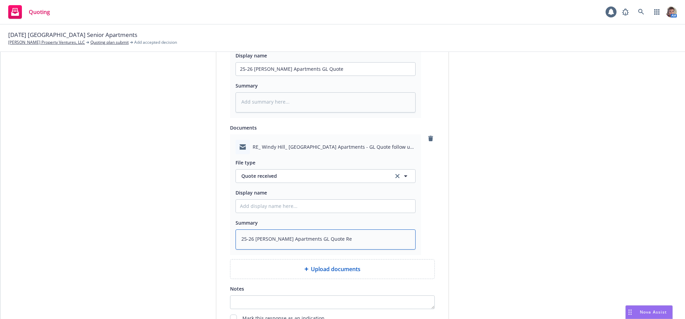
type textarea "x"
type textarea "25-26 [PERSON_NAME] Apartments GL Quote Rec"
type textarea "x"
type textarea "25-26 [PERSON_NAME] Apartments GL Quote Rece"
type textarea "x"
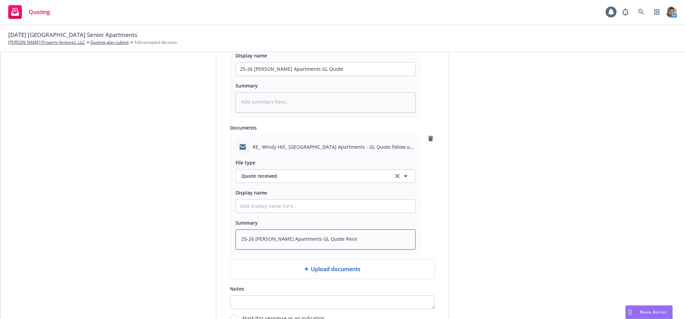
type textarea "25-26 [PERSON_NAME] Apartments GL Quote Recei"
type textarea "x"
type textarea "25-26 [PERSON_NAME] Apartments GL Quote Receiv"
type textarea "x"
type textarea "25-26 [PERSON_NAME] Apartments GL Quote Receive"
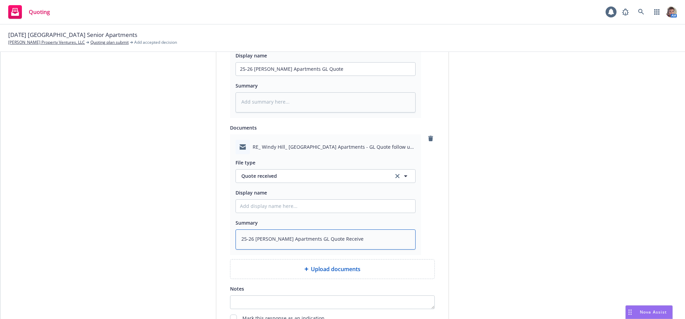
type textarea "x"
type textarea "25-26 [PERSON_NAME] Apartments GL Quote Received"
type textarea "x"
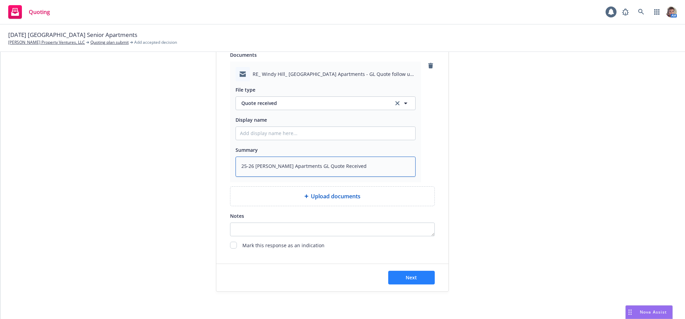
scroll to position [536, 0]
type textarea "25-26 [PERSON_NAME] Apartments GL Quote Received"
click at [413, 274] on button "Next" at bounding box center [411, 278] width 47 height 14
type textarea "x"
